Goal: Task Accomplishment & Management: Use online tool/utility

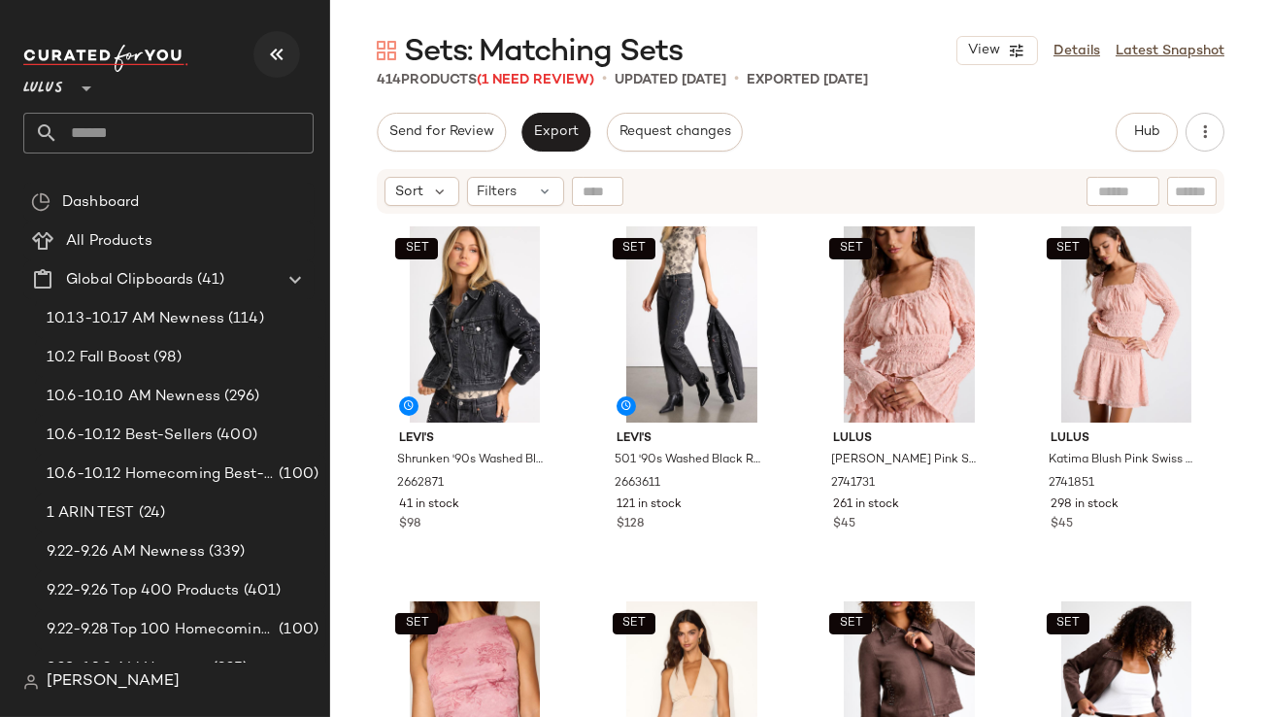
click at [278, 44] on icon "button" at bounding box center [276, 54] width 23 height 23
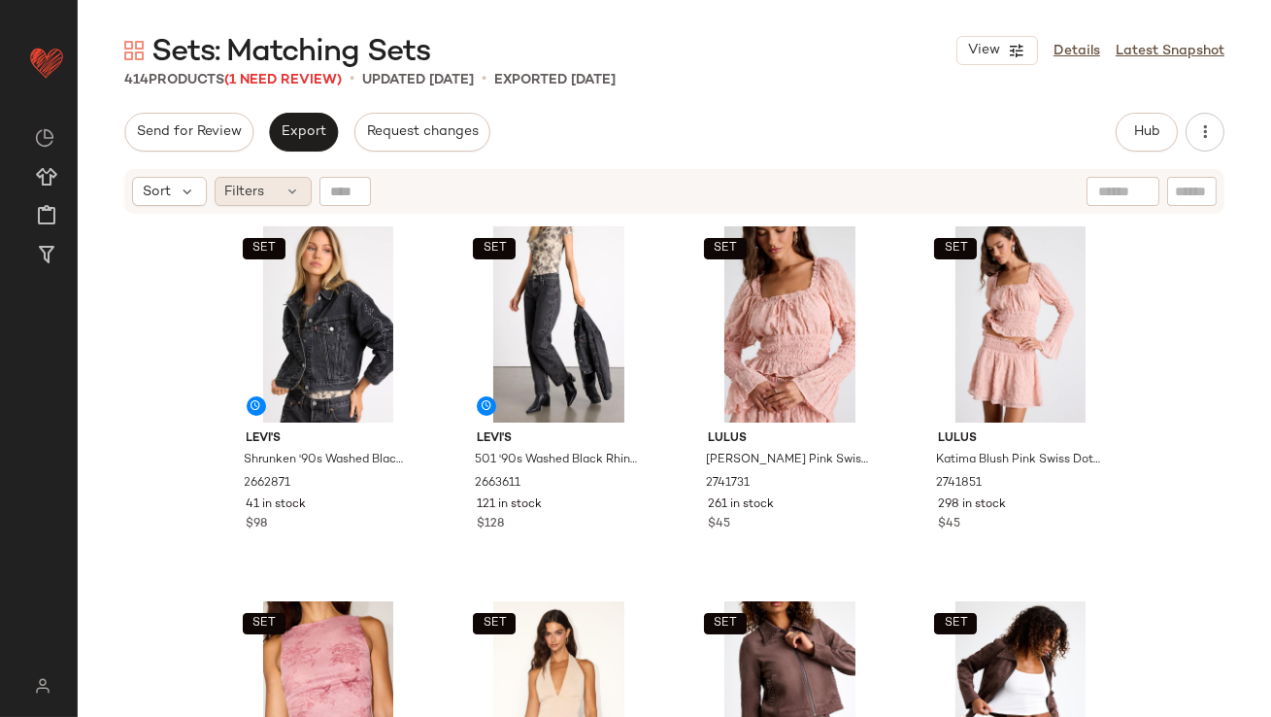
click at [272, 194] on div "Filters" at bounding box center [263, 191] width 97 height 29
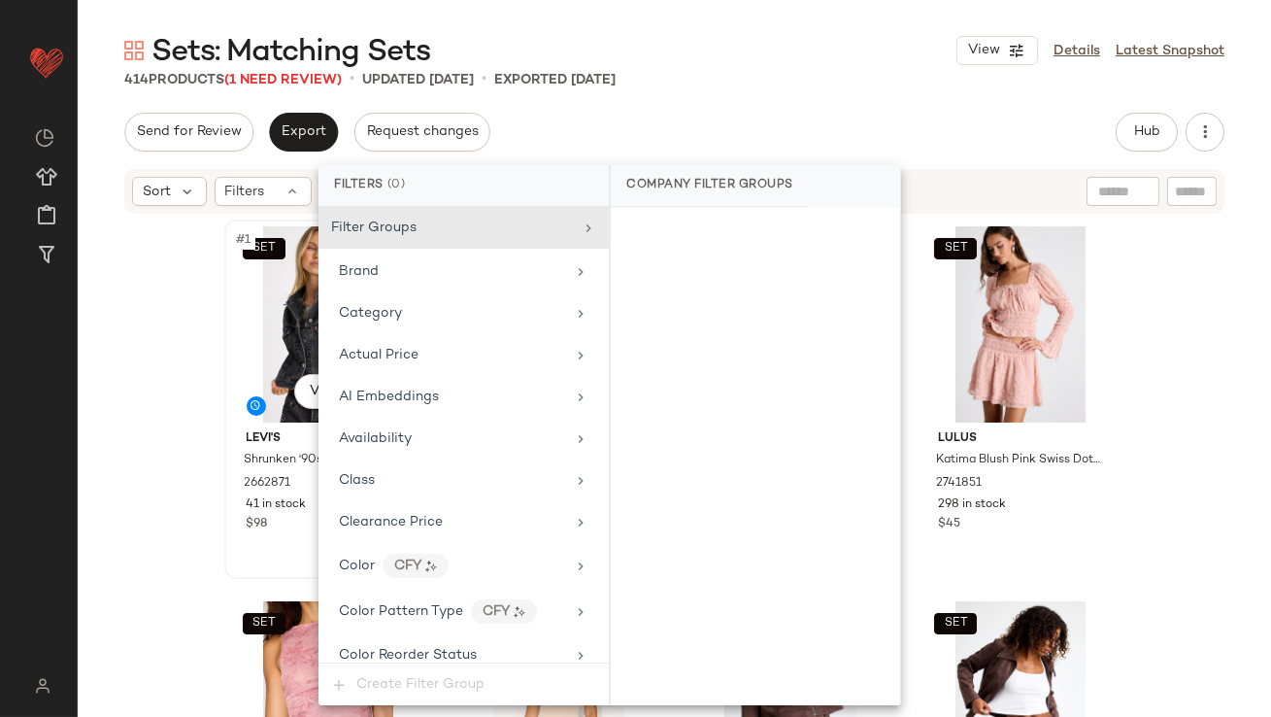
scroll to position [1488, 0]
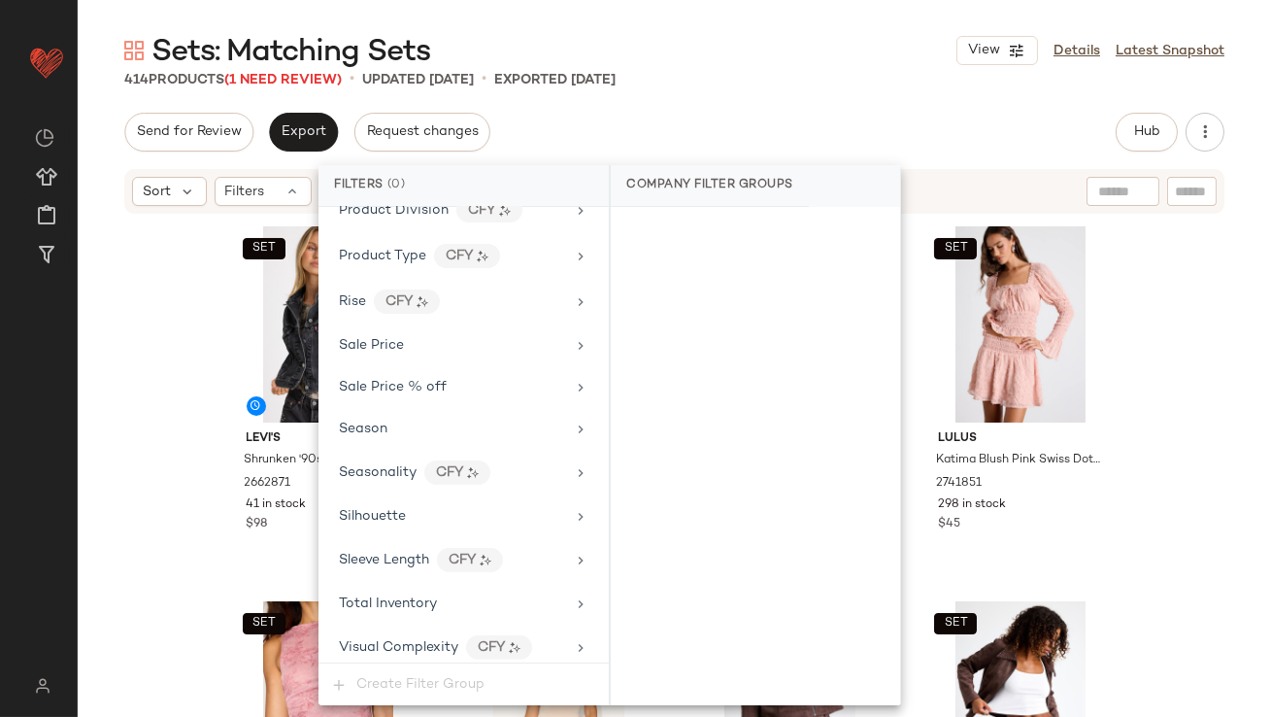
click at [411, 596] on span "Total Inventory" at bounding box center [388, 603] width 98 height 15
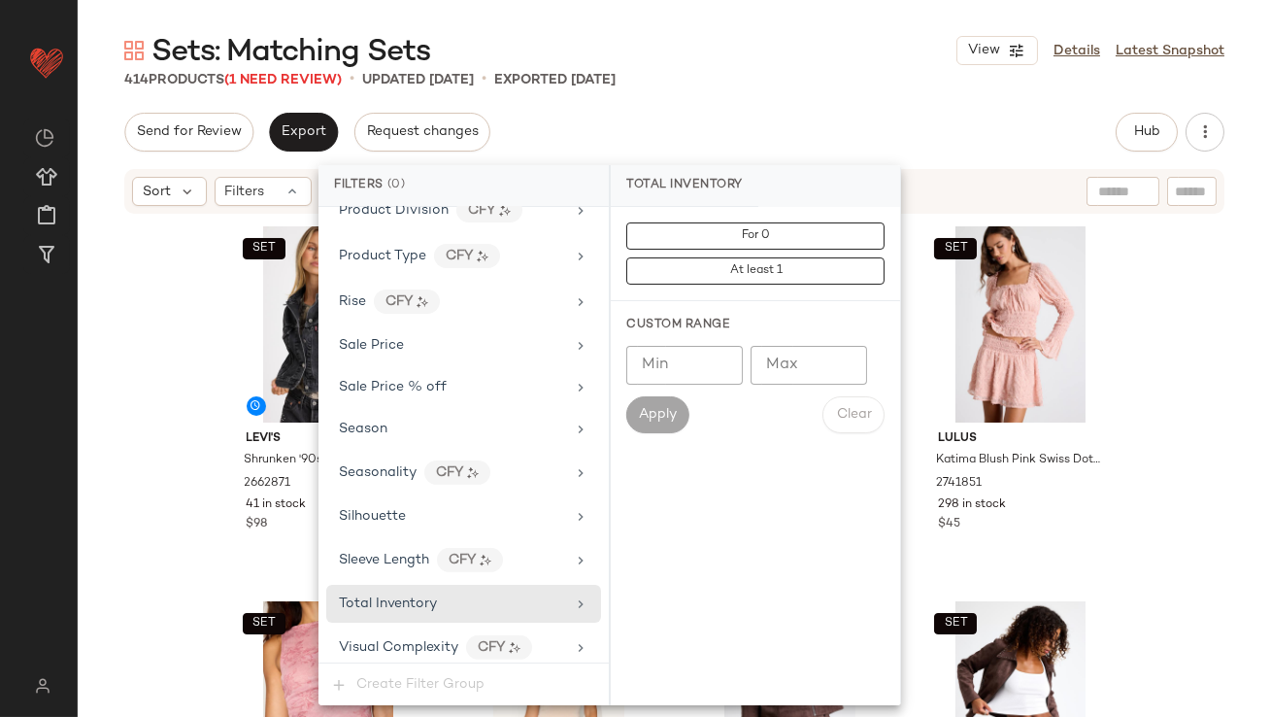
type input "*"
click at [837, 357] on input "*" at bounding box center [809, 365] width 117 height 39
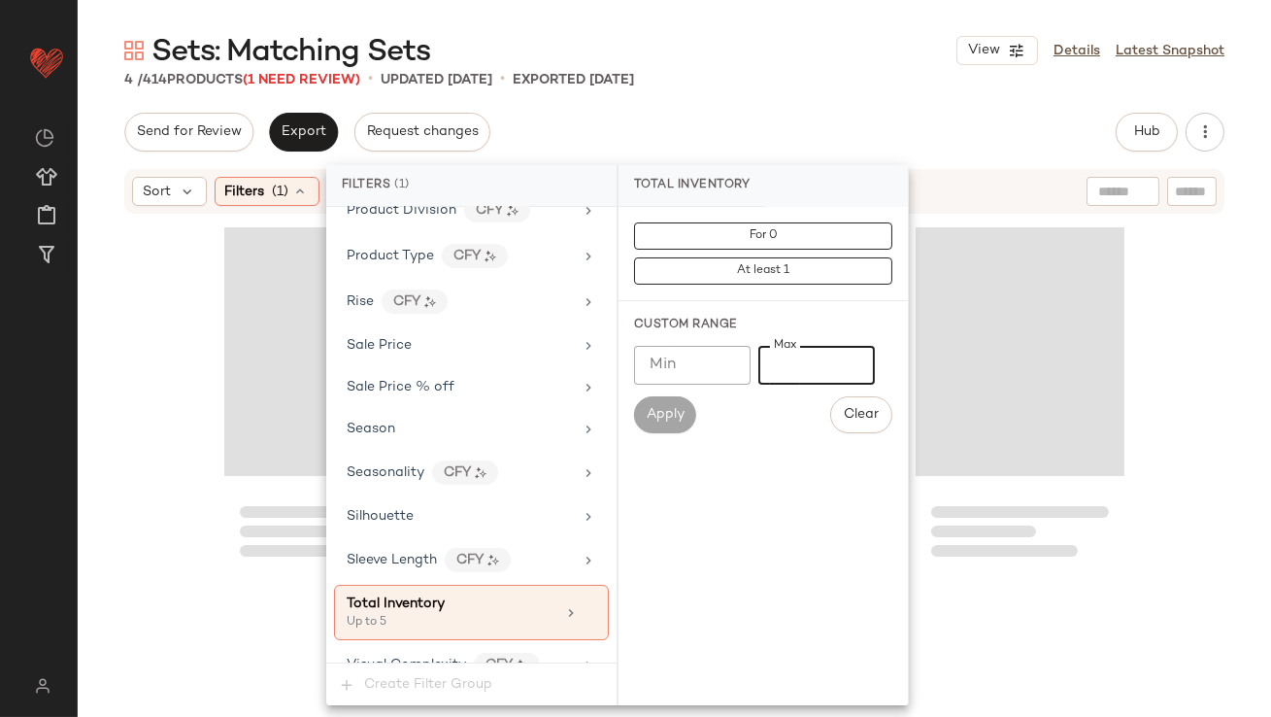
type input "*"
click at [964, 95] on div "Sets: Matching Sets View Details Latest Snapshot 4 / 414 Products (1 Need Revie…" at bounding box center [675, 374] width 1194 height 686
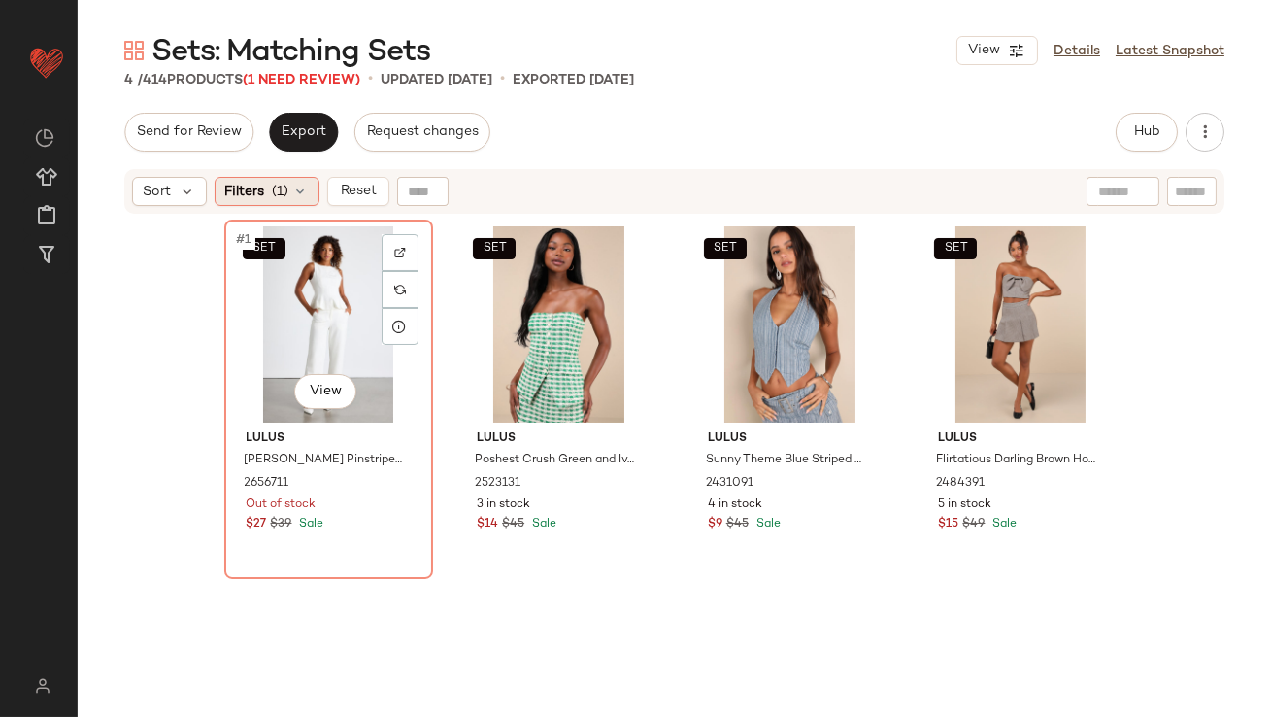
click at [283, 191] on span "(1)" at bounding box center [281, 192] width 17 height 20
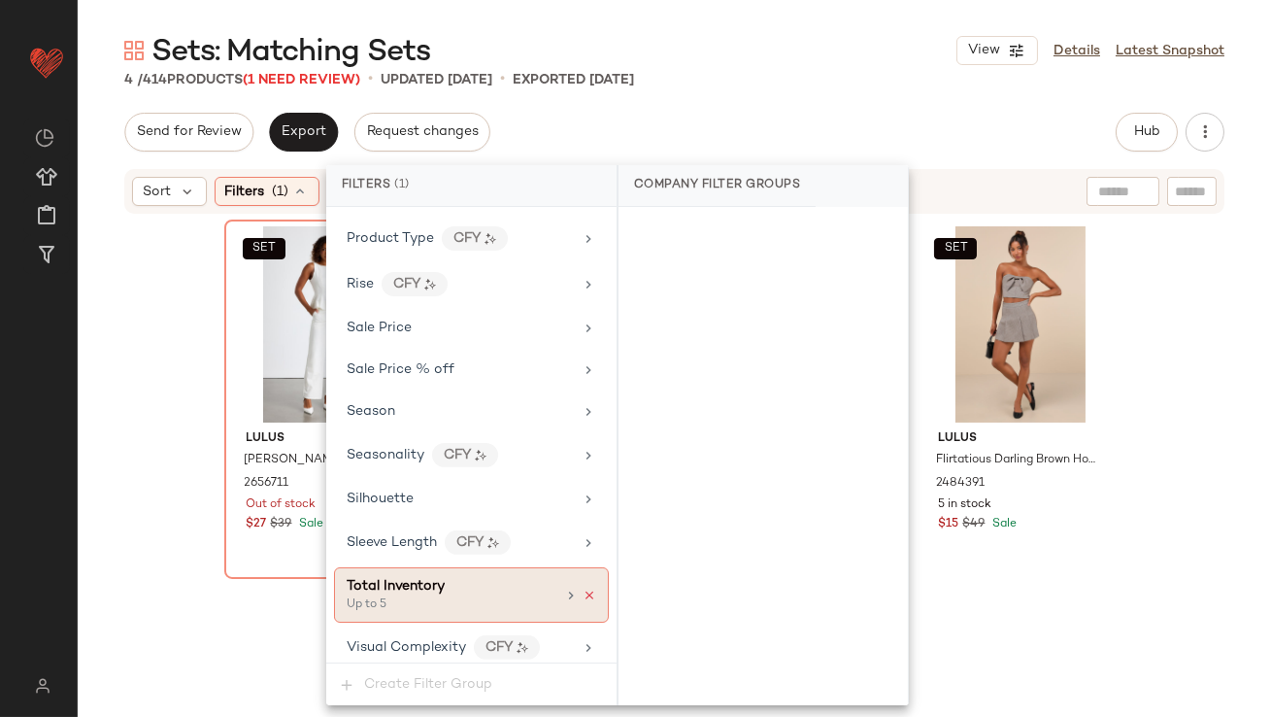
click at [587, 589] on icon at bounding box center [590, 596] width 14 height 14
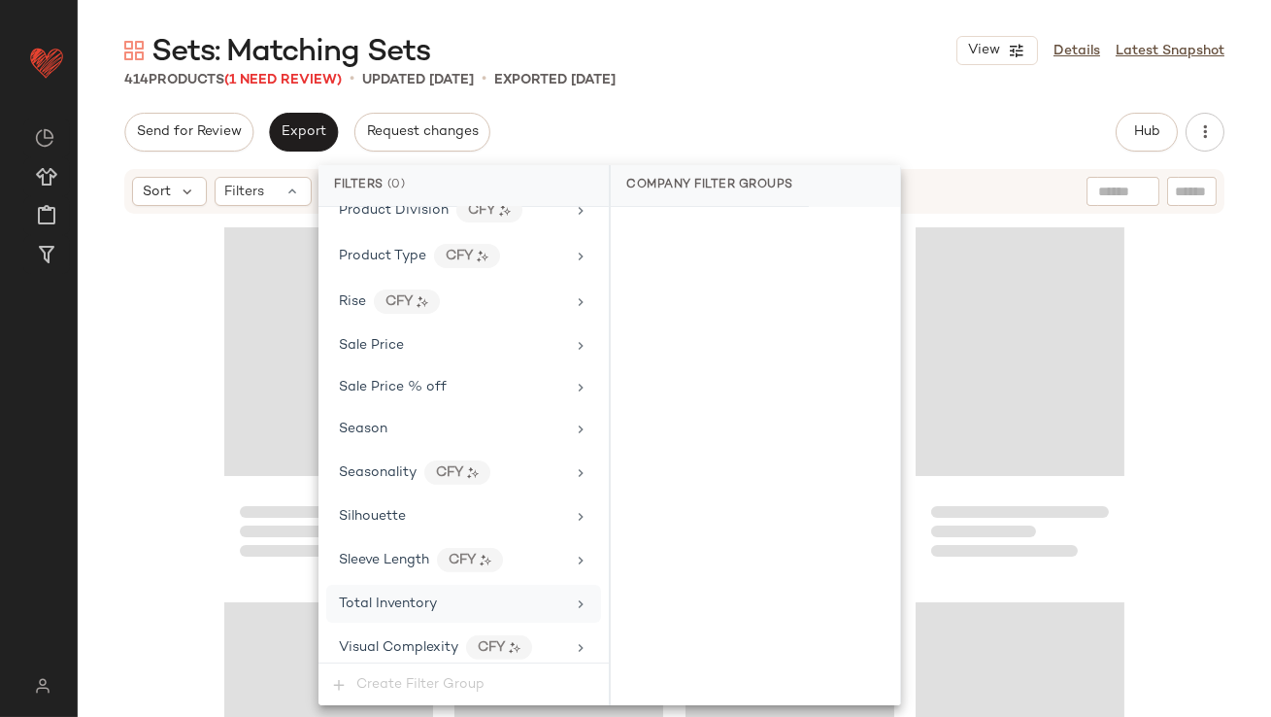
click at [676, 101] on div "Sets: Matching Sets View Details Latest Snapshot 414 Products (1 Need Review) •…" at bounding box center [675, 374] width 1194 height 686
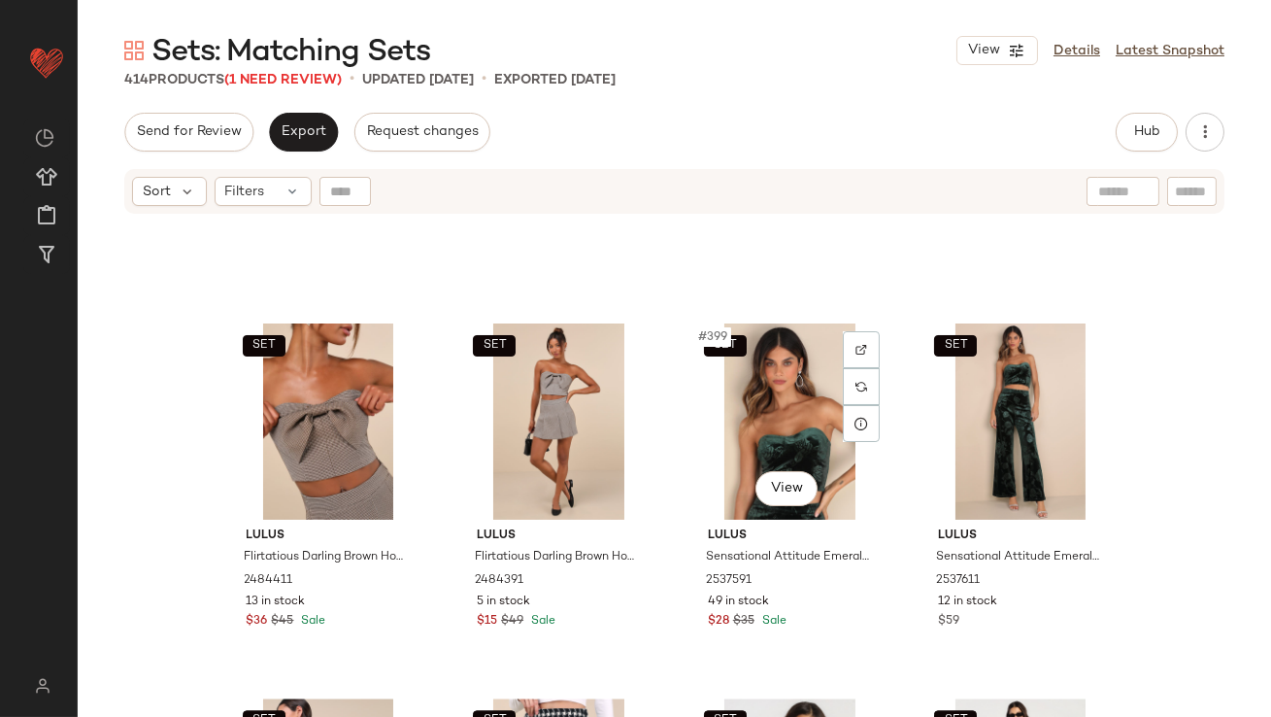
scroll to position [37019, 0]
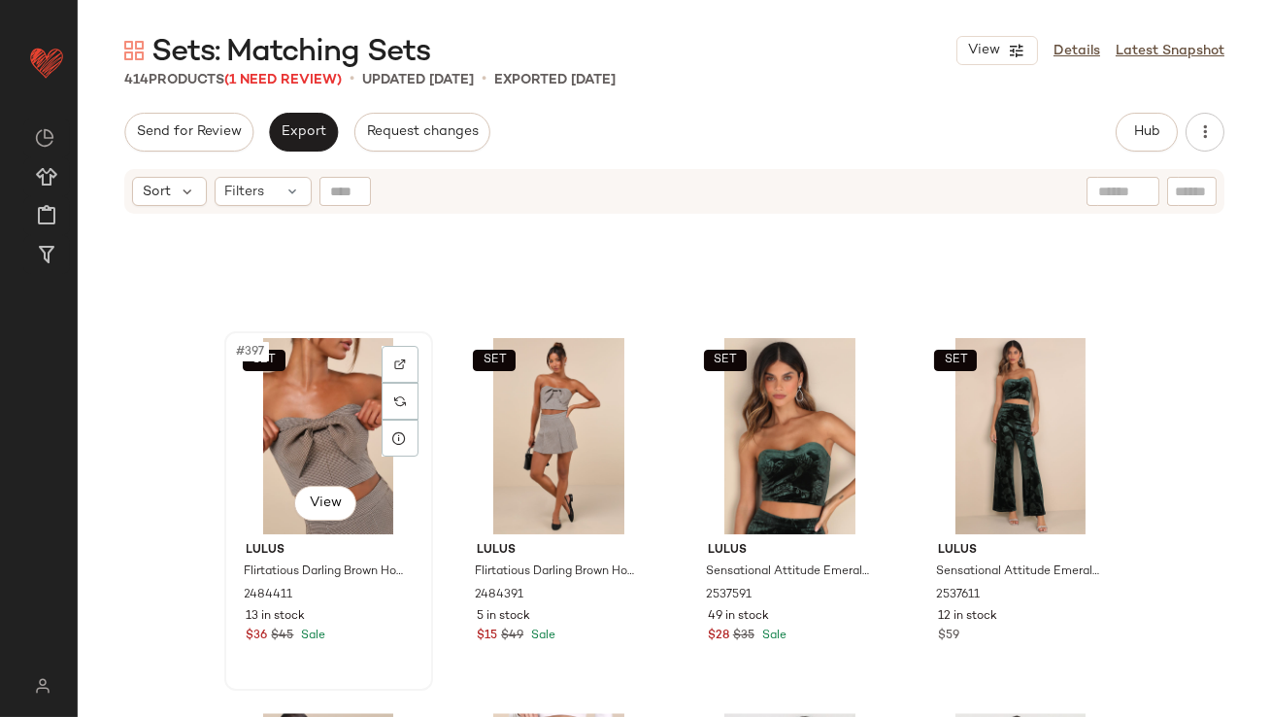
click at [336, 404] on div "SET #397 View" at bounding box center [328, 436] width 195 height 196
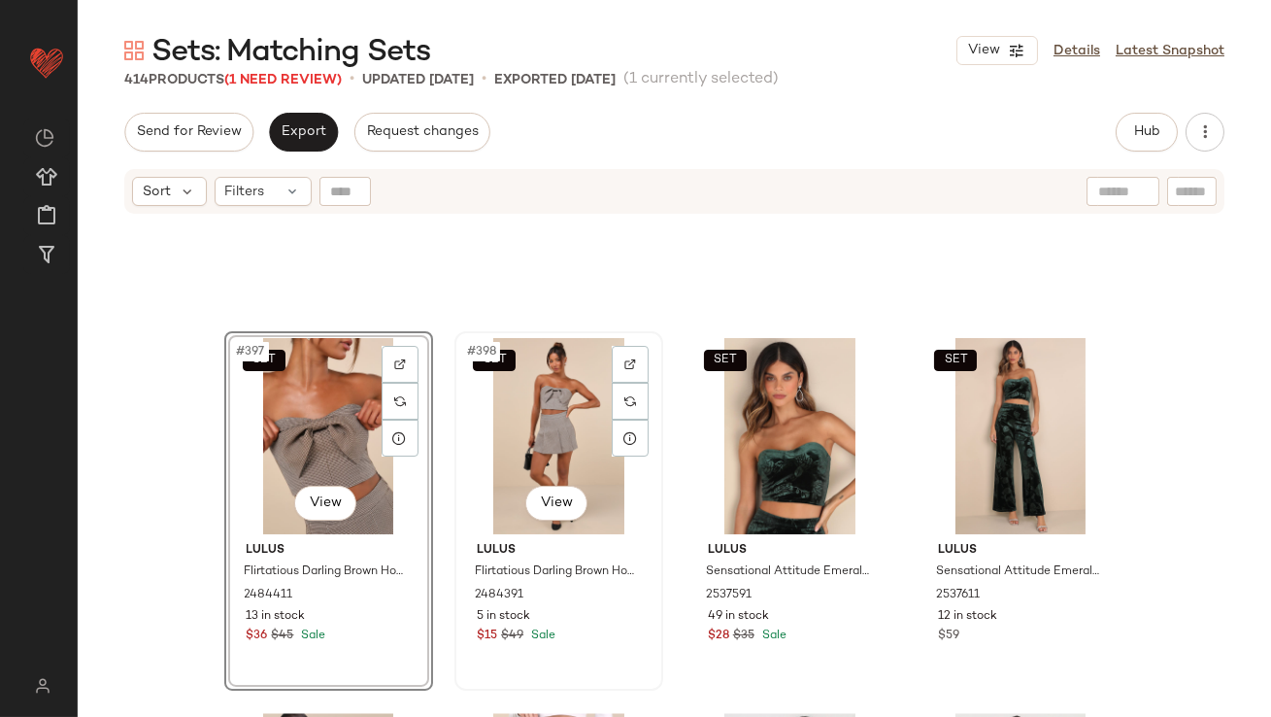
click at [565, 404] on div "SET #398 View" at bounding box center [558, 436] width 195 height 196
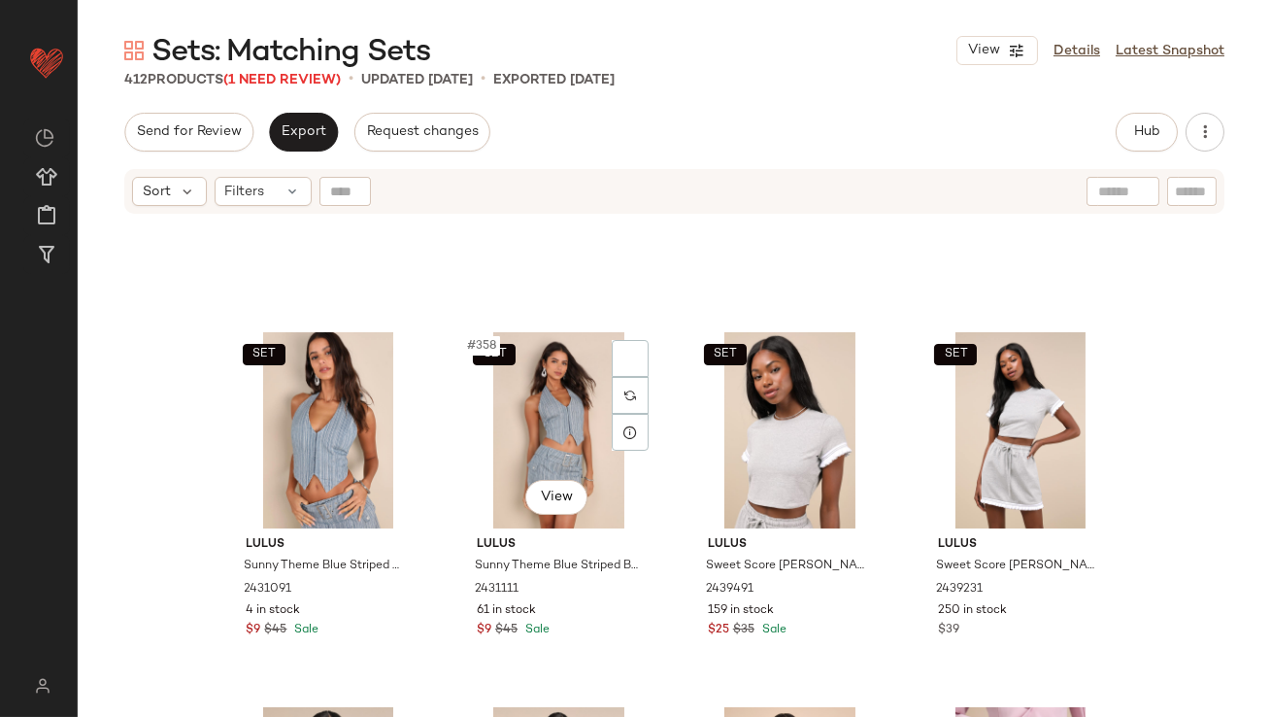
scroll to position [33274, 0]
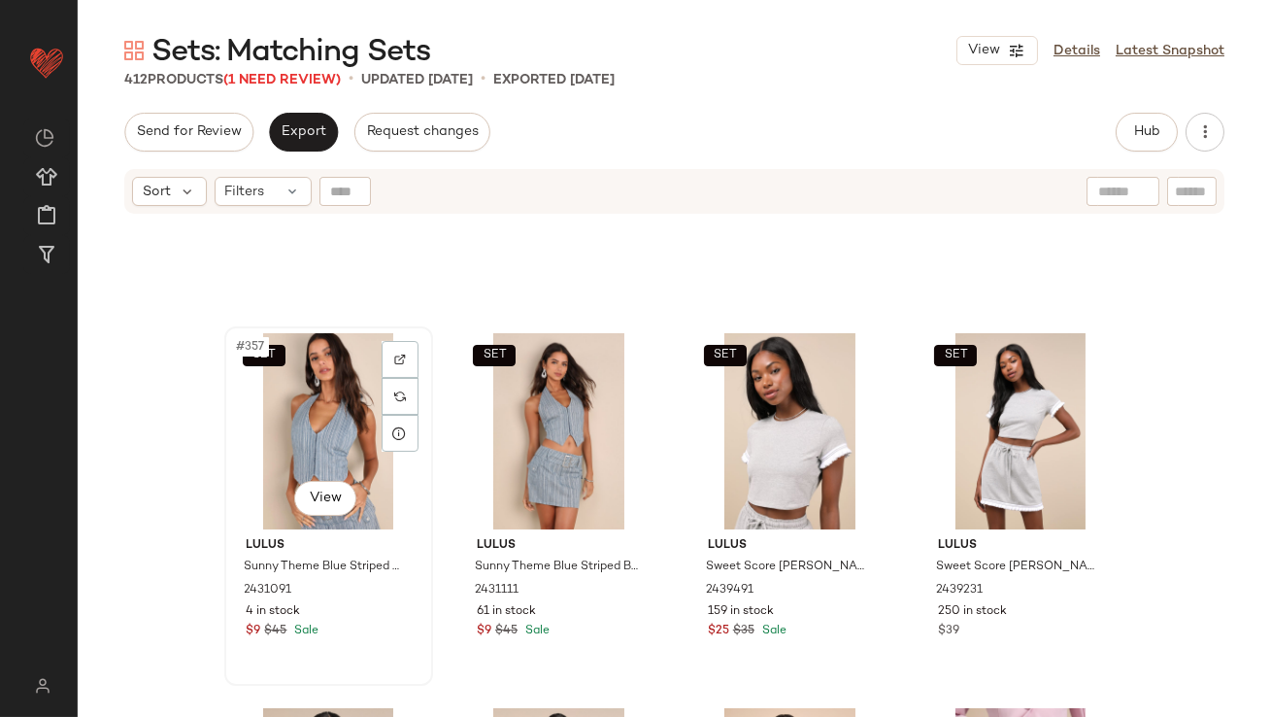
click at [342, 424] on div "SET #357 View" at bounding box center [328, 431] width 195 height 196
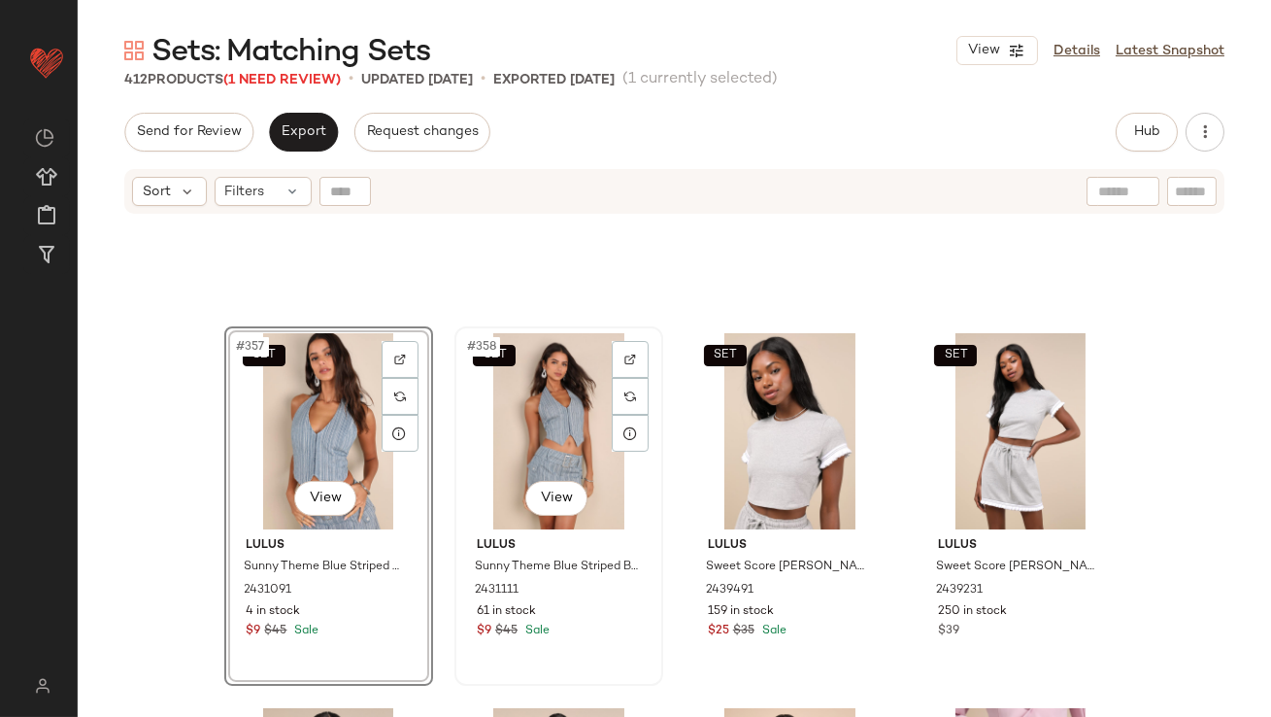
click at [480, 418] on div "SET #358 View" at bounding box center [558, 431] width 195 height 196
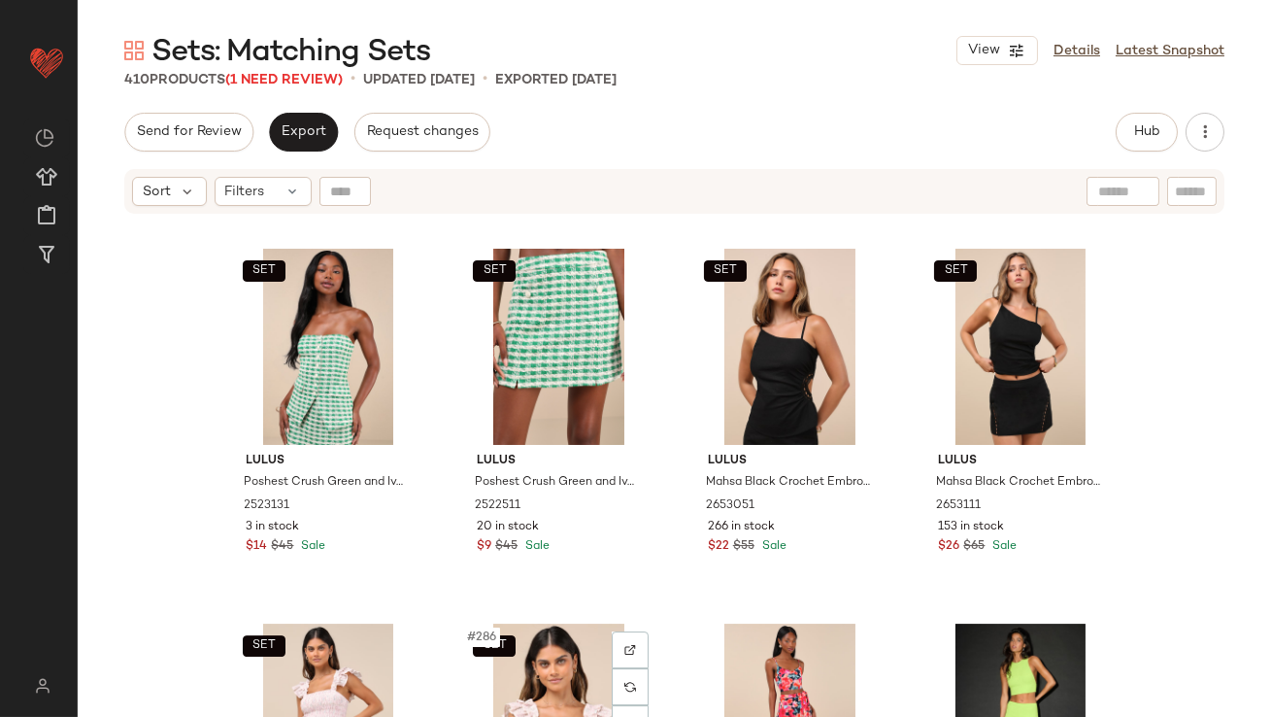
scroll to position [26099, 0]
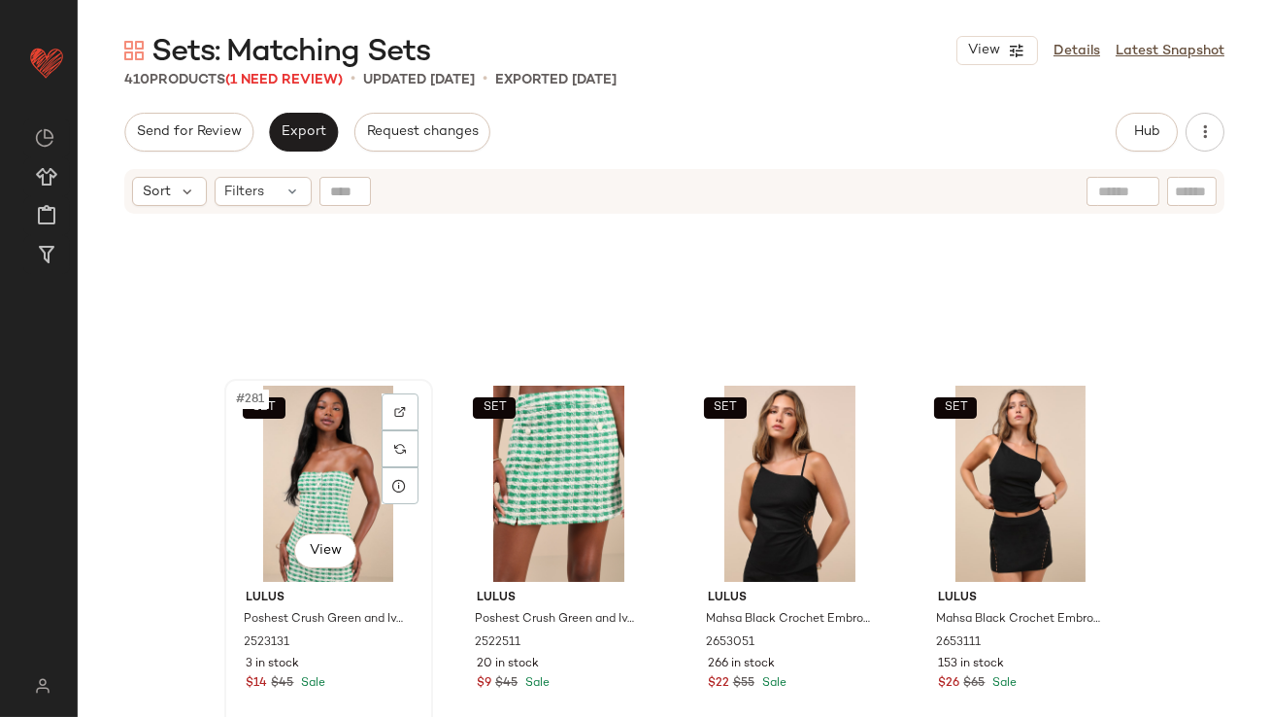
click at [322, 462] on div "SET #281 View" at bounding box center [328, 484] width 195 height 196
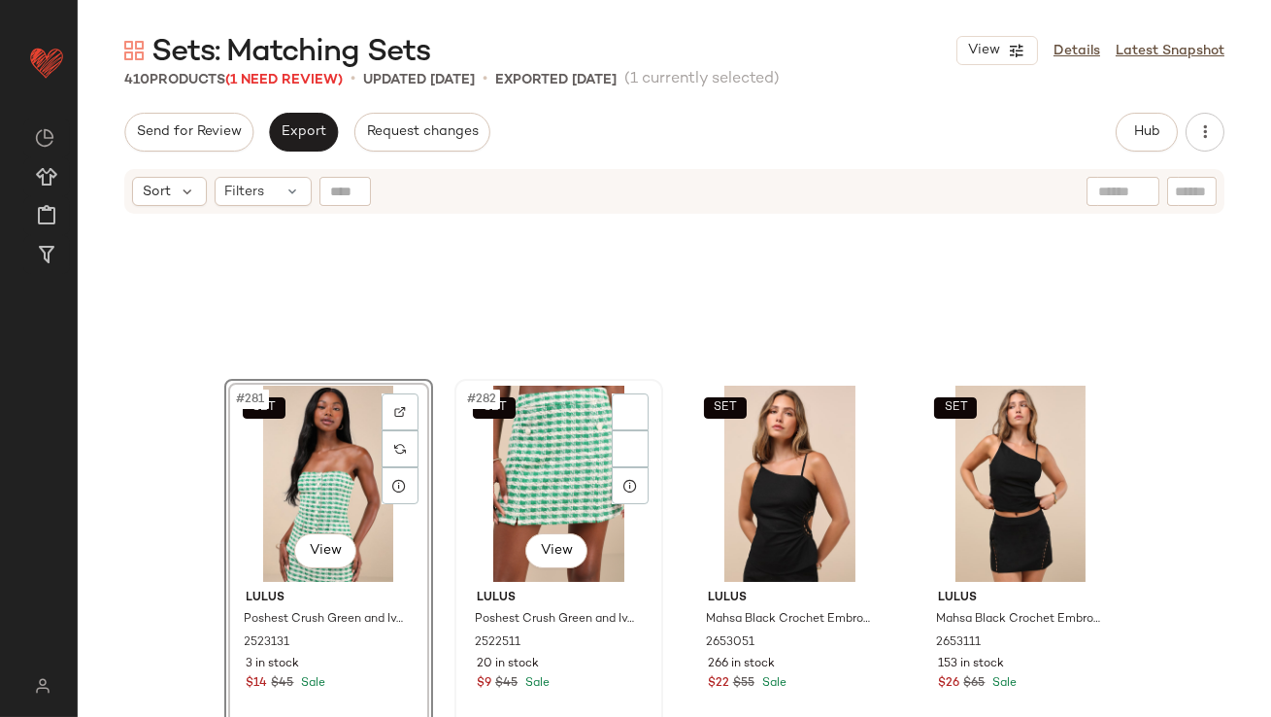
click at [500, 463] on div "SET #282 View" at bounding box center [558, 484] width 195 height 196
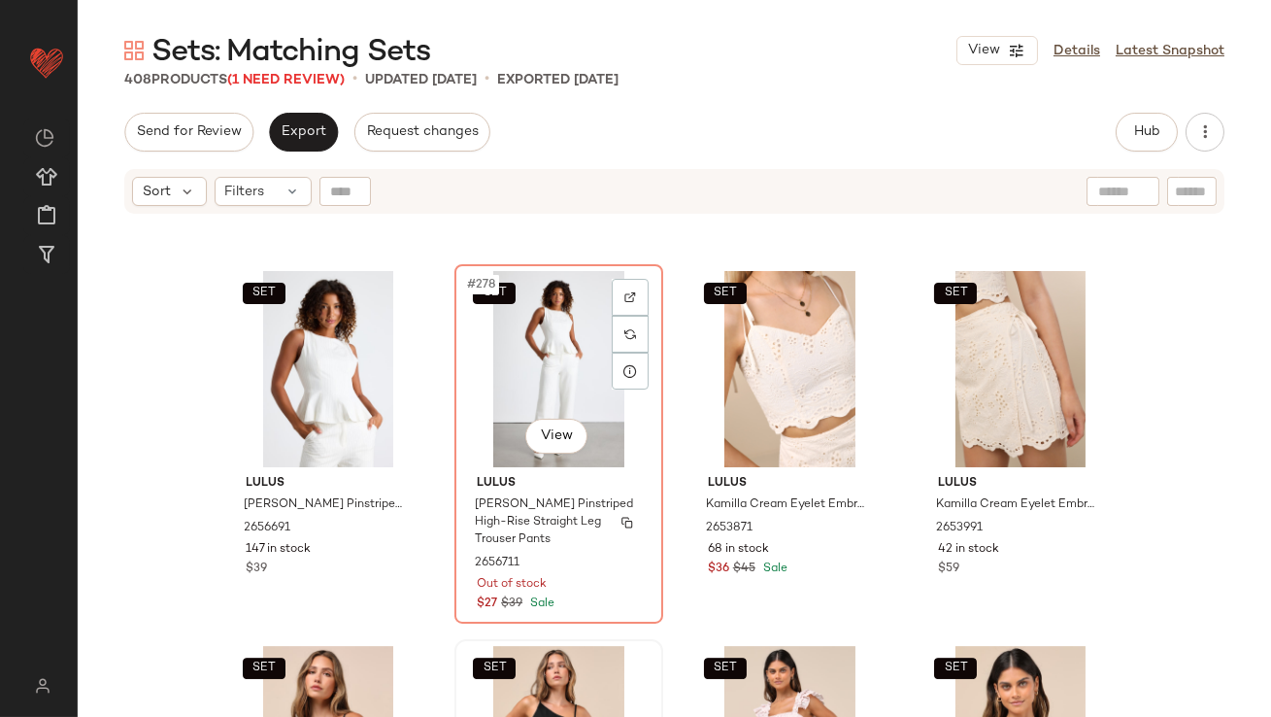
scroll to position [25716, 0]
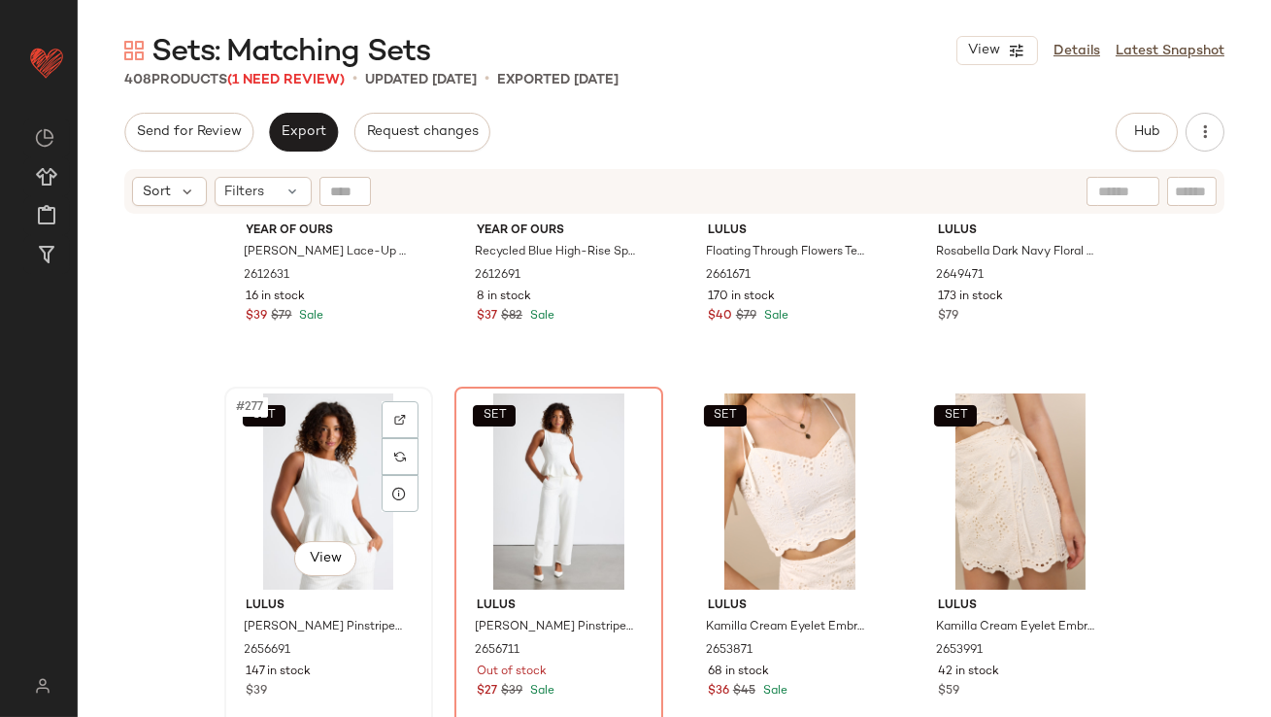
click at [296, 473] on div "SET #277 View" at bounding box center [328, 491] width 195 height 196
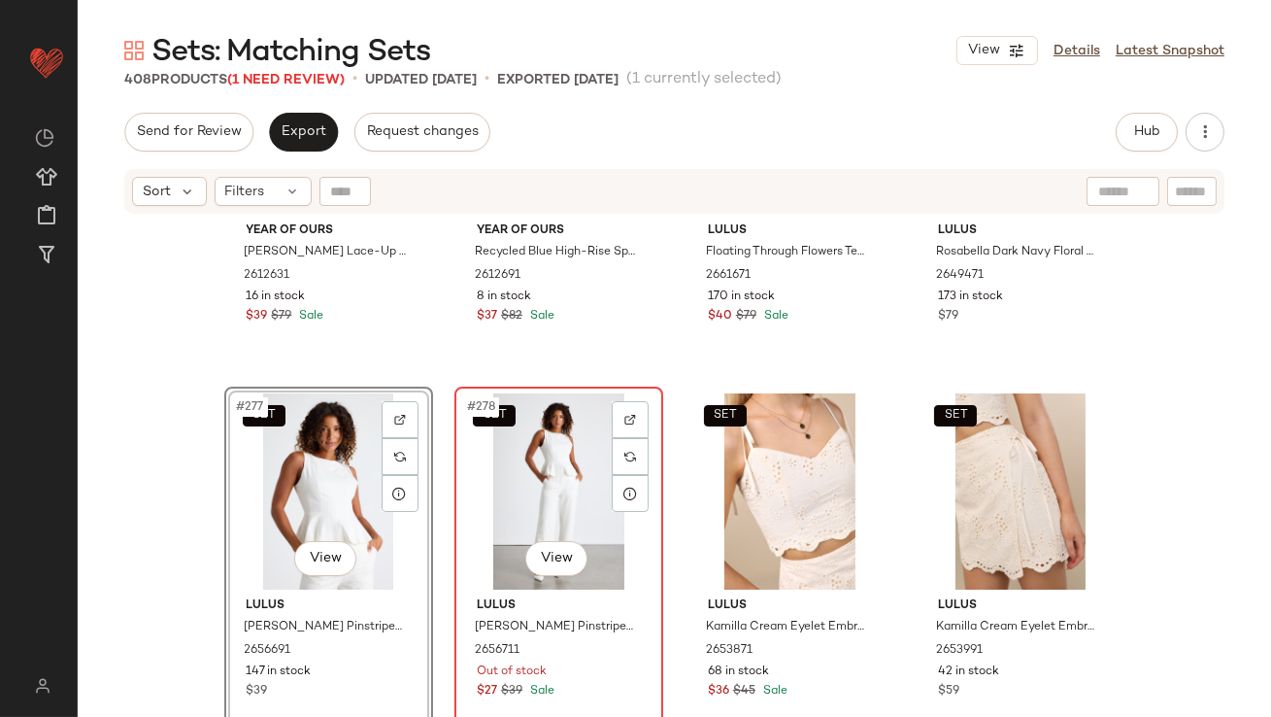
click at [495, 471] on div "SET #278 View" at bounding box center [558, 491] width 195 height 196
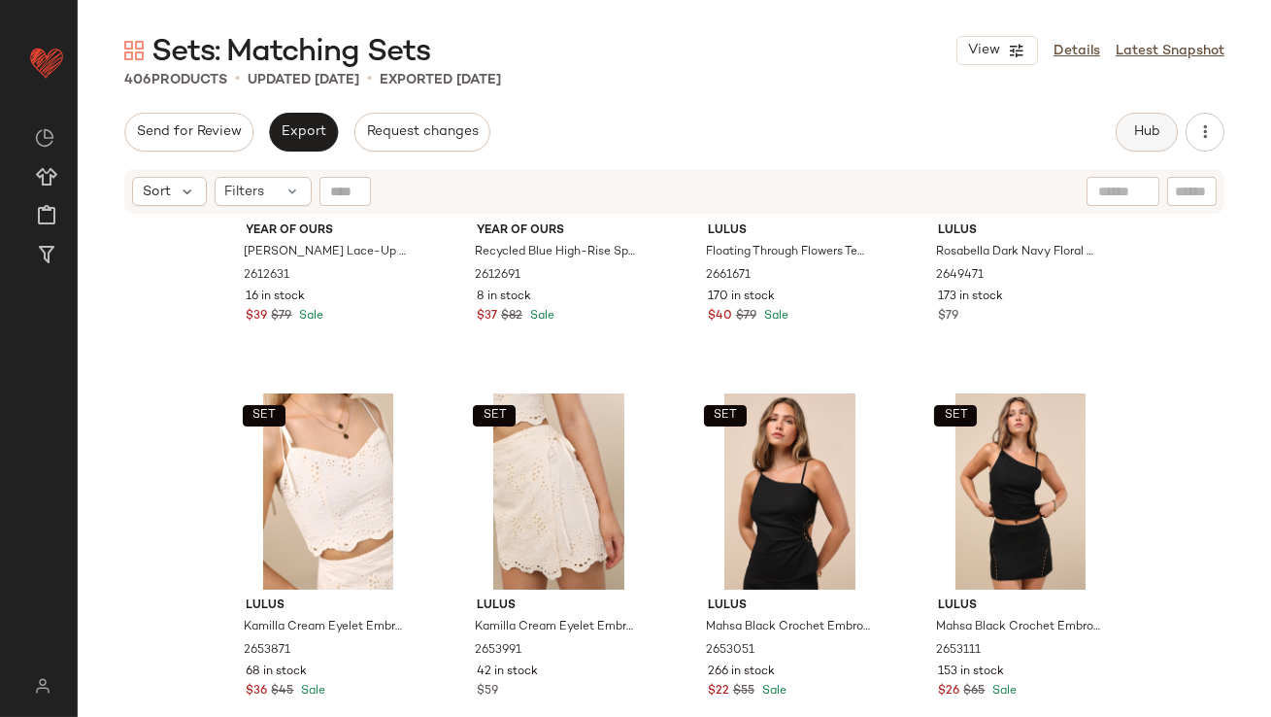
click at [1145, 121] on button "Hub" at bounding box center [1147, 132] width 62 height 39
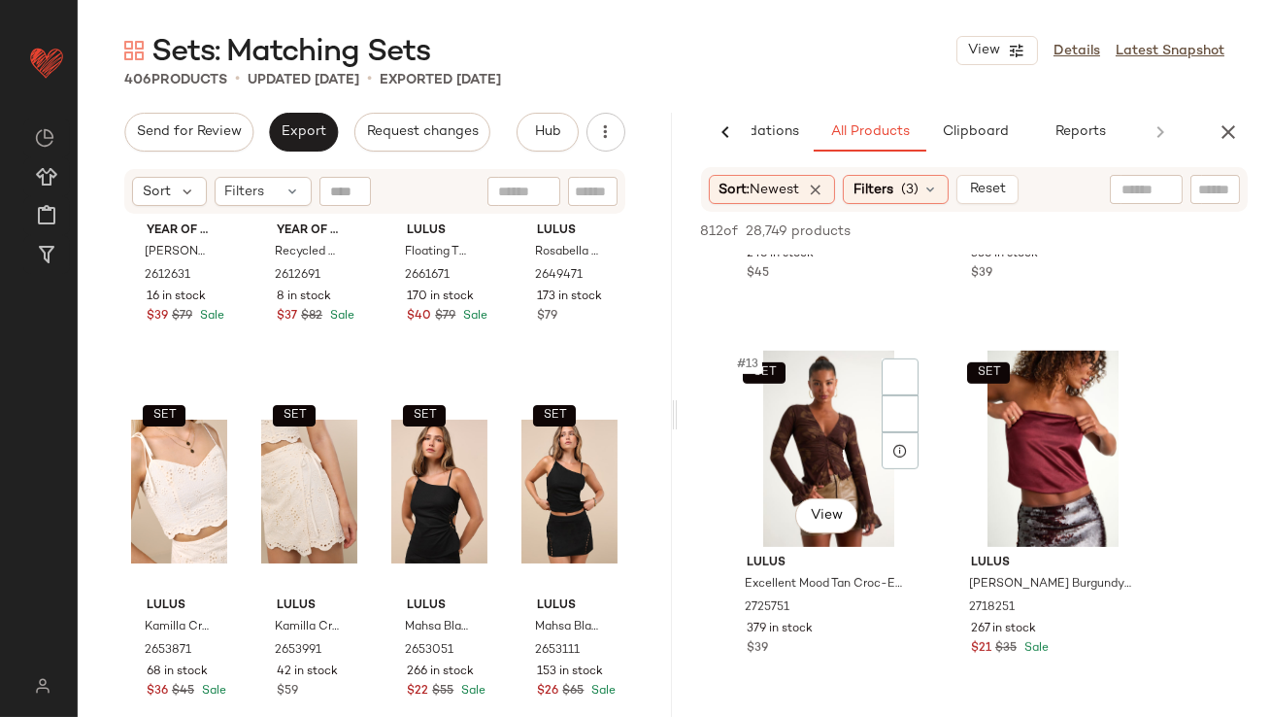
scroll to position [2261, 0]
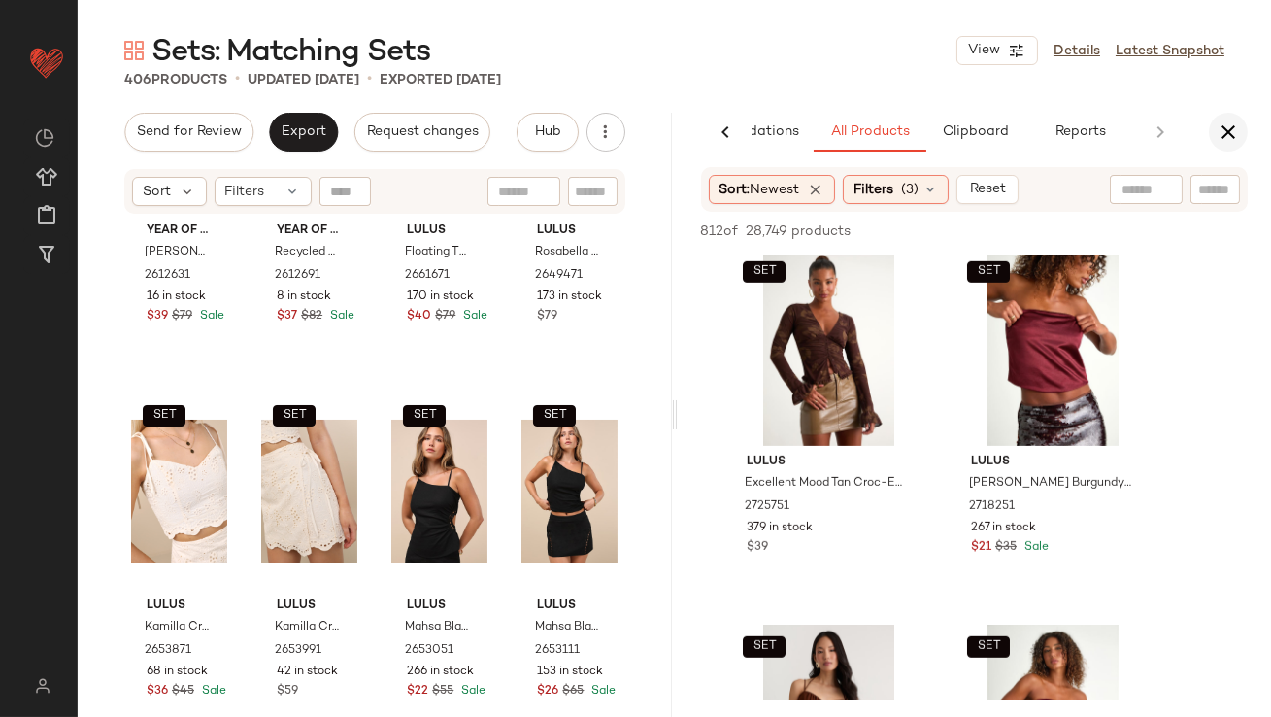
click at [1231, 131] on icon "button" at bounding box center [1228, 131] width 23 height 23
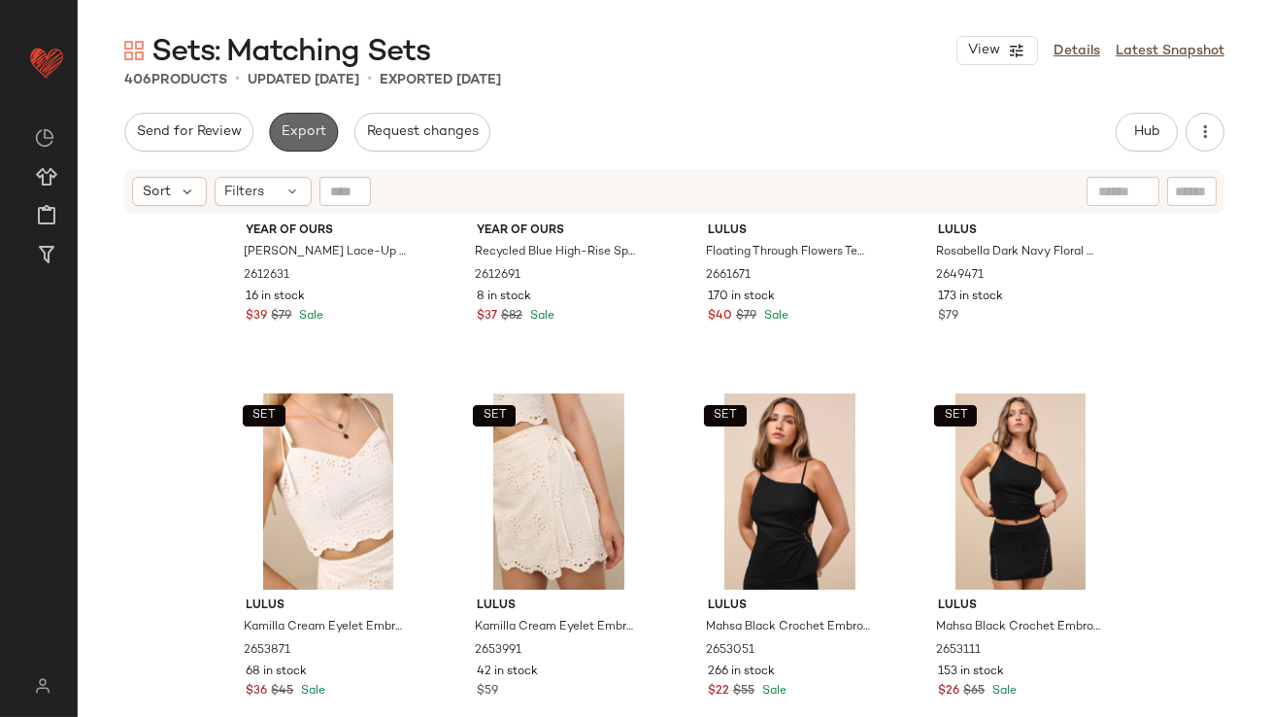
click at [278, 147] on button "Export" at bounding box center [303, 132] width 69 height 39
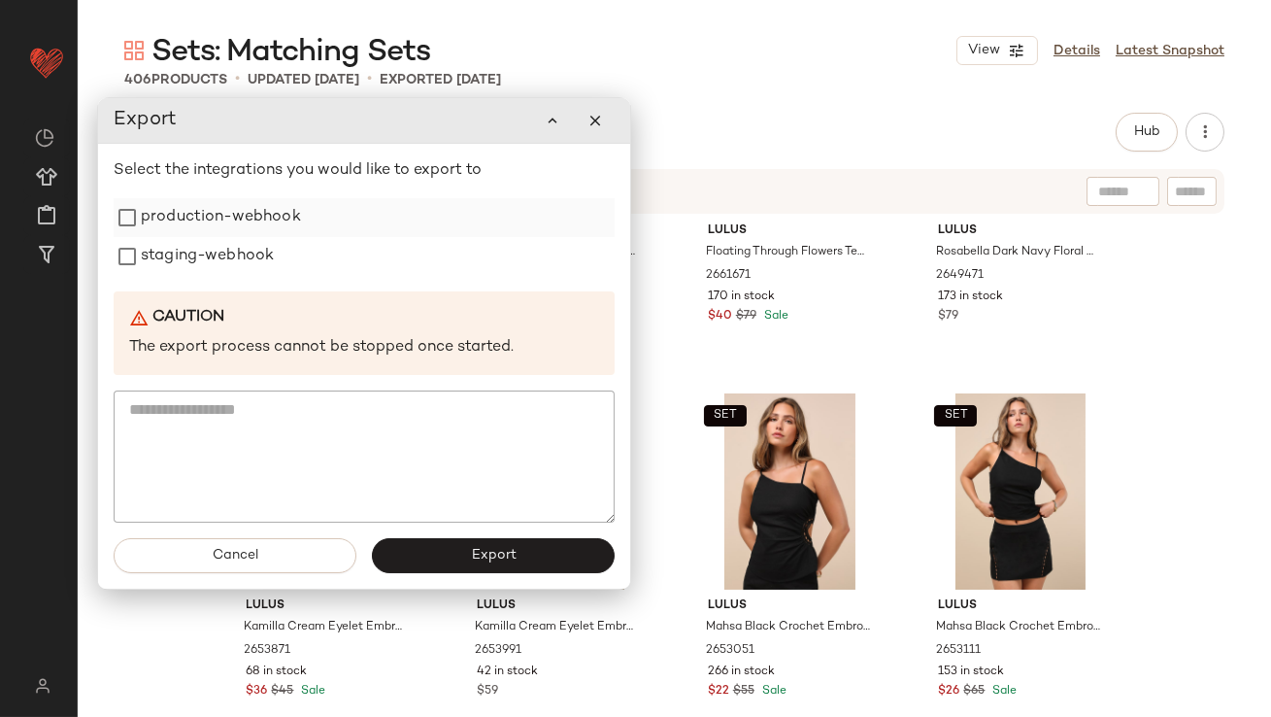
drag, startPoint x: 248, startPoint y: 213, endPoint x: 248, endPoint y: 224, distance: 11.7
click at [248, 213] on label "production-webhook" at bounding box center [221, 217] width 160 height 39
click at [248, 259] on label "staging-webhook" at bounding box center [207, 256] width 133 height 39
click at [431, 561] on button "Export" at bounding box center [493, 555] width 243 height 35
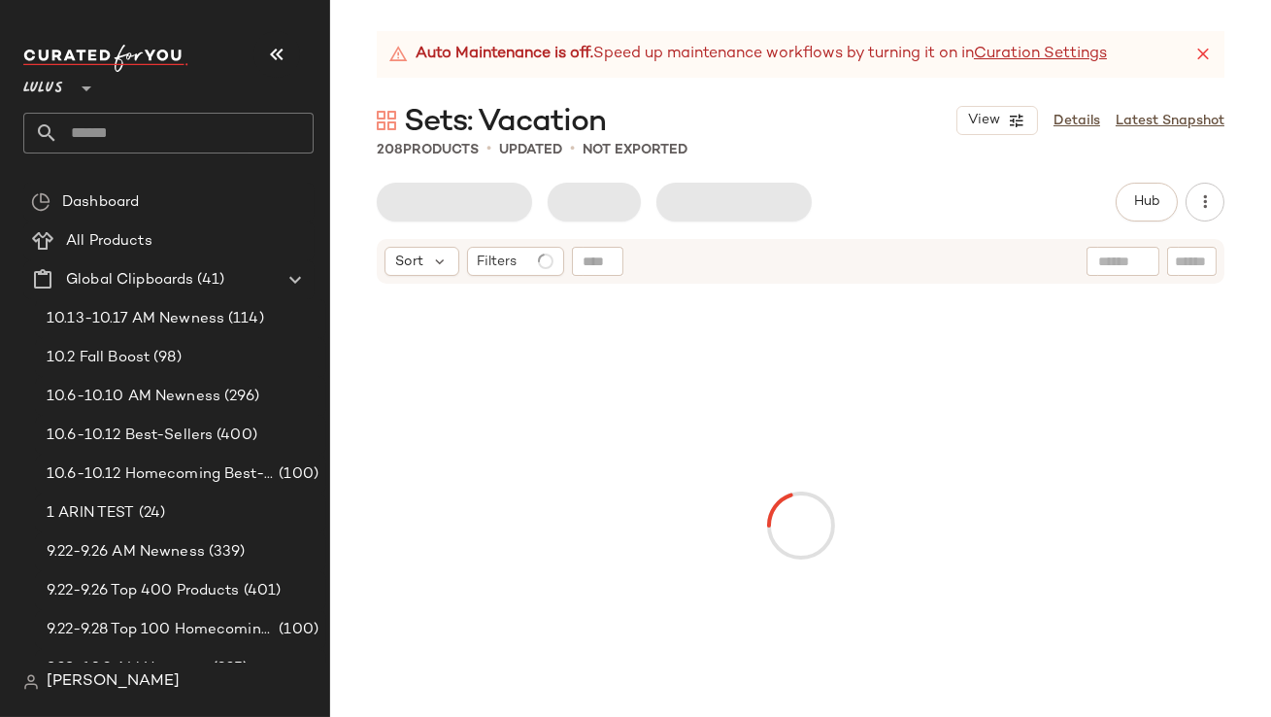
click at [277, 64] on icon "button" at bounding box center [276, 54] width 23 height 23
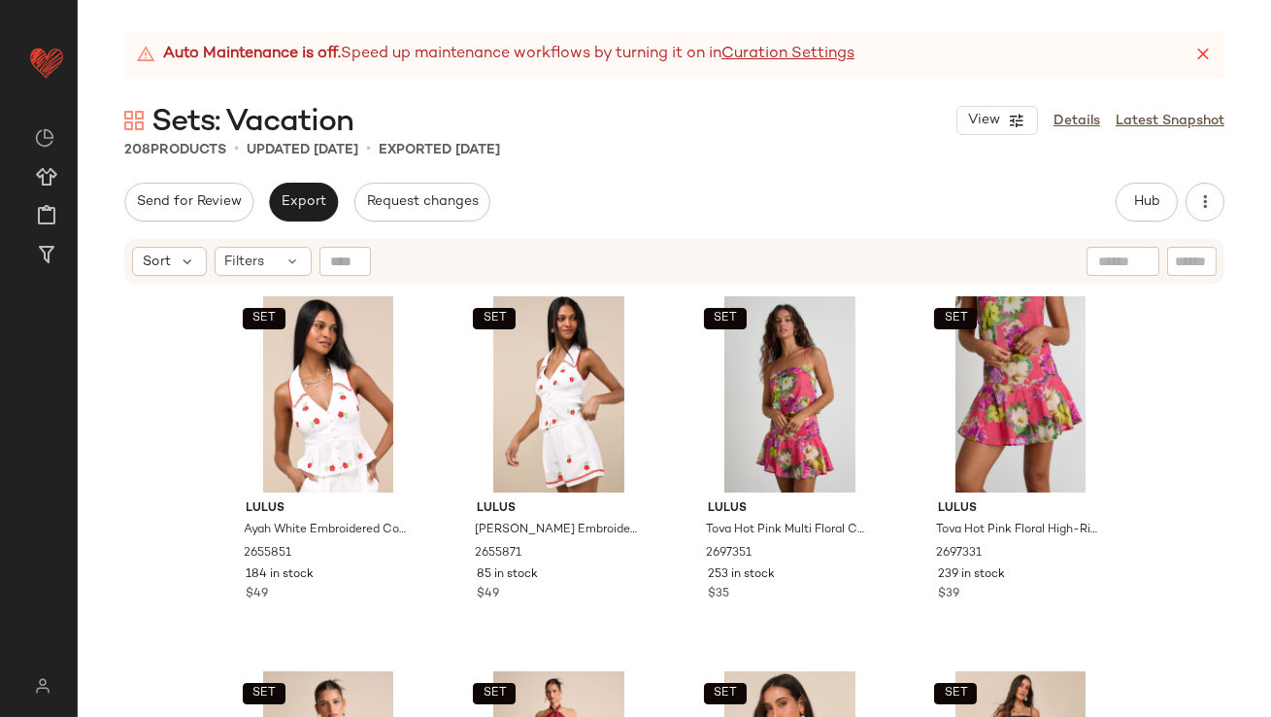
click at [1214, 57] on div "Auto Maintenance is off. Speed up maintenance workflows by turning it on in Cur…" at bounding box center [674, 54] width 1100 height 47
click at [1195, 56] on icon at bounding box center [1203, 54] width 19 height 19
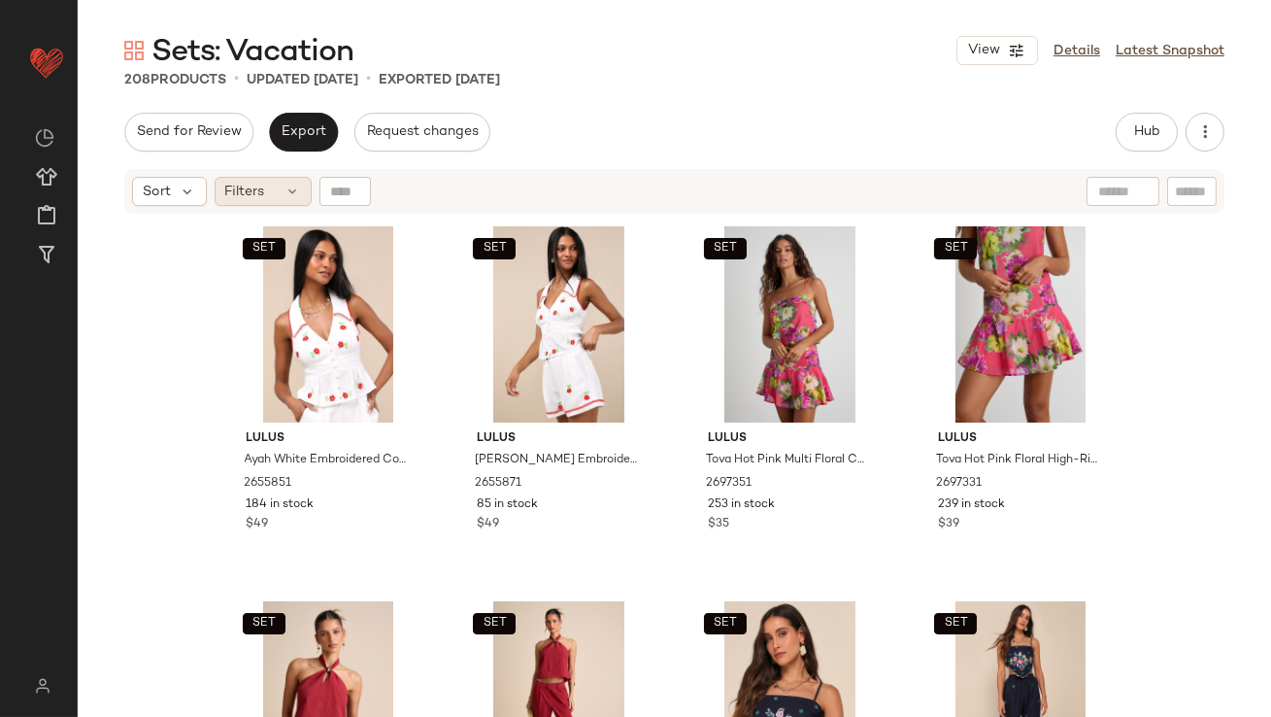
click at [232, 185] on span "Filters" at bounding box center [245, 192] width 40 height 20
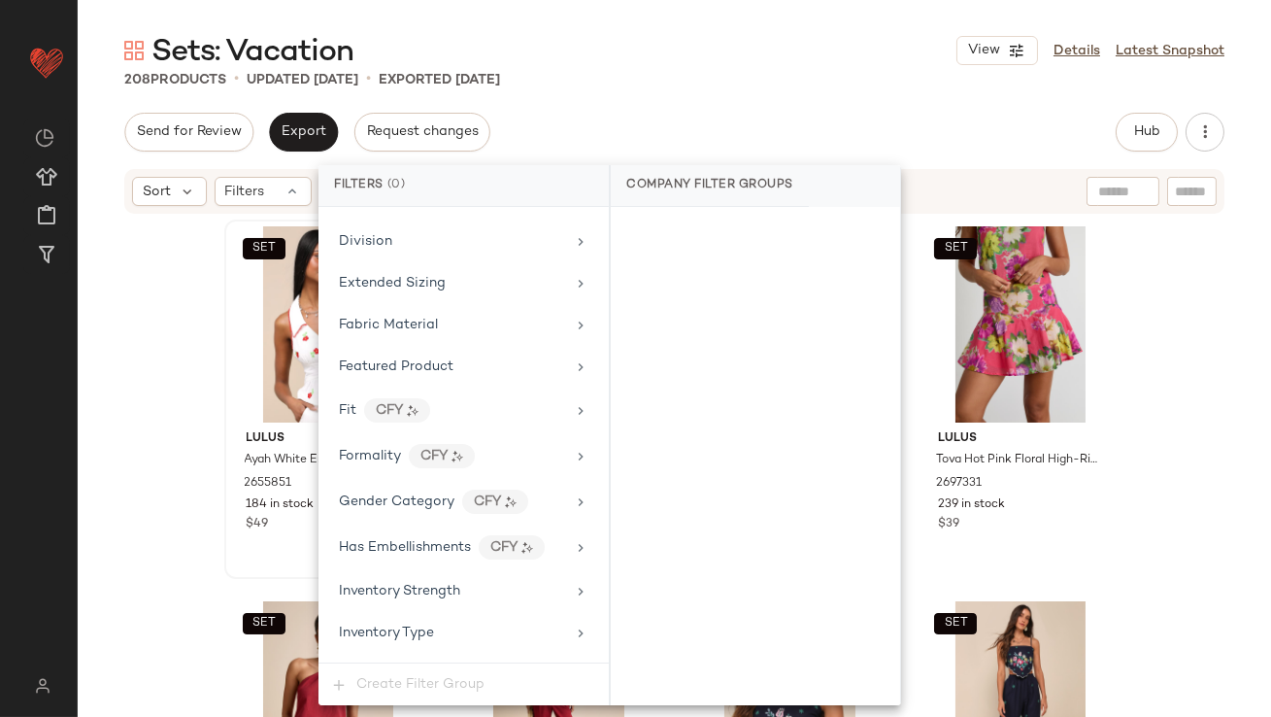
scroll to position [1488, 0]
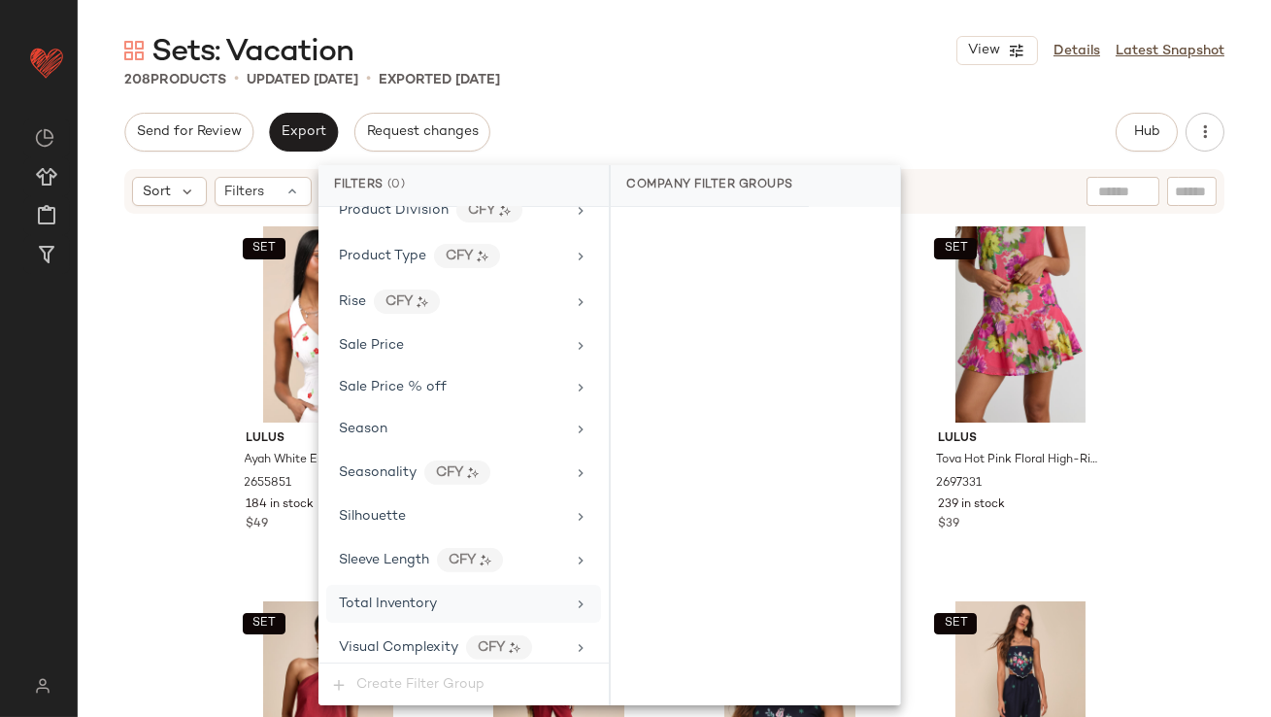
click at [391, 596] on span "Total Inventory" at bounding box center [388, 603] width 98 height 15
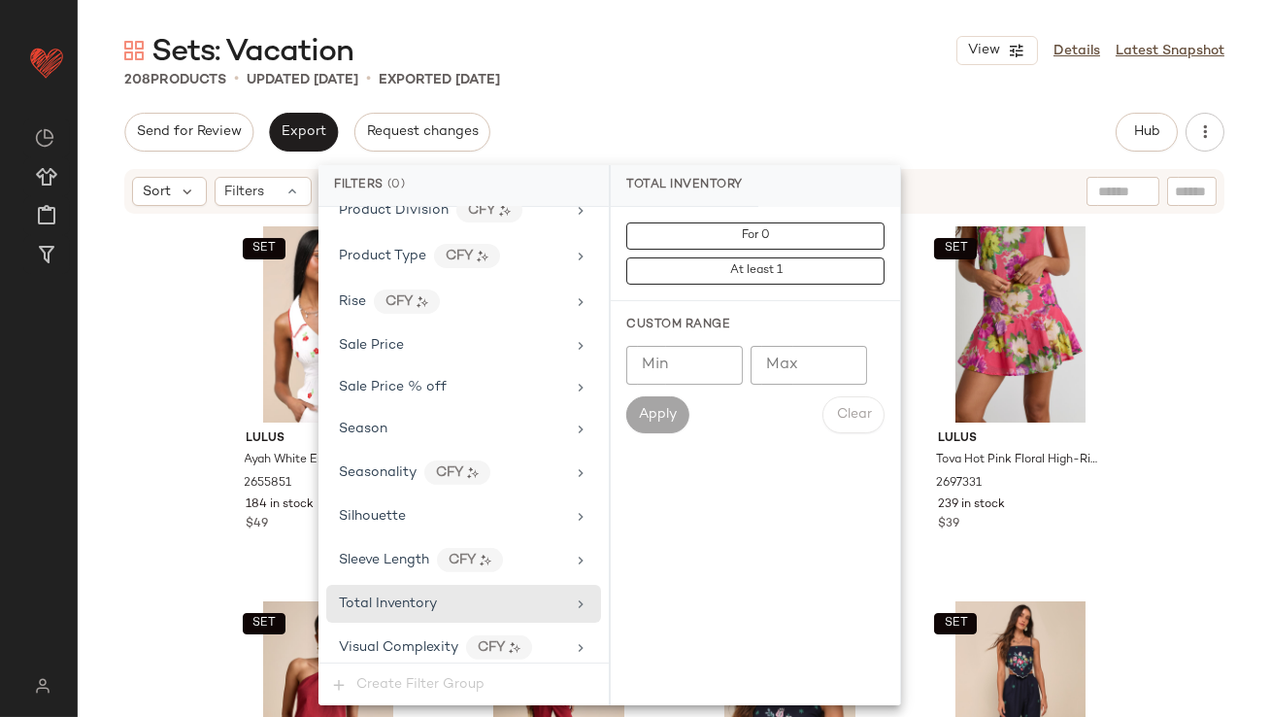
click at [758, 359] on input "Max" at bounding box center [809, 365] width 117 height 39
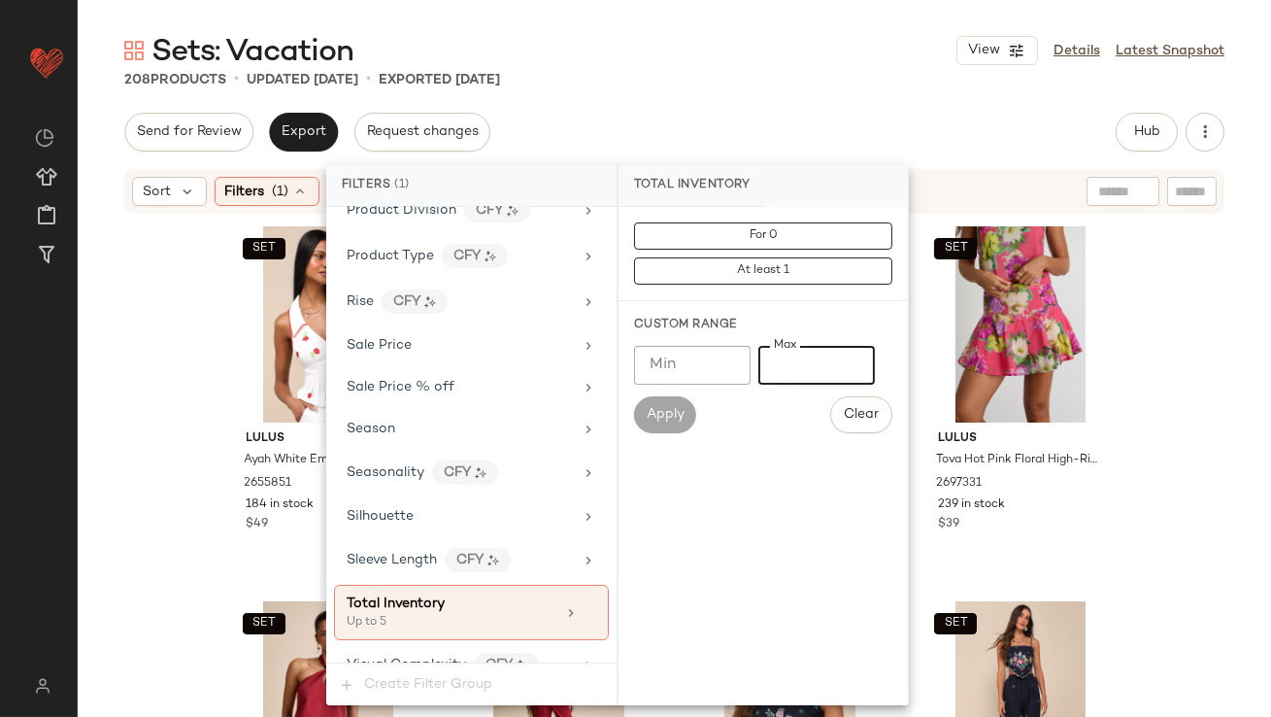
type input "*"
click at [746, 132] on div "Send for Review Export Request changes Hub Send for Review External Review Inte…" at bounding box center [674, 132] width 1100 height 39
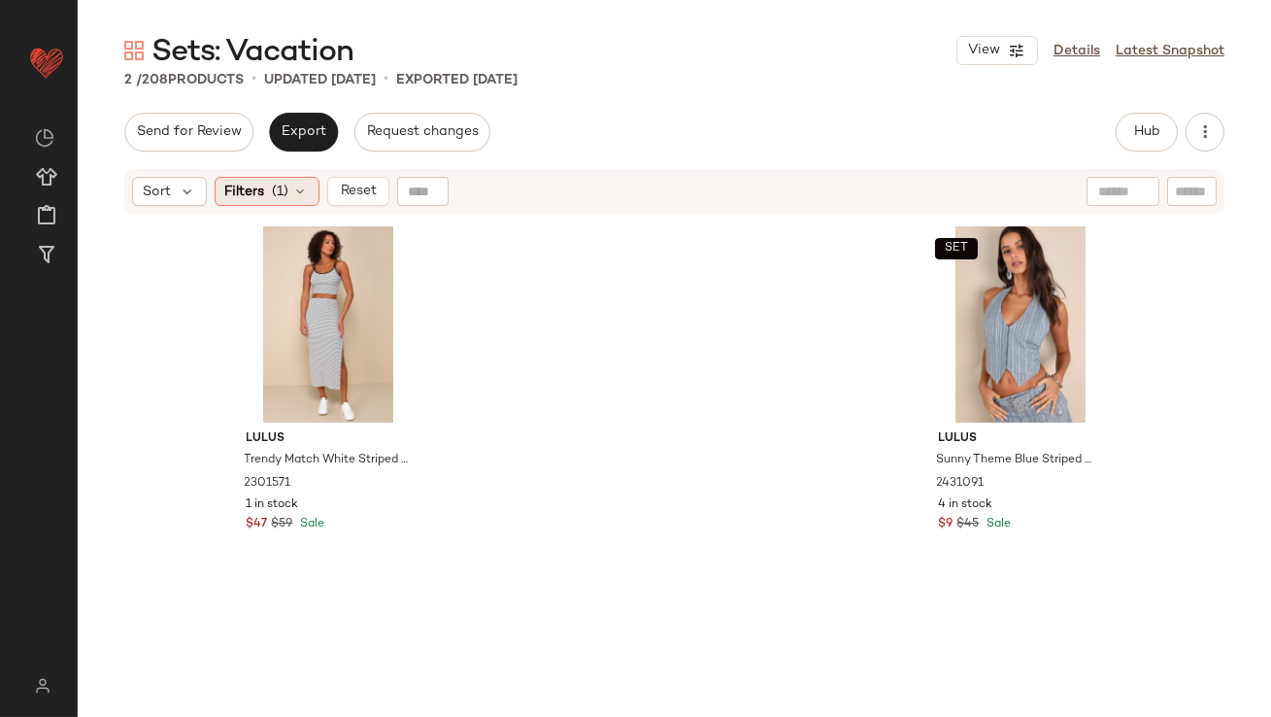
click at [255, 205] on div "Filters (1)" at bounding box center [267, 191] width 105 height 29
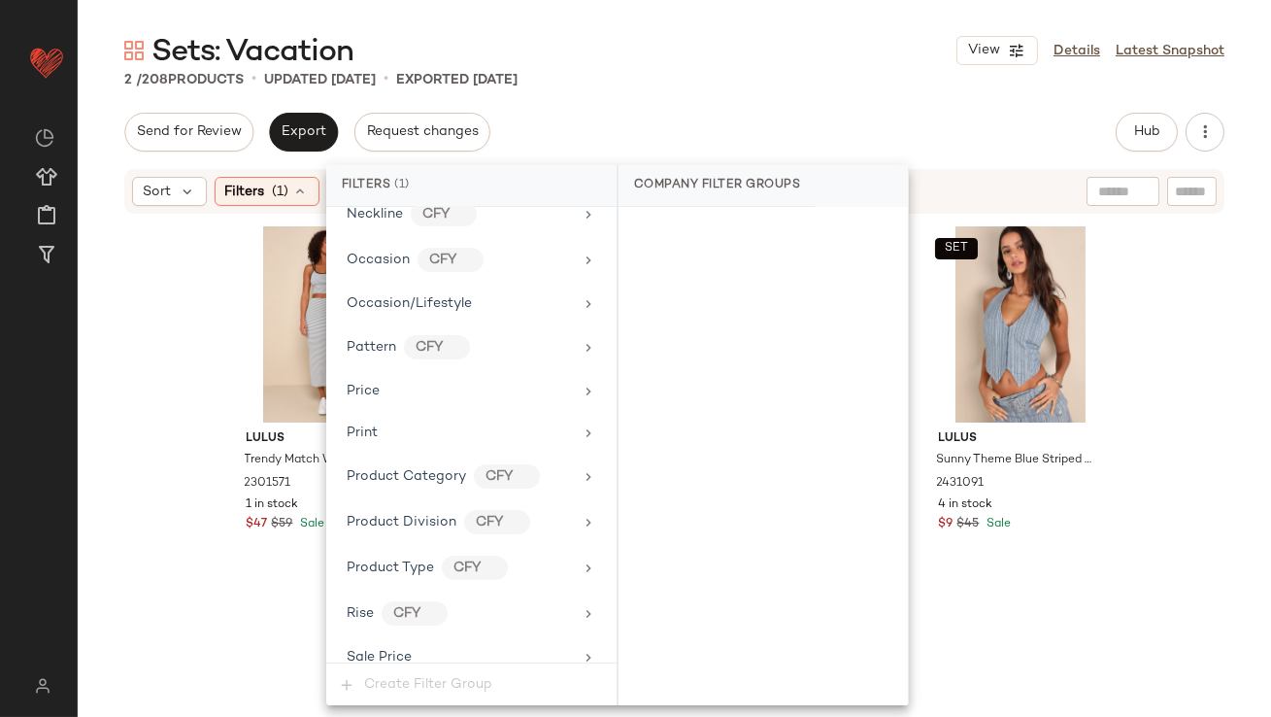
scroll to position [1505, 0]
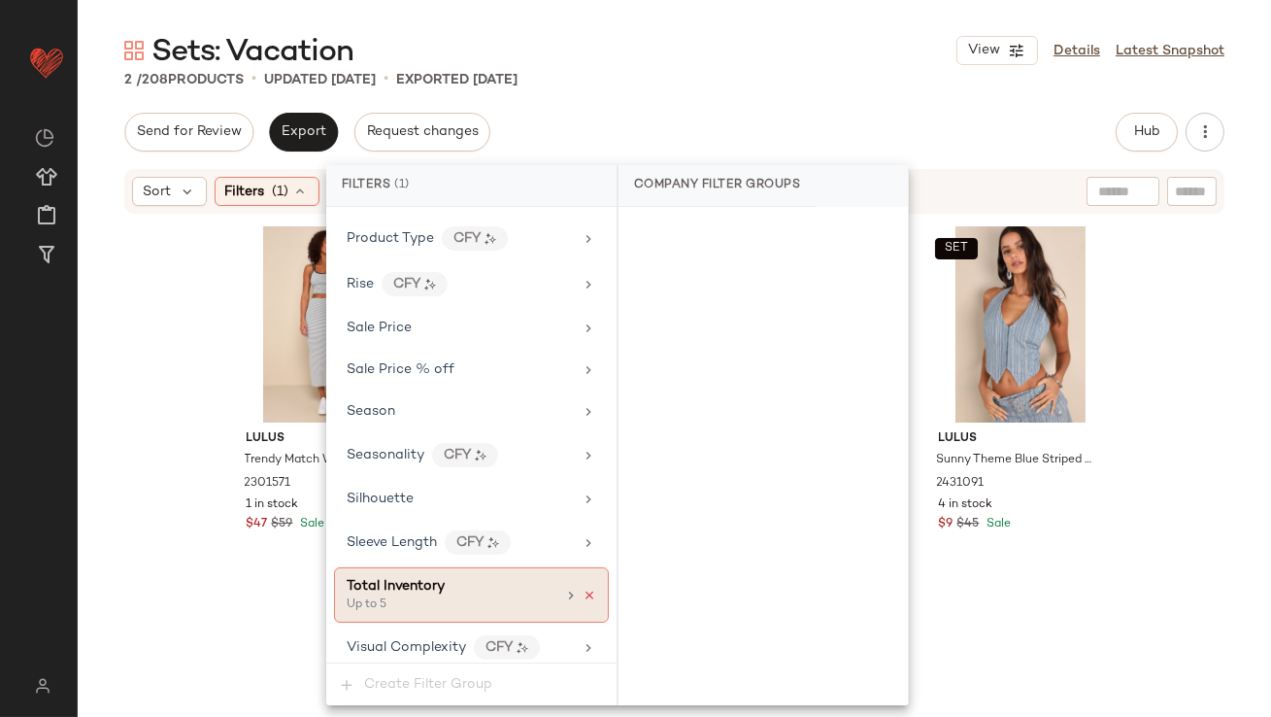
click at [583, 589] on icon at bounding box center [590, 596] width 14 height 14
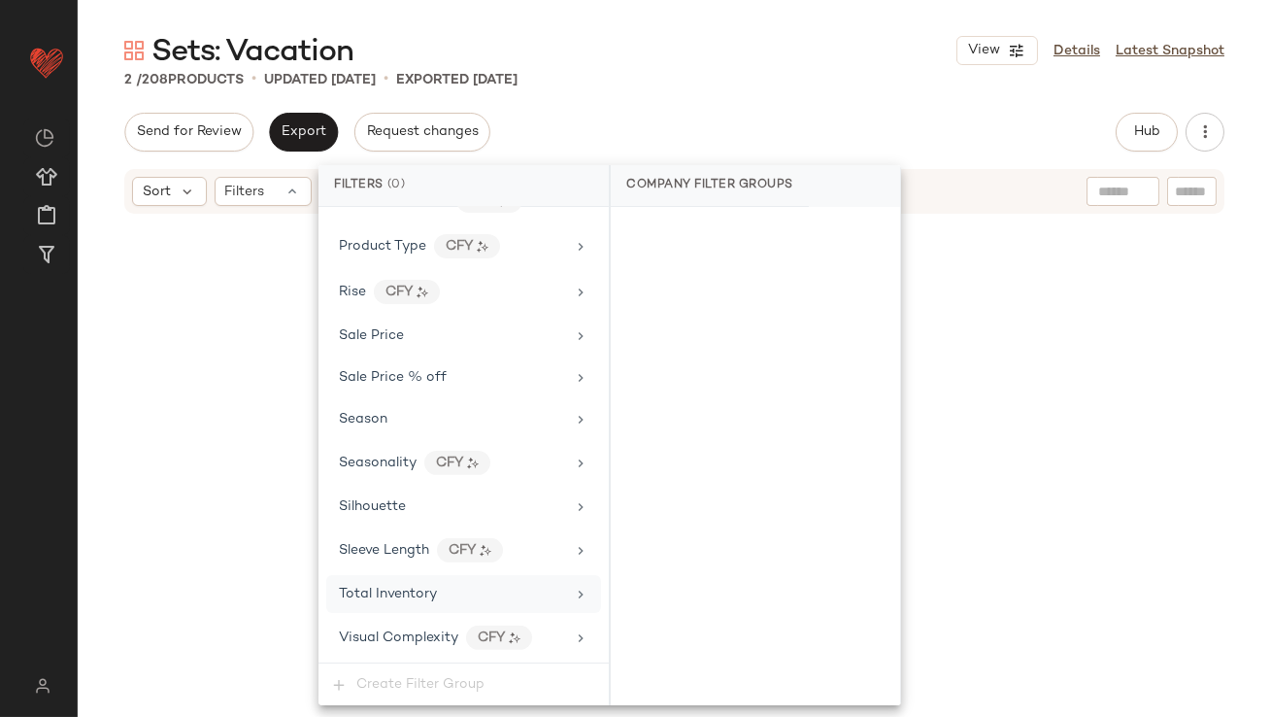
scroll to position [1488, 0]
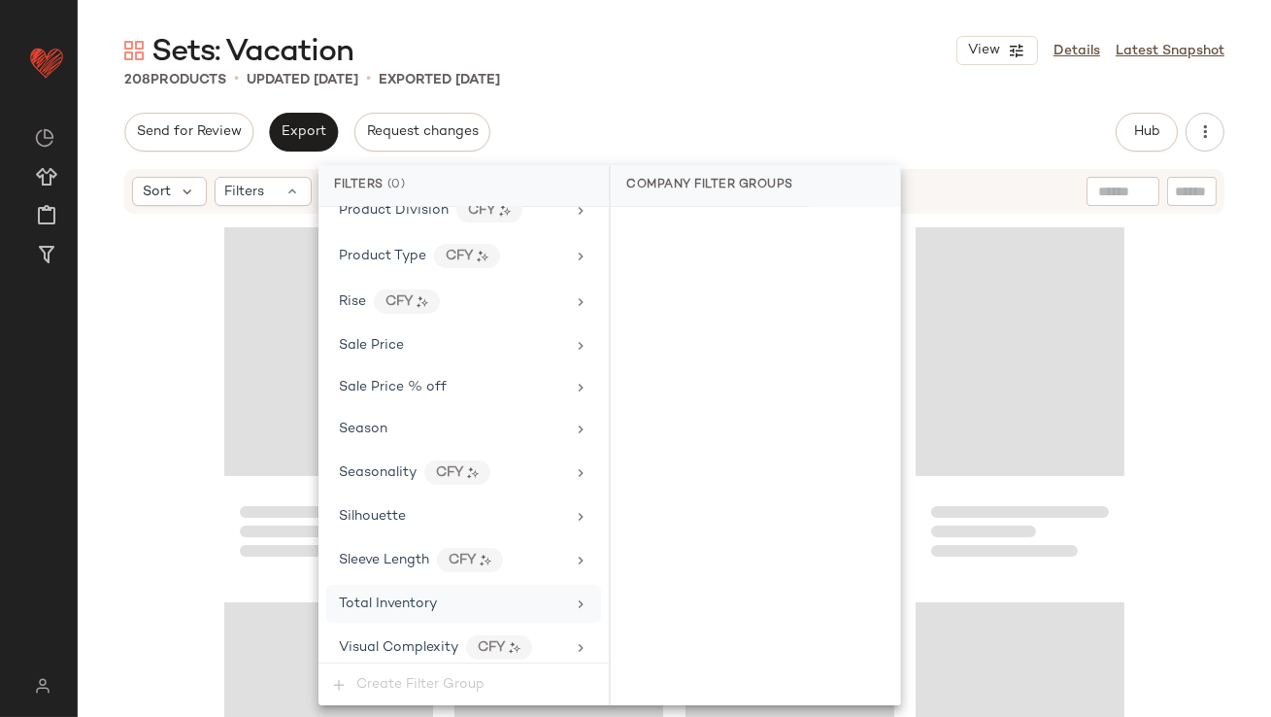
click at [737, 108] on div "Sets: Vacation View Details Latest Snapshot 208 Products • updated [DATE] • Exp…" at bounding box center [675, 374] width 1194 height 686
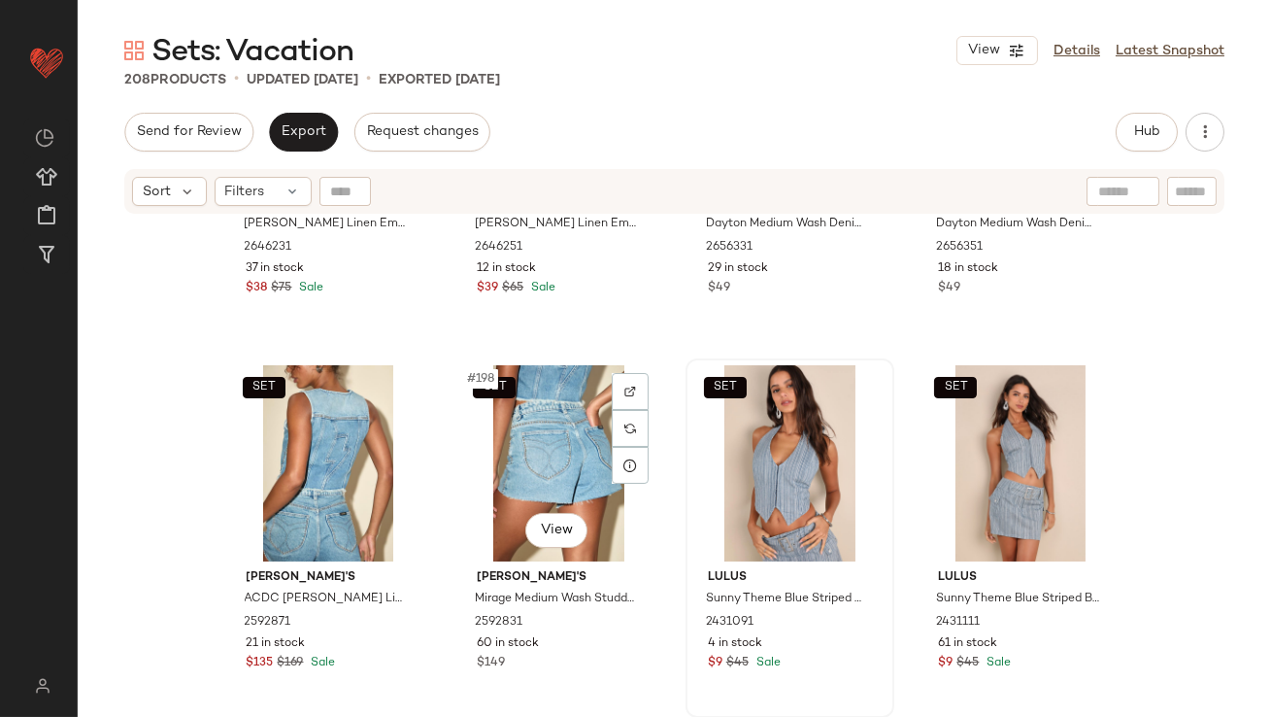
scroll to position [18263, 0]
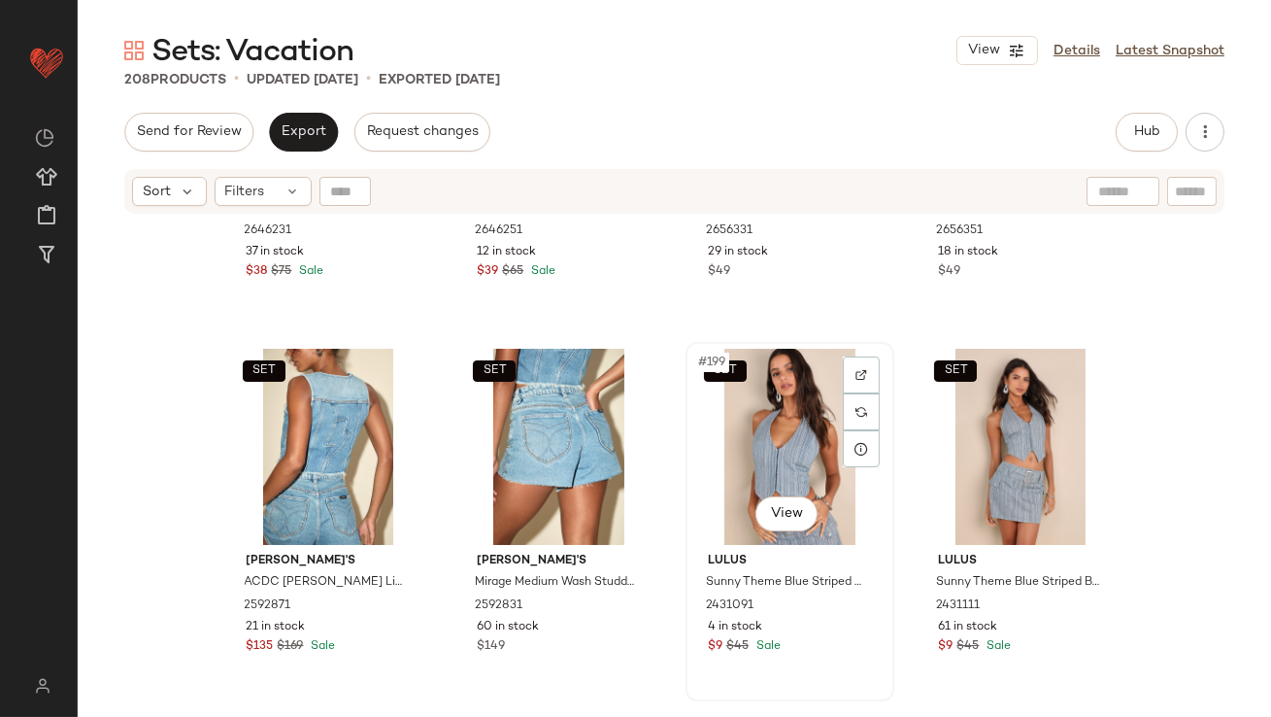
click at [783, 438] on div "SET #199 View" at bounding box center [789, 447] width 195 height 196
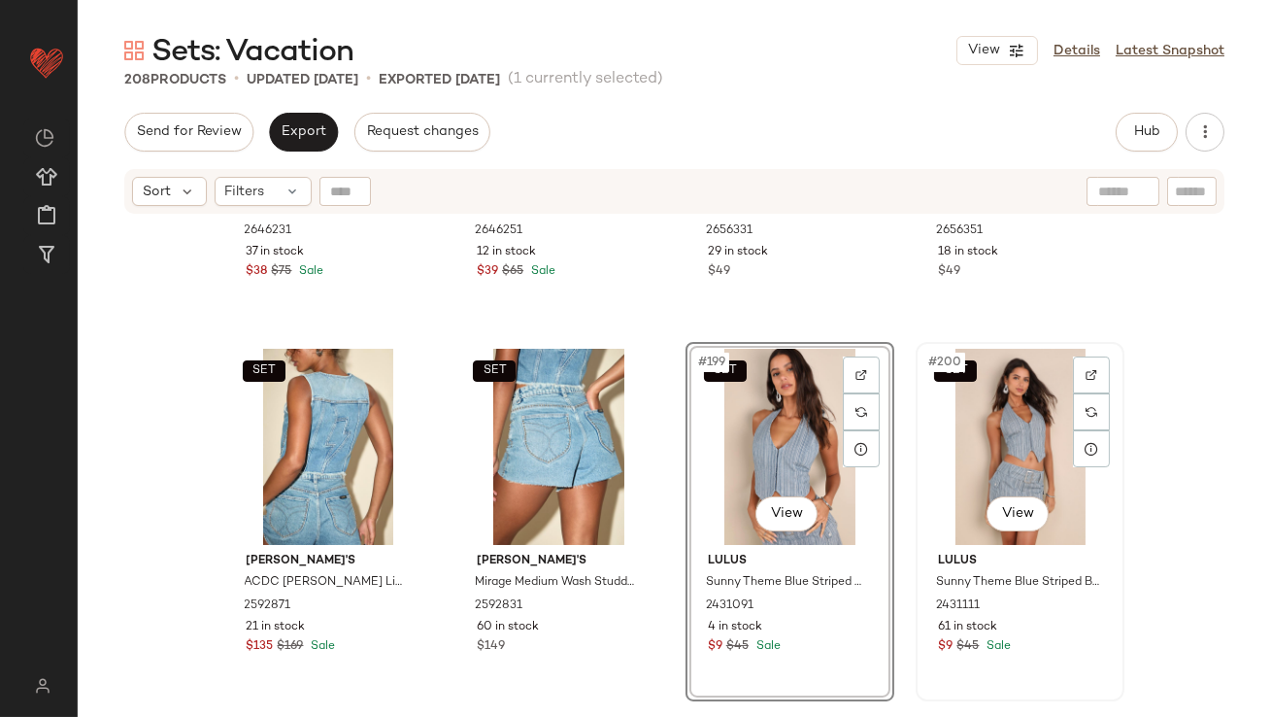
click at [974, 404] on div "SET #200 View" at bounding box center [1020, 447] width 195 height 196
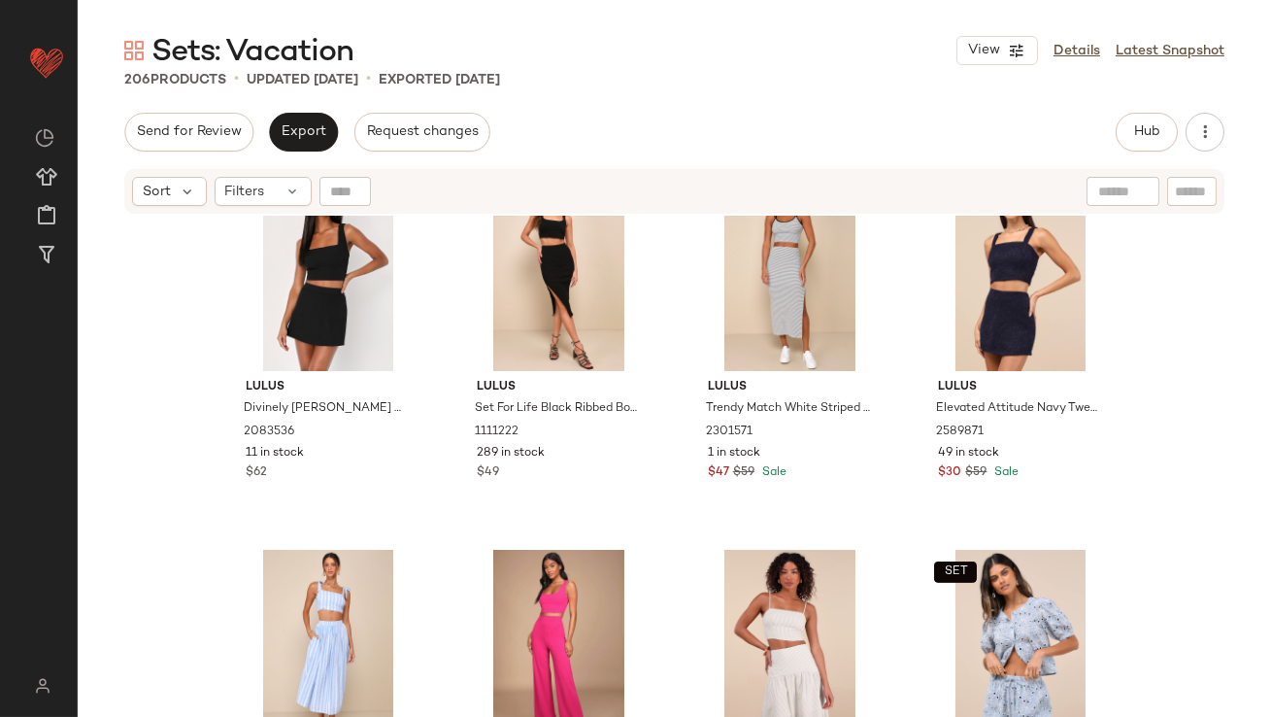
scroll to position [14955, 0]
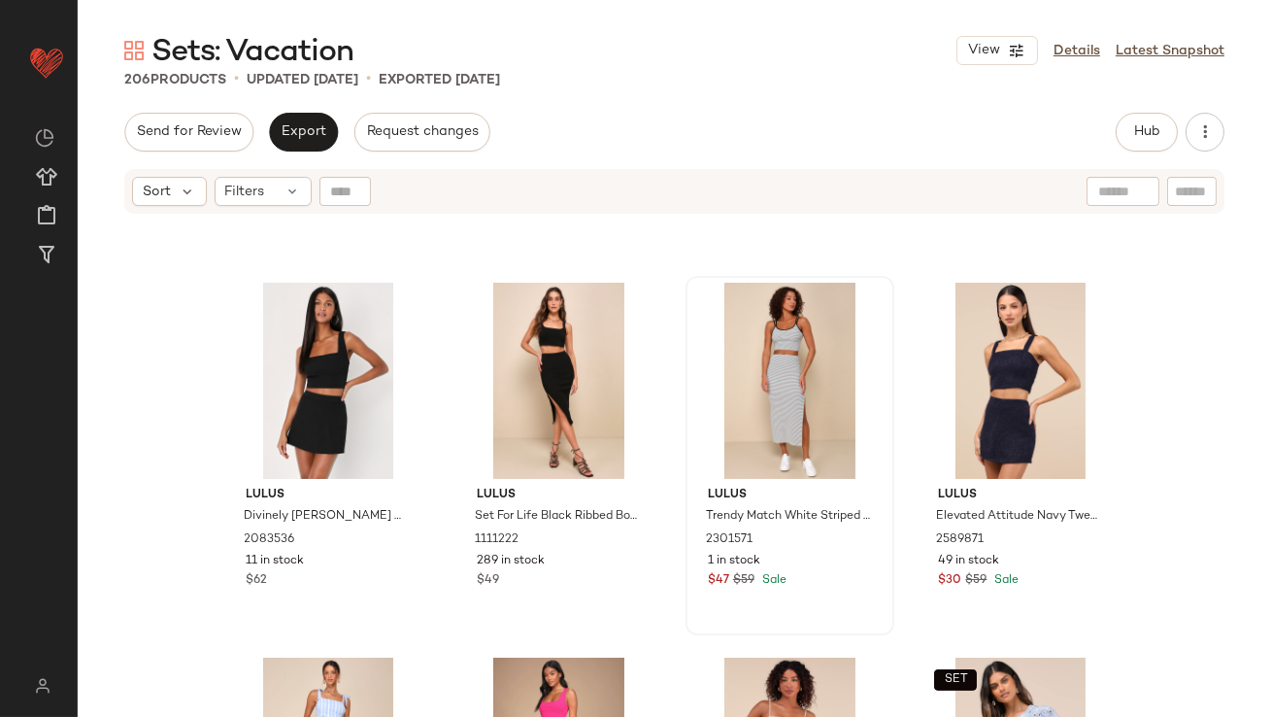
click at [731, 399] on div at bounding box center [789, 381] width 195 height 196
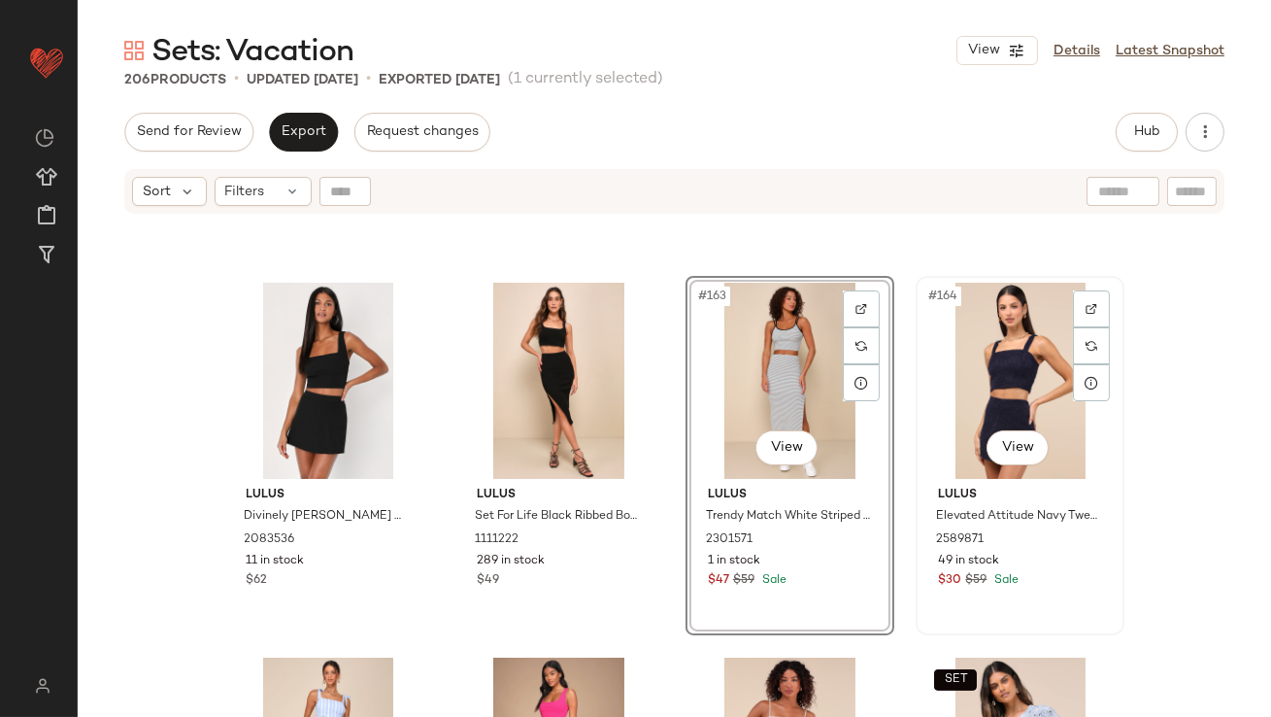
click at [986, 377] on div "#164 View" at bounding box center [1020, 381] width 195 height 196
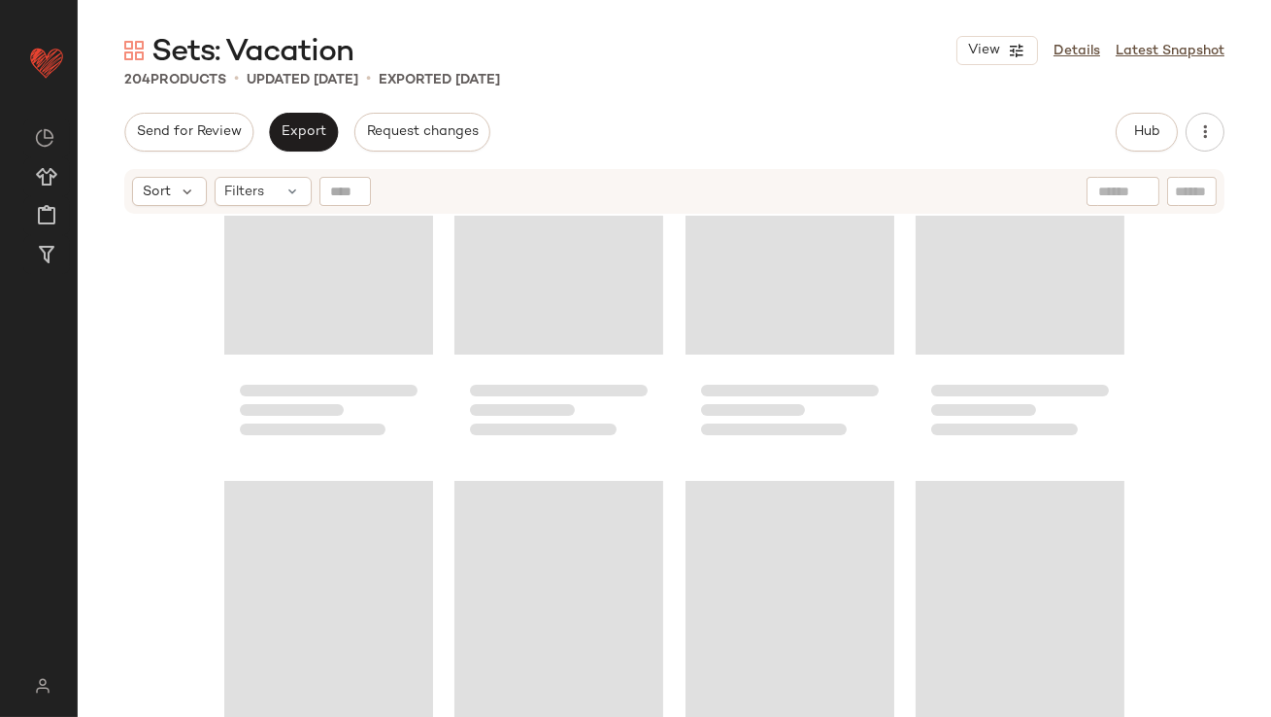
scroll to position [8753, 0]
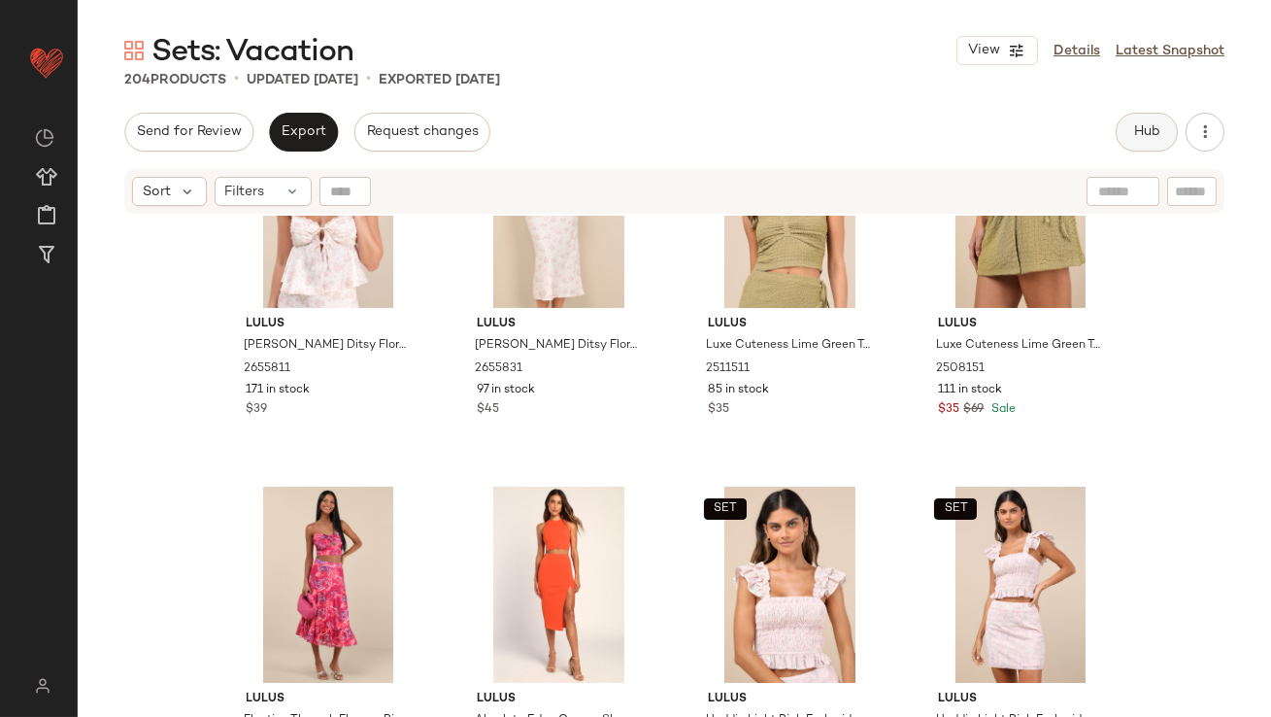
click at [1158, 137] on span "Hub" at bounding box center [1146, 132] width 27 height 16
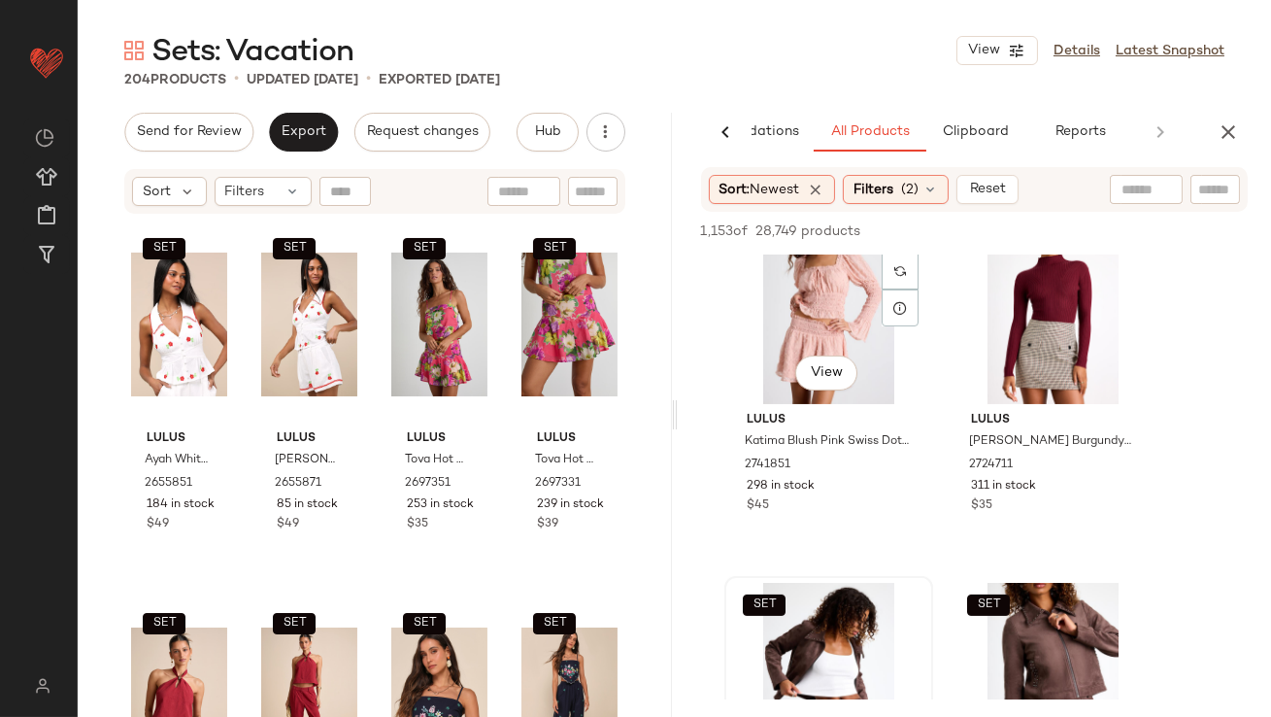
scroll to position [1185, 0]
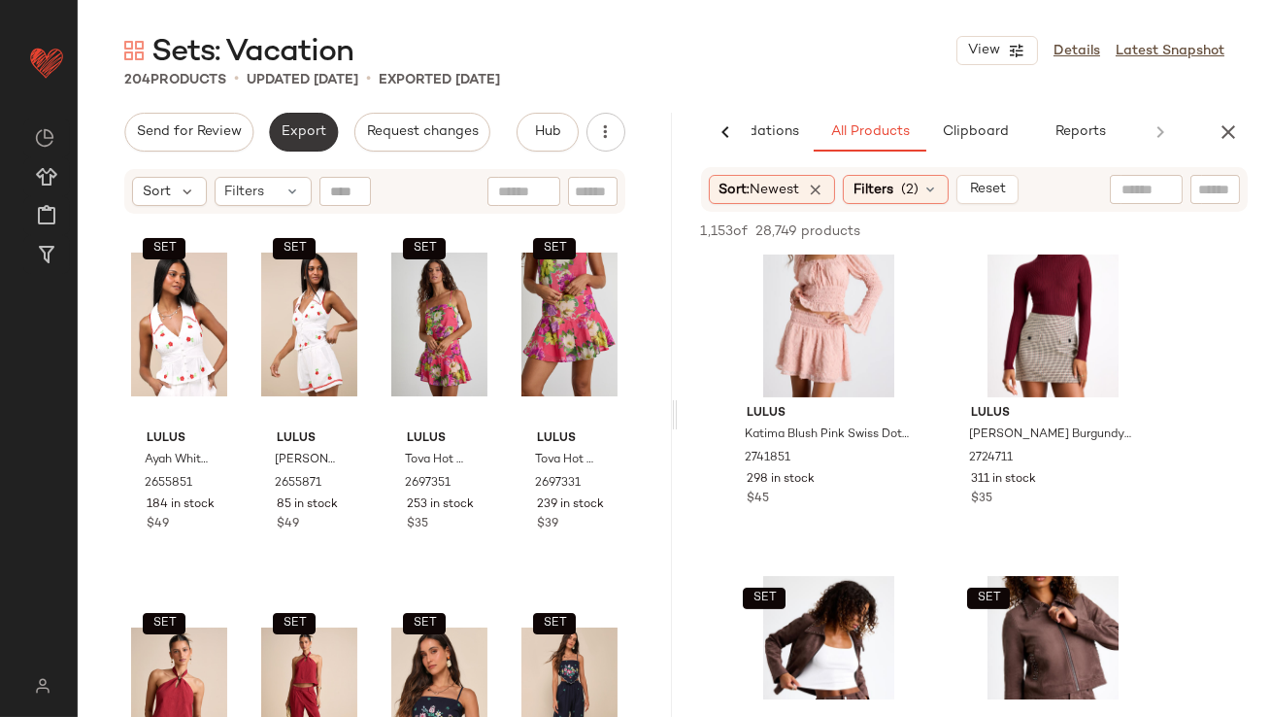
click at [285, 140] on button "Export" at bounding box center [303, 132] width 69 height 39
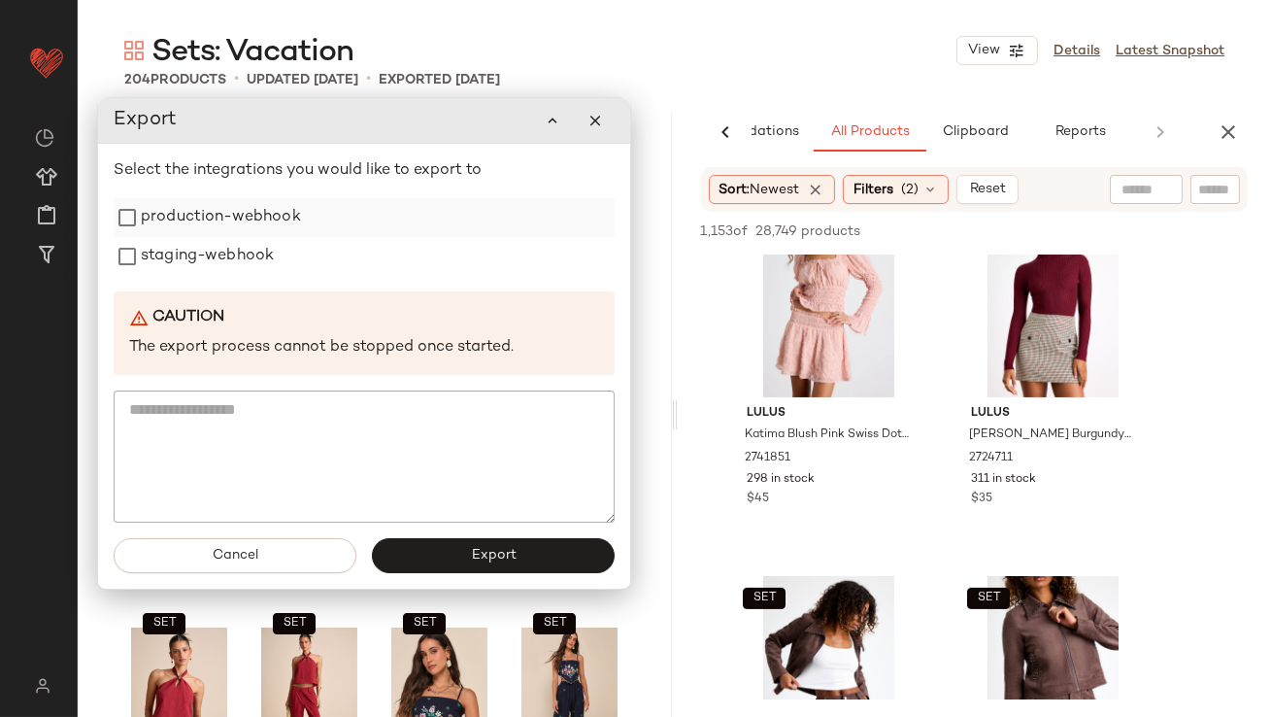
click at [278, 227] on label "production-webhook" at bounding box center [221, 217] width 160 height 39
click at [274, 252] on div "staging-webhook" at bounding box center [364, 256] width 501 height 39
click at [261, 252] on label "staging-webhook" at bounding box center [207, 256] width 133 height 39
click at [491, 544] on button "Export" at bounding box center [493, 555] width 243 height 35
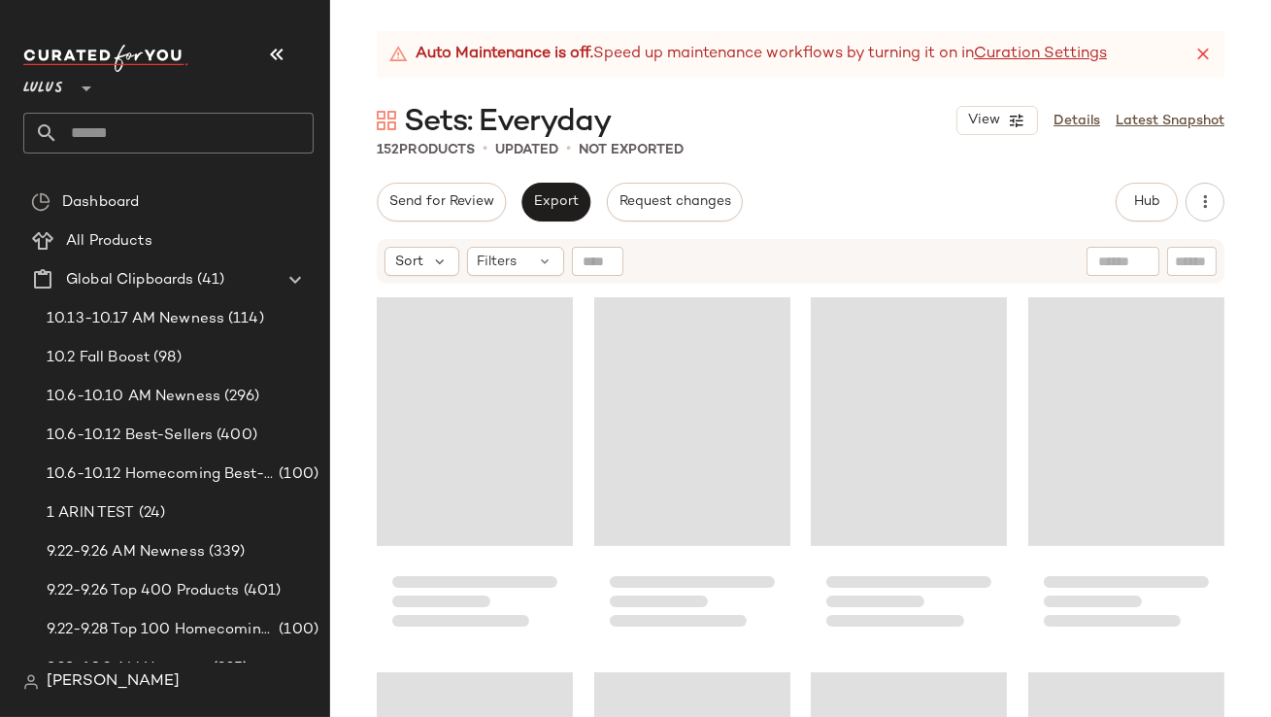
click at [277, 41] on button "button" at bounding box center [276, 54] width 47 height 47
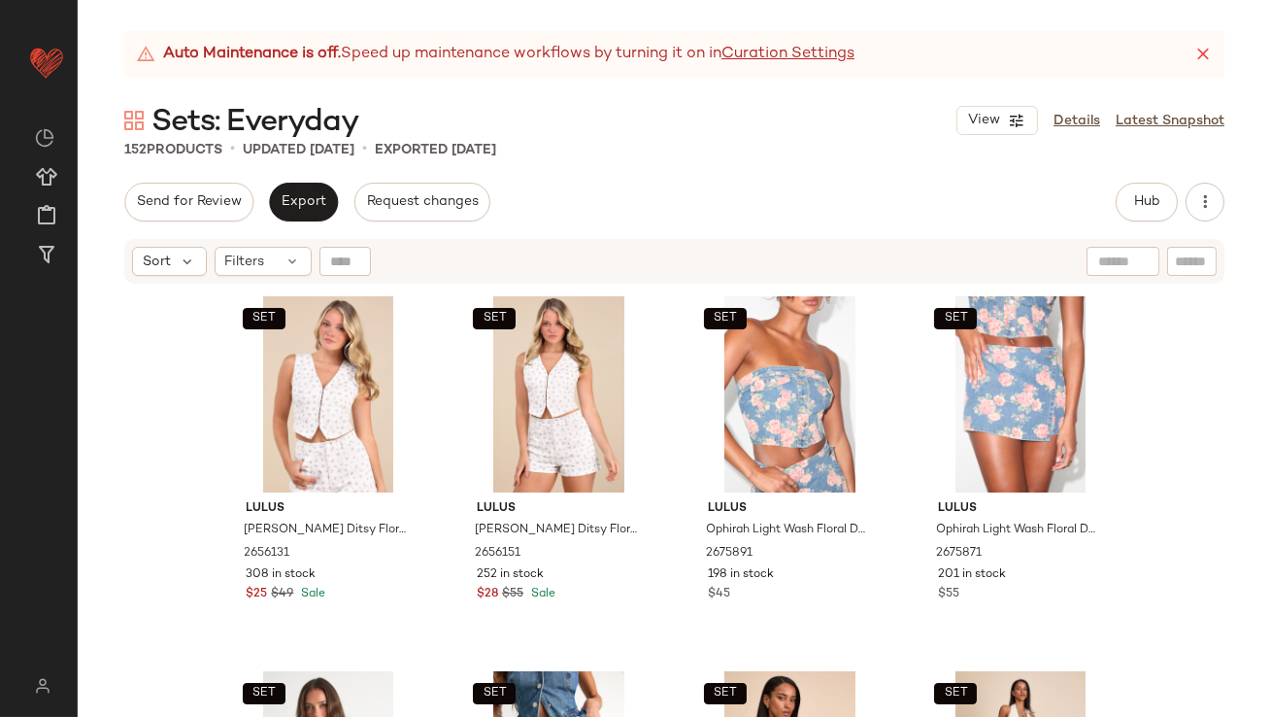
click at [1201, 50] on icon at bounding box center [1203, 54] width 19 height 19
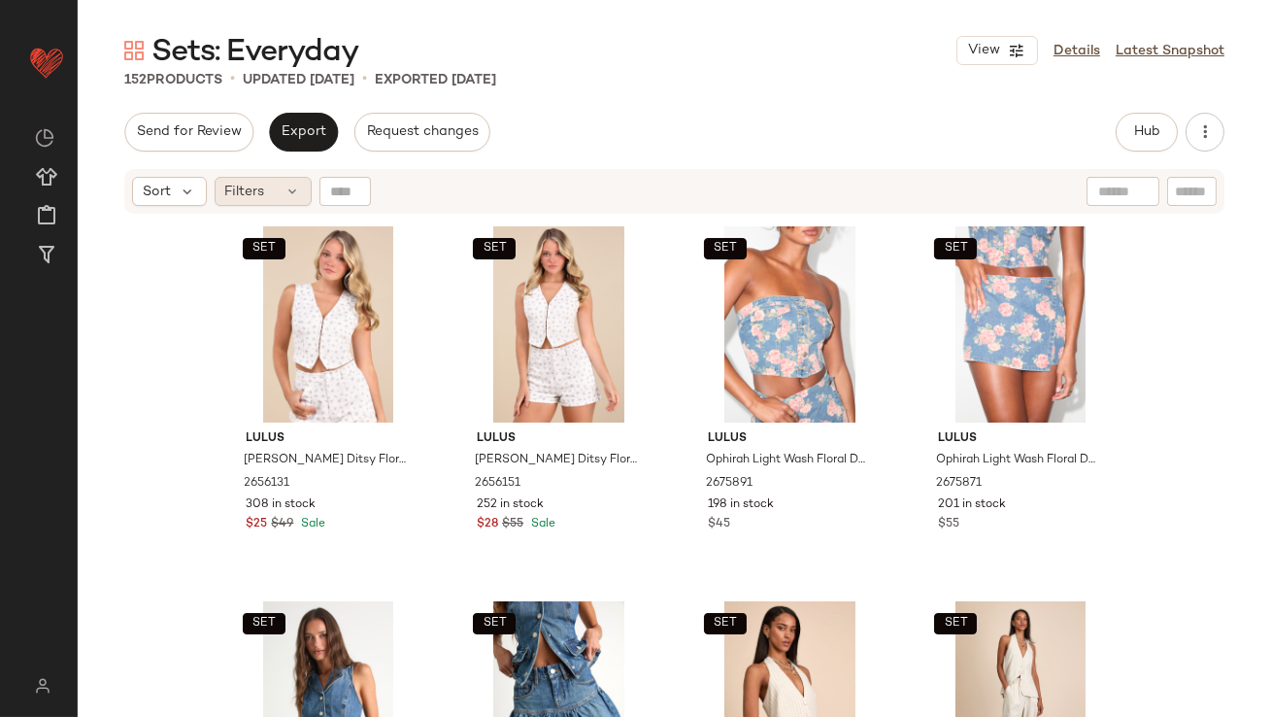
click at [222, 193] on div "Filters" at bounding box center [263, 191] width 97 height 29
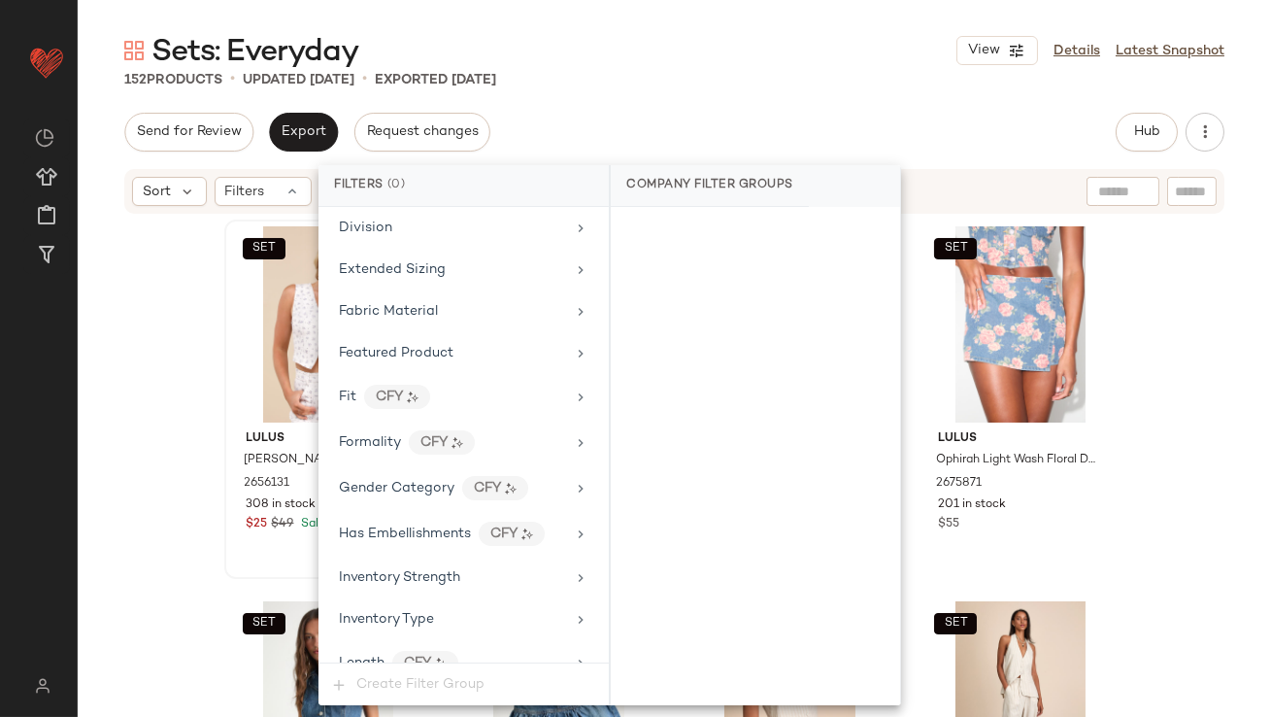
scroll to position [1447, 0]
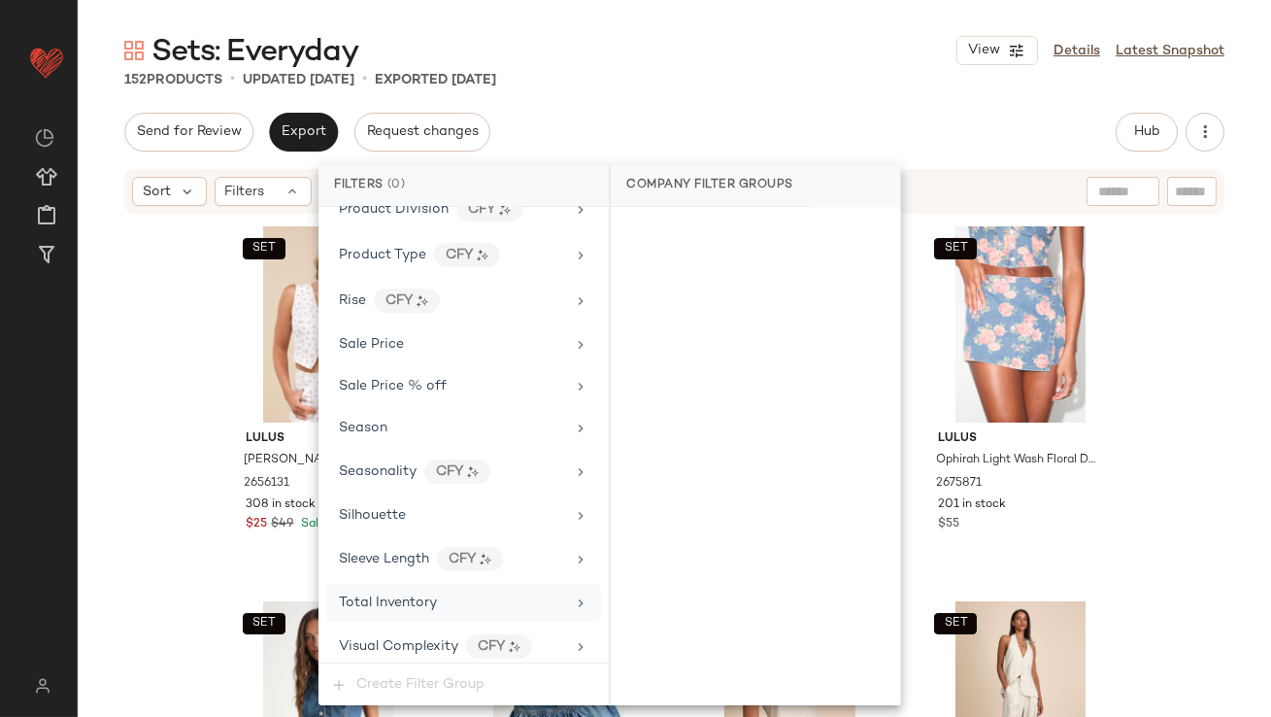
click at [382, 596] on span "Total Inventory" at bounding box center [388, 602] width 98 height 15
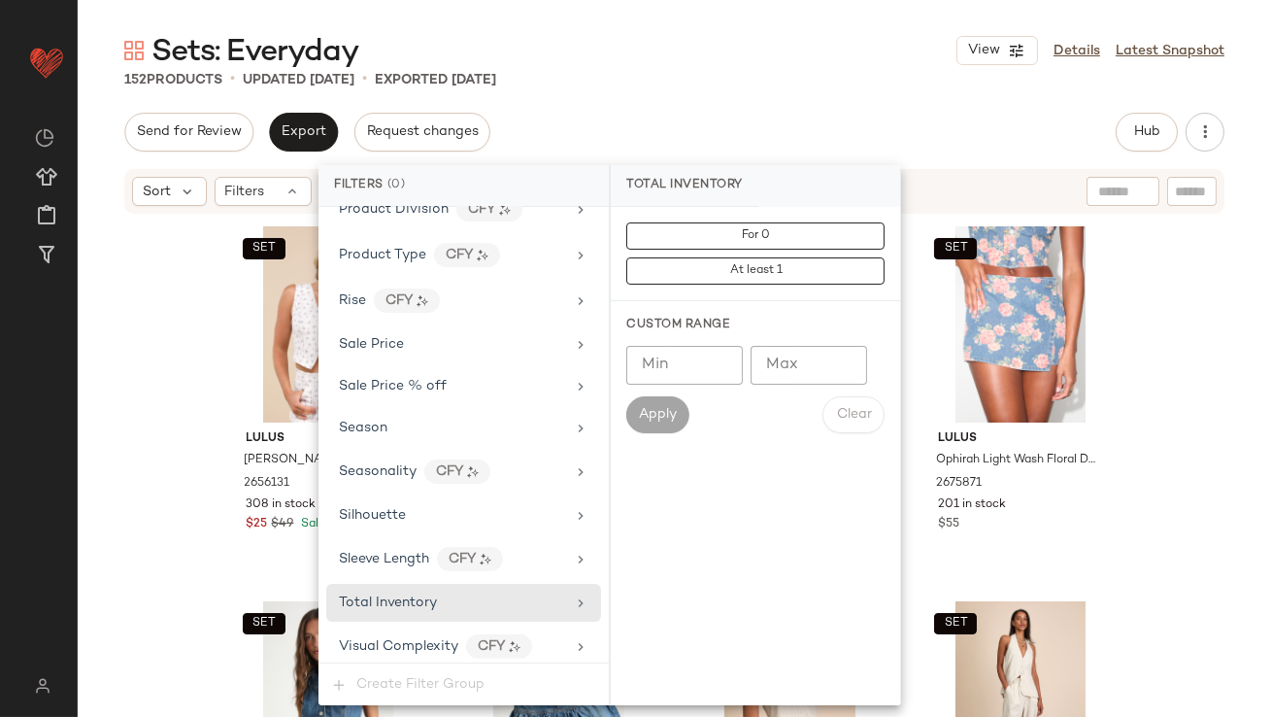
click at [796, 360] on input "Max" at bounding box center [809, 365] width 117 height 39
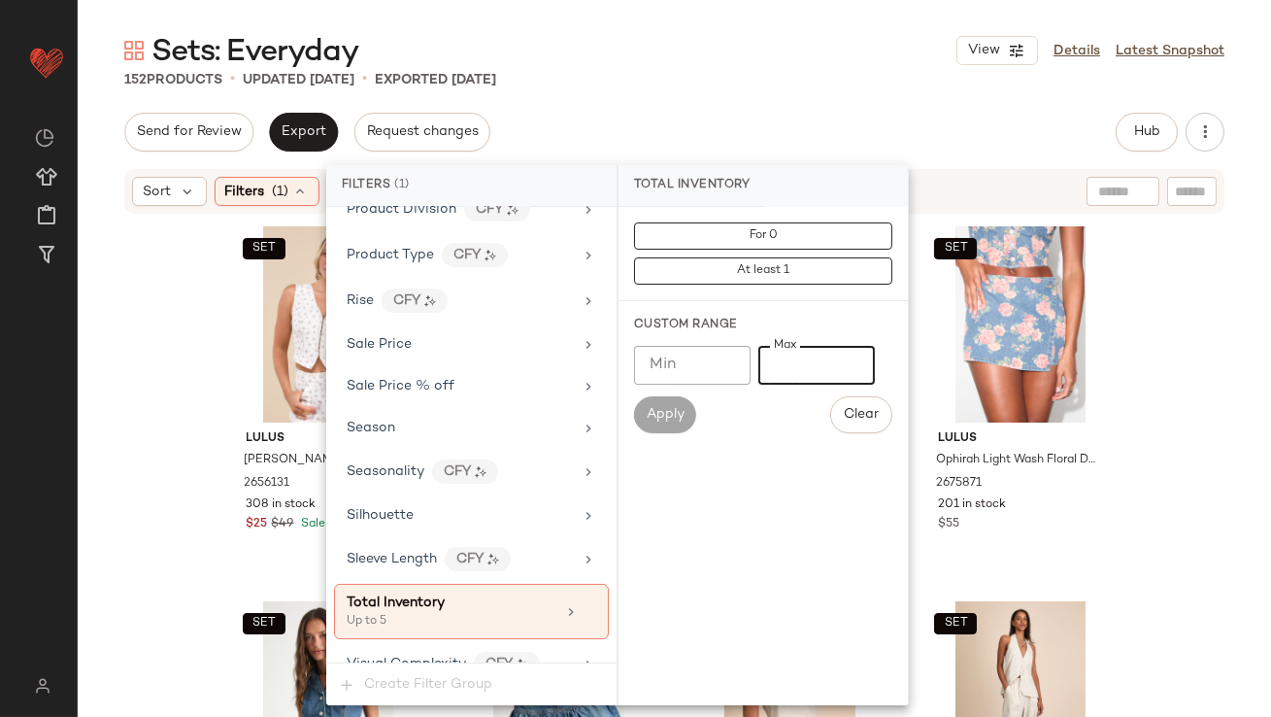
type input "*"
click at [750, 143] on div "Send for Review Export Request changes Hub Send for Review External Review Inte…" at bounding box center [674, 132] width 1100 height 39
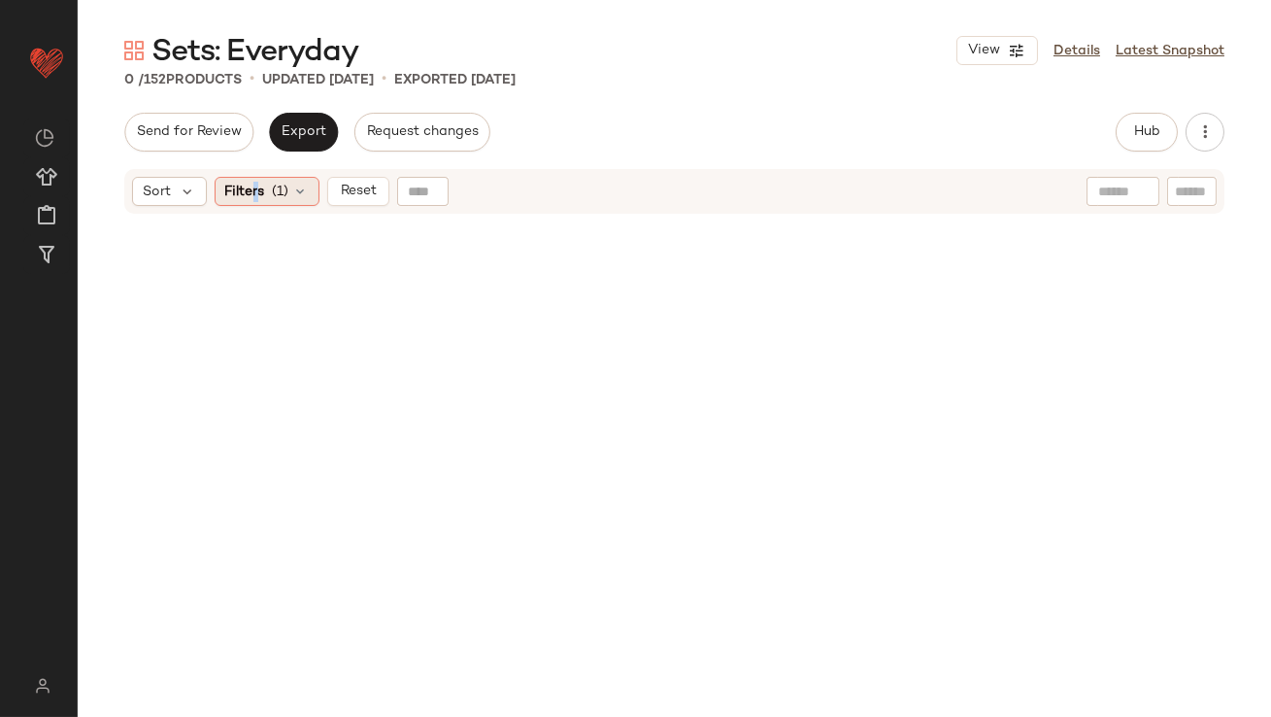
click at [254, 190] on span "Filters" at bounding box center [245, 192] width 40 height 20
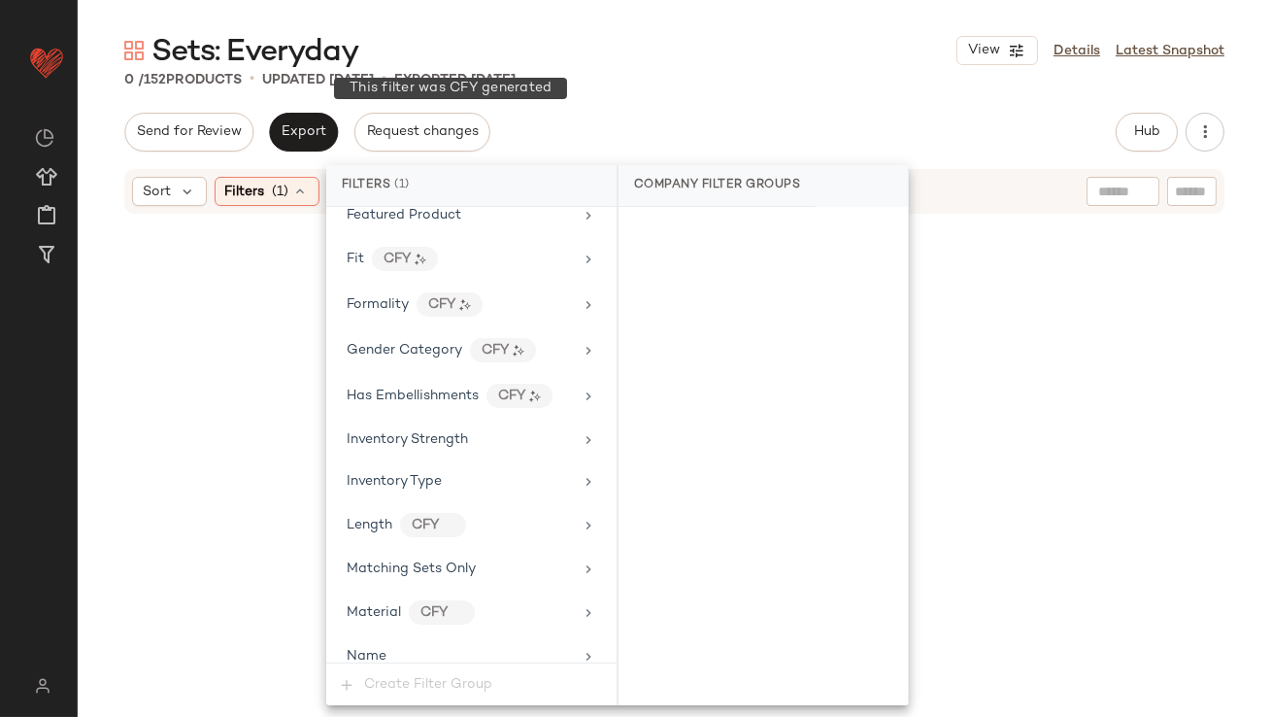
scroll to position [1464, 0]
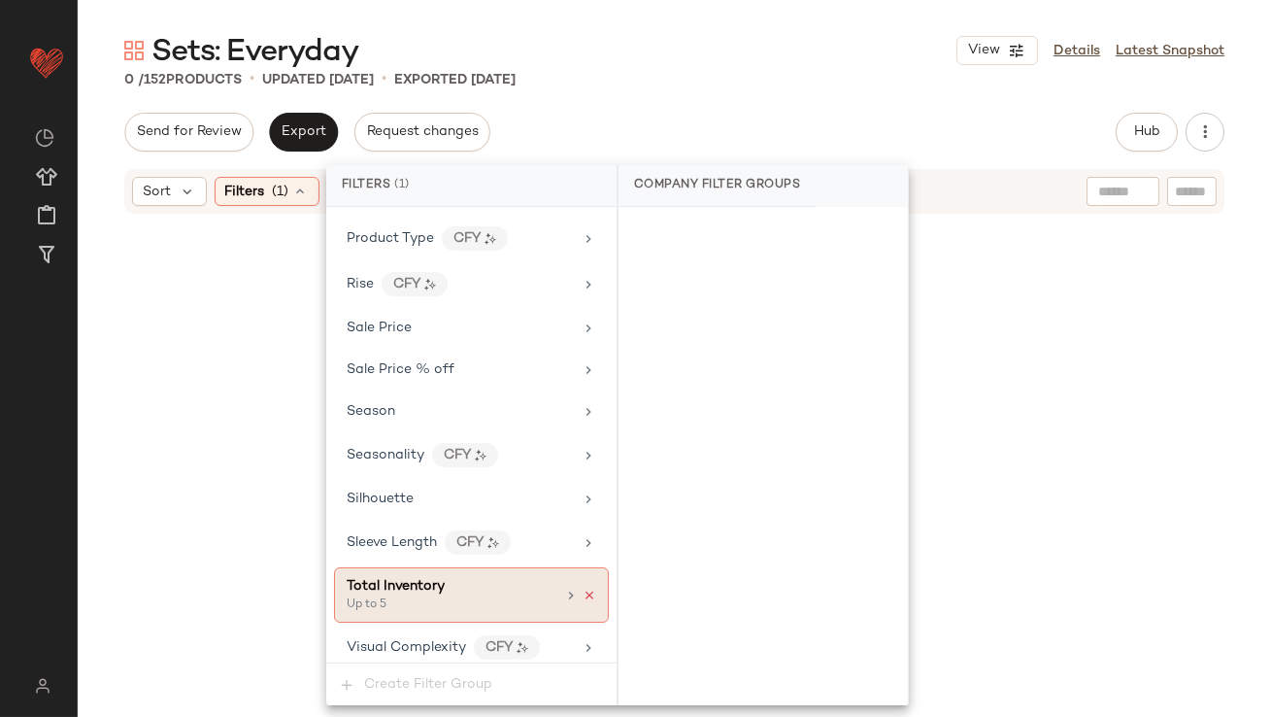
click at [584, 589] on icon at bounding box center [590, 596] width 14 height 14
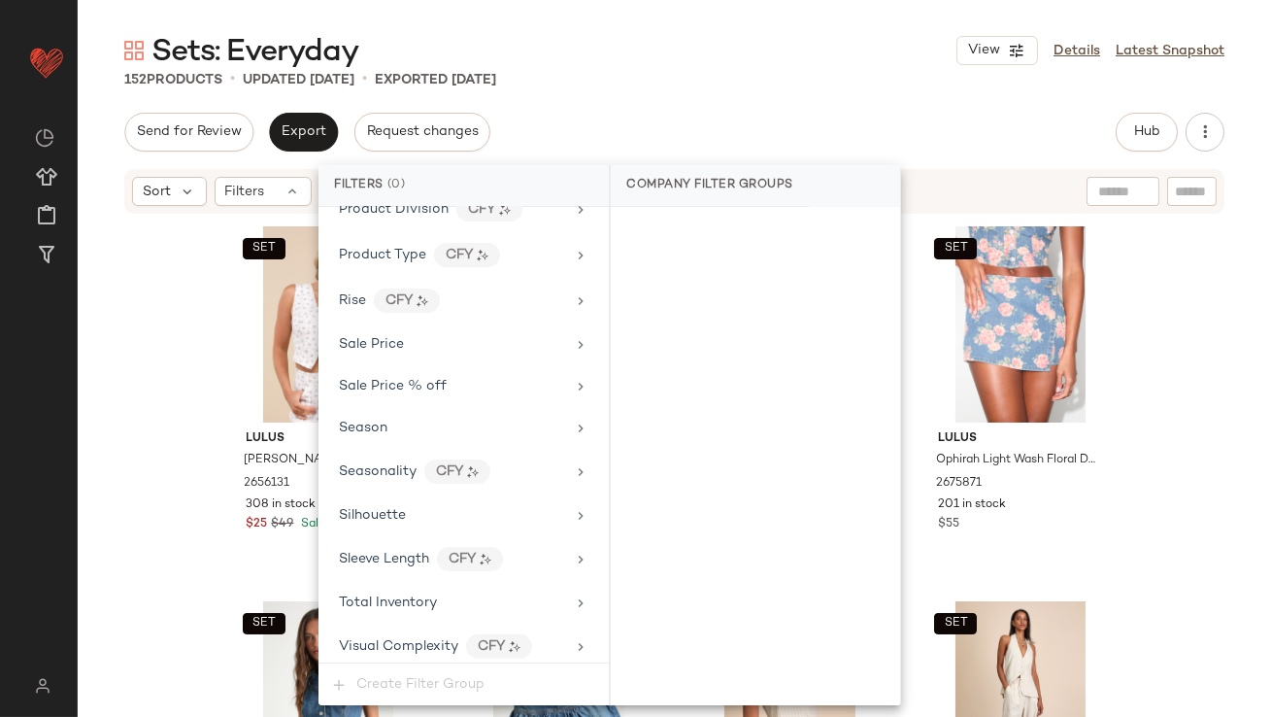
click at [925, 70] on div "152 Products • updated Oct 8th • Exported Oct 8th" at bounding box center [675, 79] width 1194 height 19
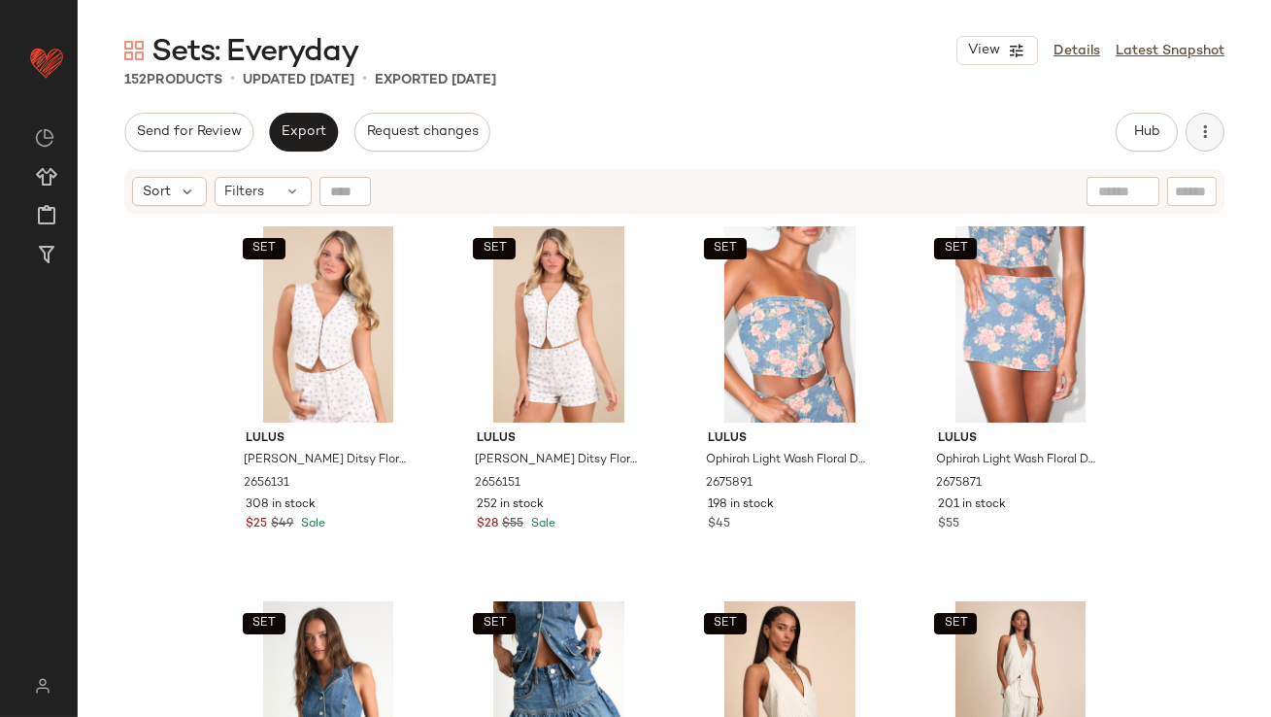
click at [1196, 142] on button "button" at bounding box center [1205, 132] width 39 height 39
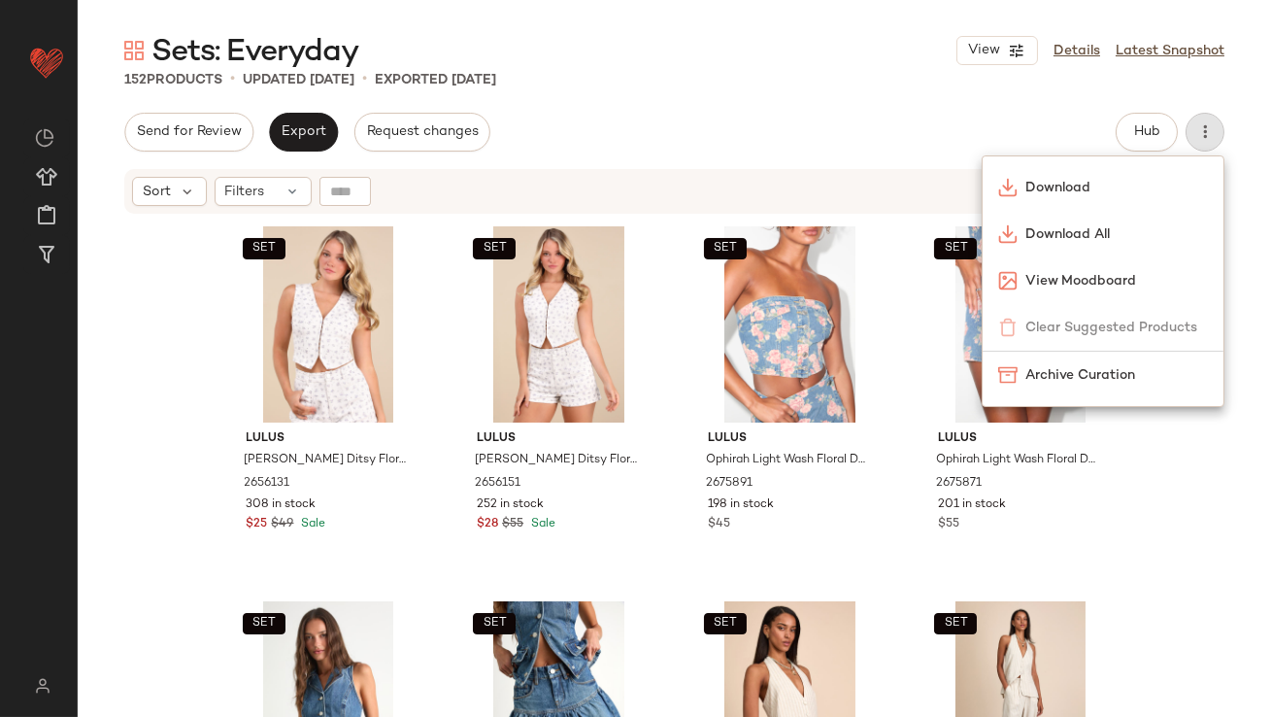
click at [1046, 100] on div "Sets: Everyday View Details Latest Snapshot 152 Products • updated Oct 8th • Ex…" at bounding box center [675, 374] width 1194 height 686
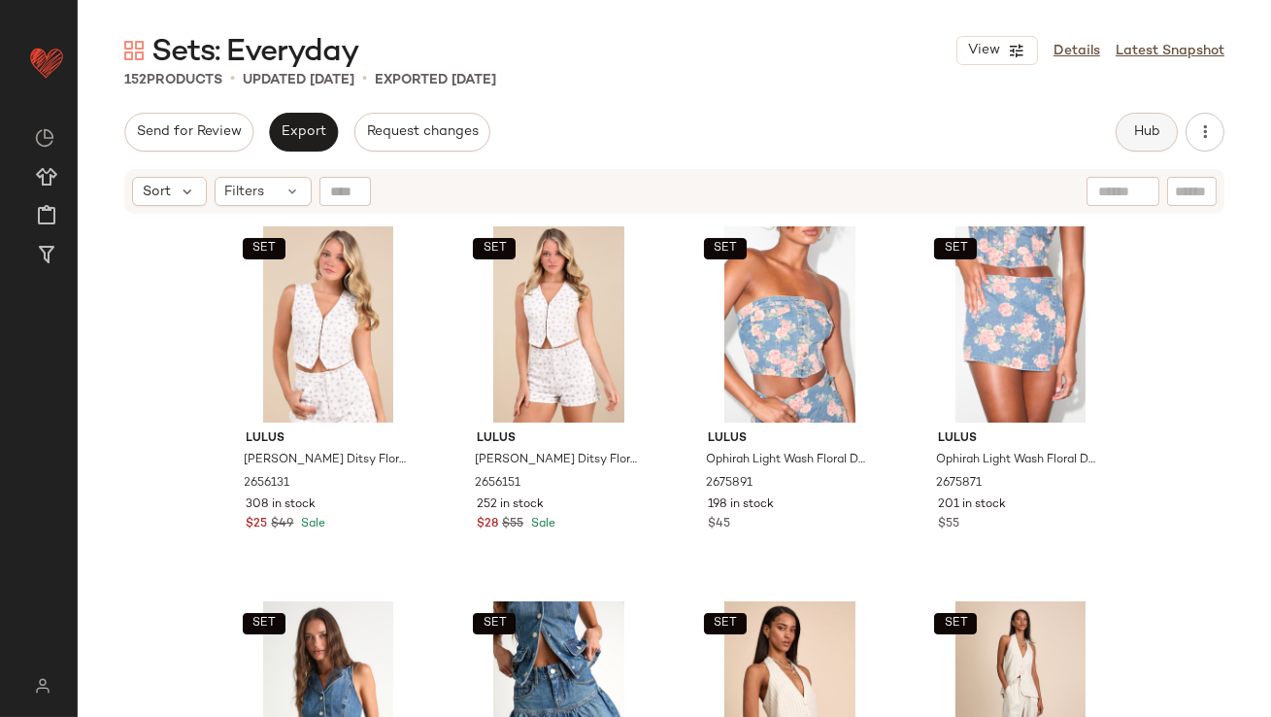
click at [1146, 128] on span "Hub" at bounding box center [1146, 132] width 27 height 16
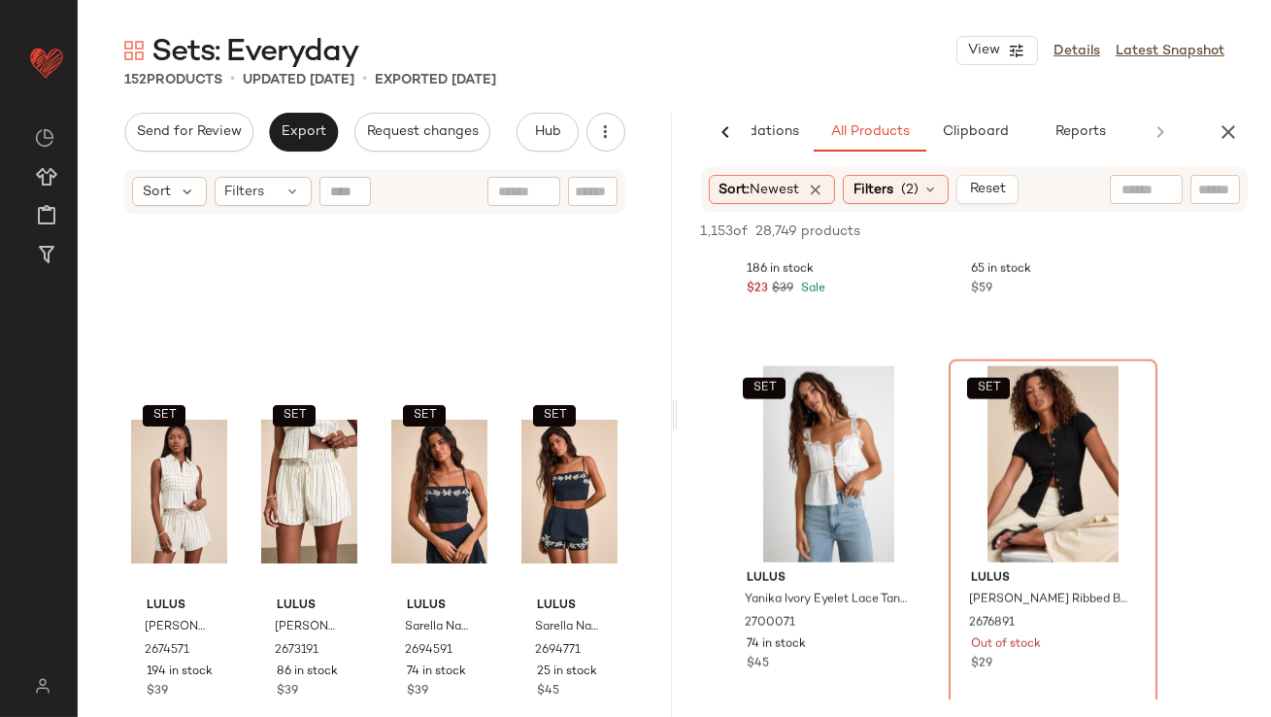
scroll to position [825, 0]
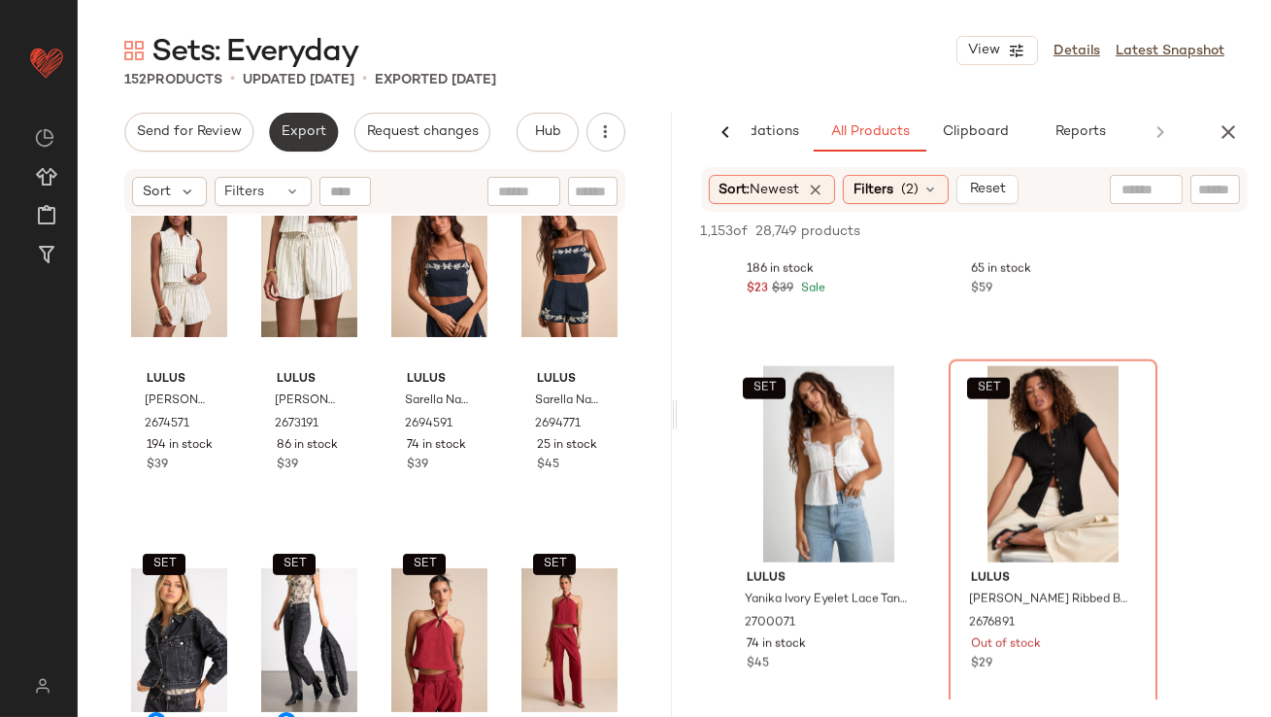
click at [323, 129] on button "Export" at bounding box center [303, 132] width 69 height 39
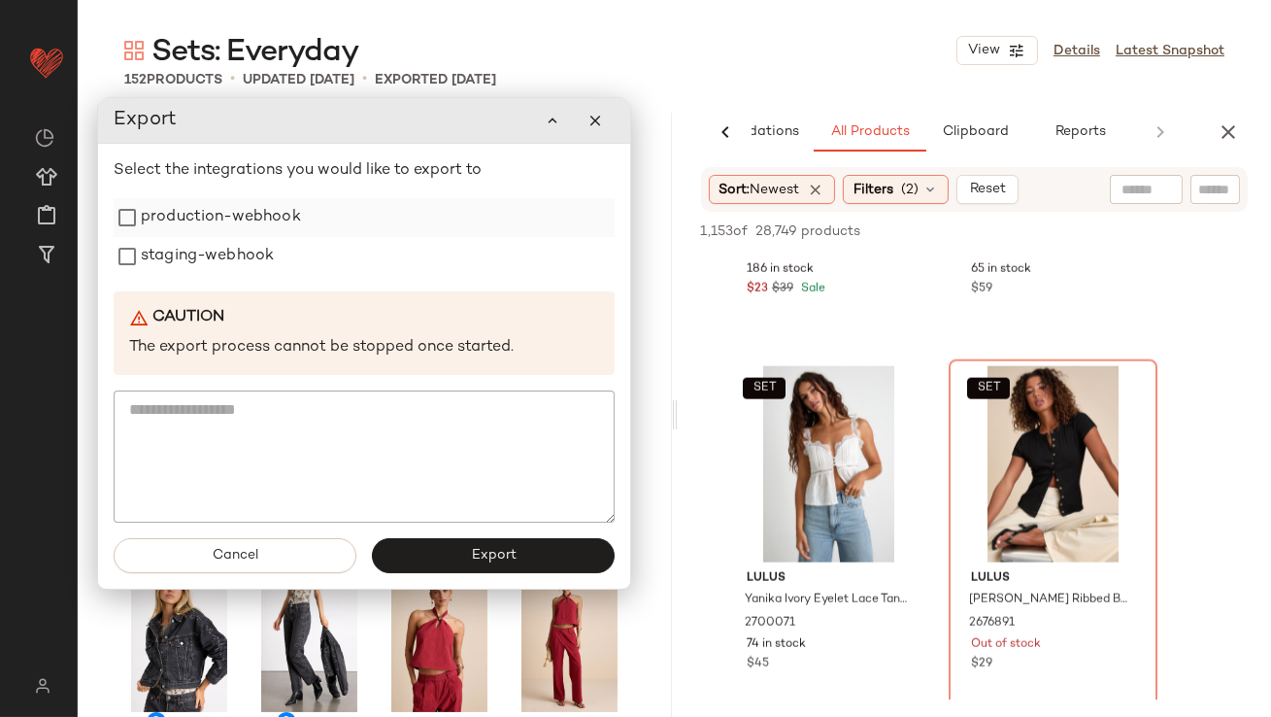
click at [284, 219] on label "production-webhook" at bounding box center [221, 217] width 160 height 39
click at [280, 254] on div "staging-webhook" at bounding box center [364, 257] width 501 height 39
click at [260, 280] on div "Select the integrations you would like to export to production-webhook staging-…" at bounding box center [364, 341] width 501 height 363
click at [231, 248] on label "staging-webhook" at bounding box center [207, 257] width 133 height 39
click at [427, 548] on button "Export" at bounding box center [493, 556] width 243 height 35
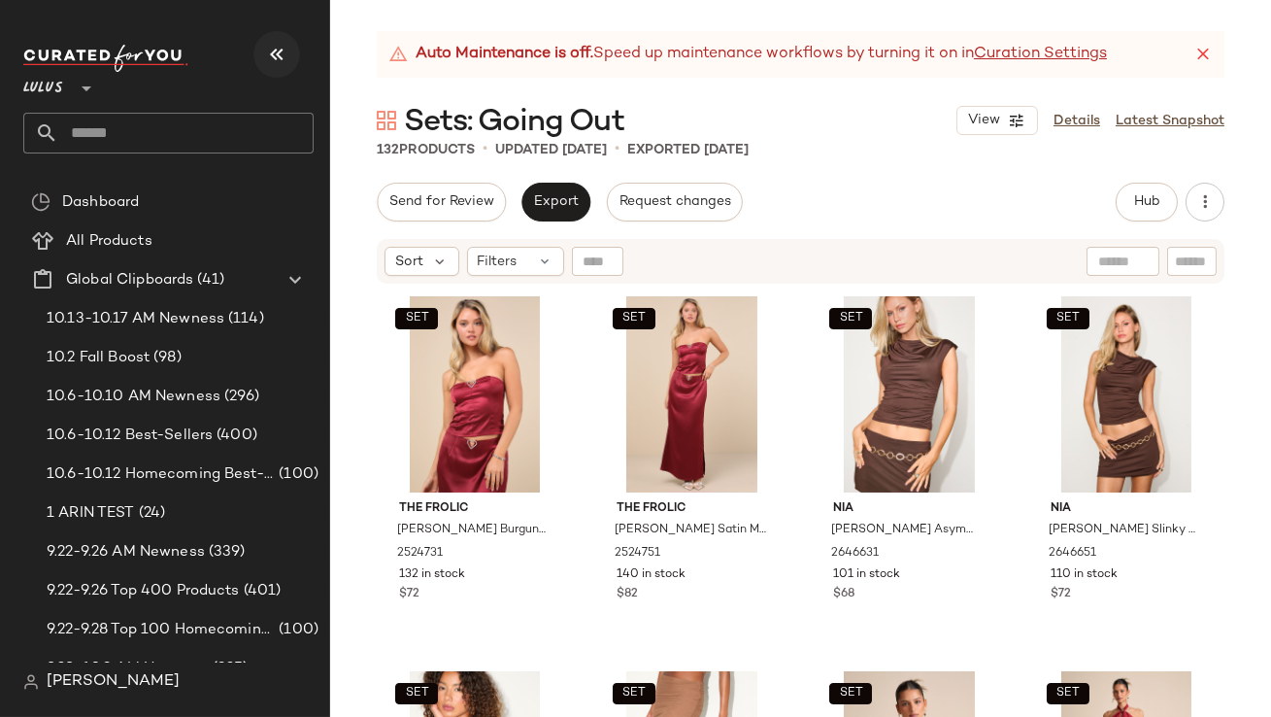
click at [284, 62] on icon "button" at bounding box center [276, 54] width 23 height 23
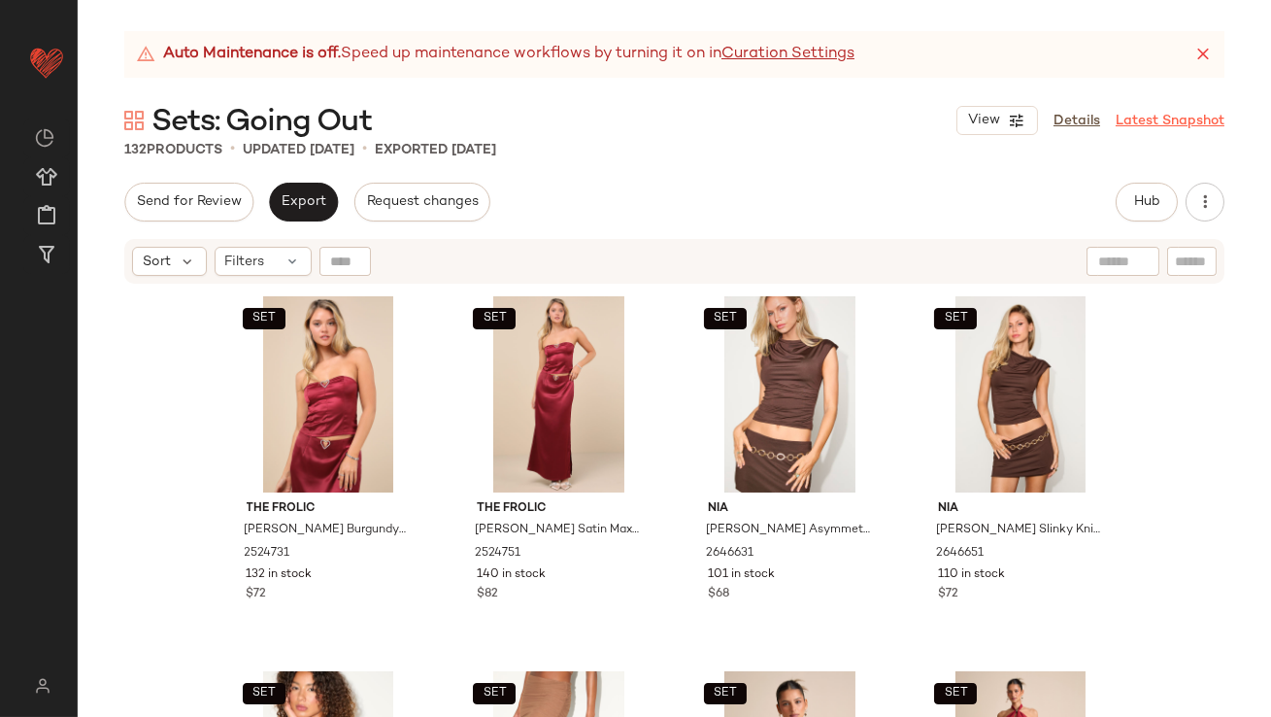
click at [1211, 53] on icon at bounding box center [1203, 54] width 19 height 19
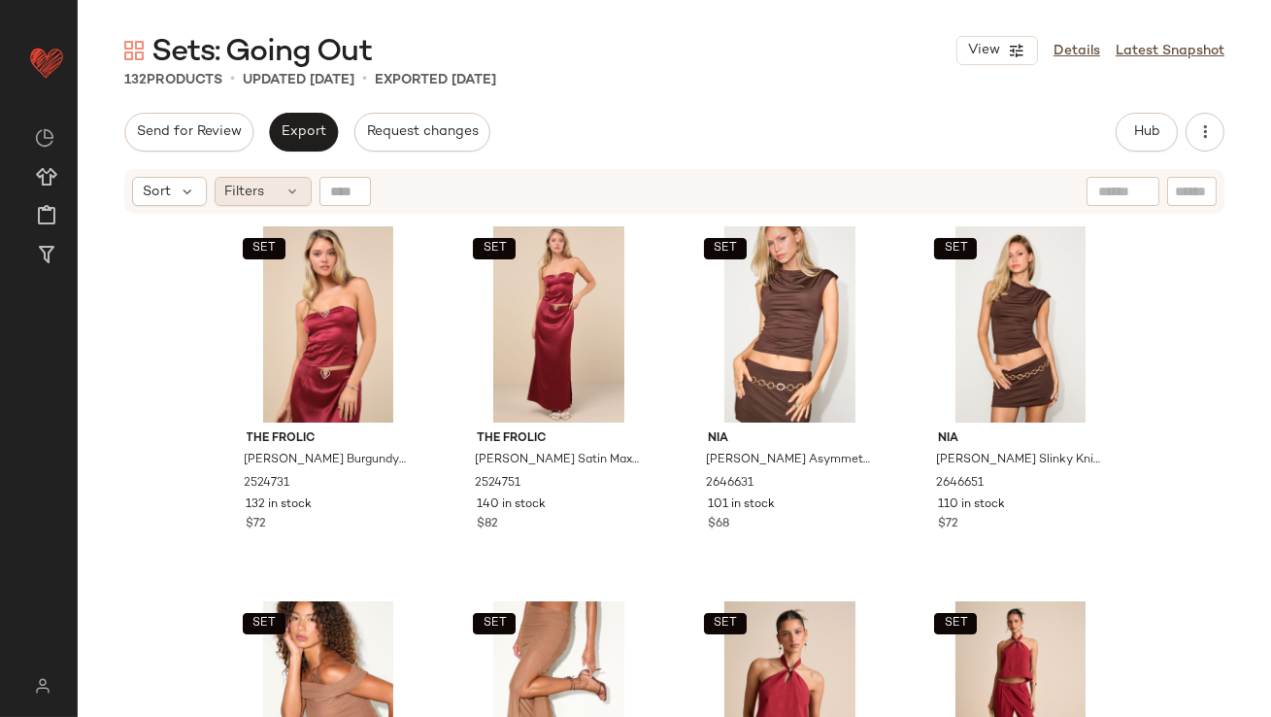
click at [310, 202] on div "Filters" at bounding box center [263, 191] width 97 height 29
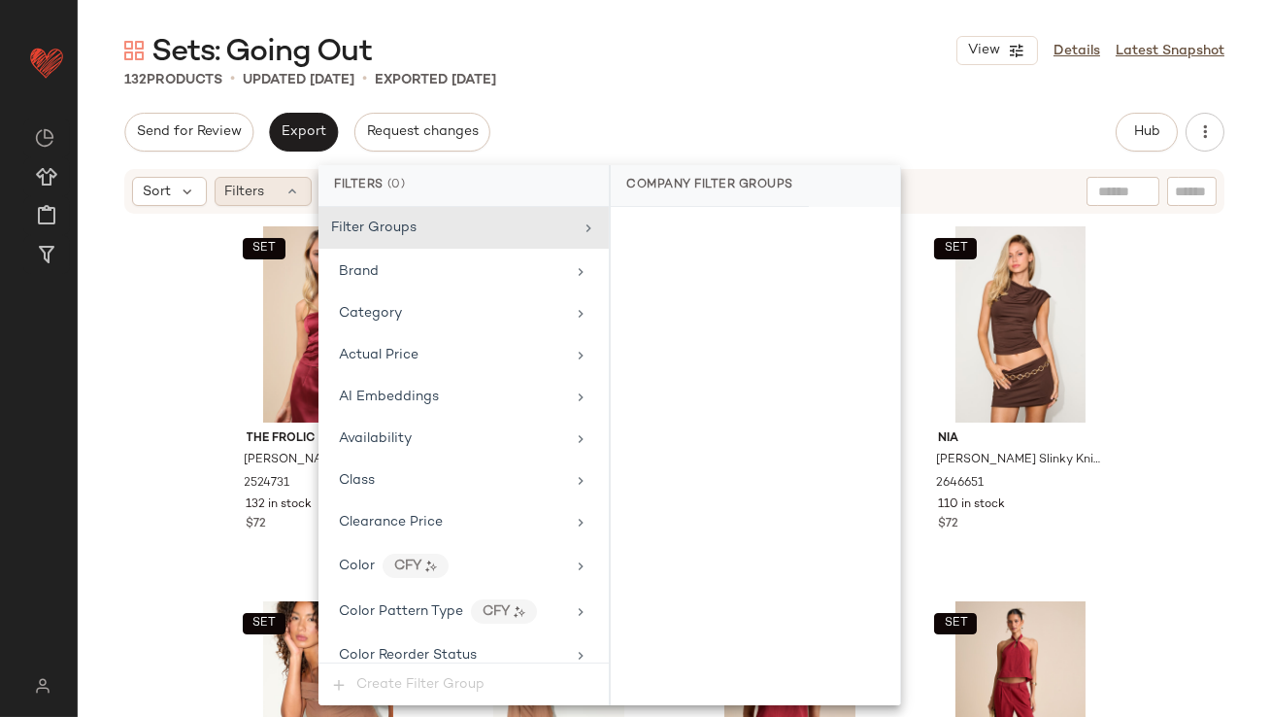
click at [300, 195] on div "Filters" at bounding box center [263, 191] width 97 height 29
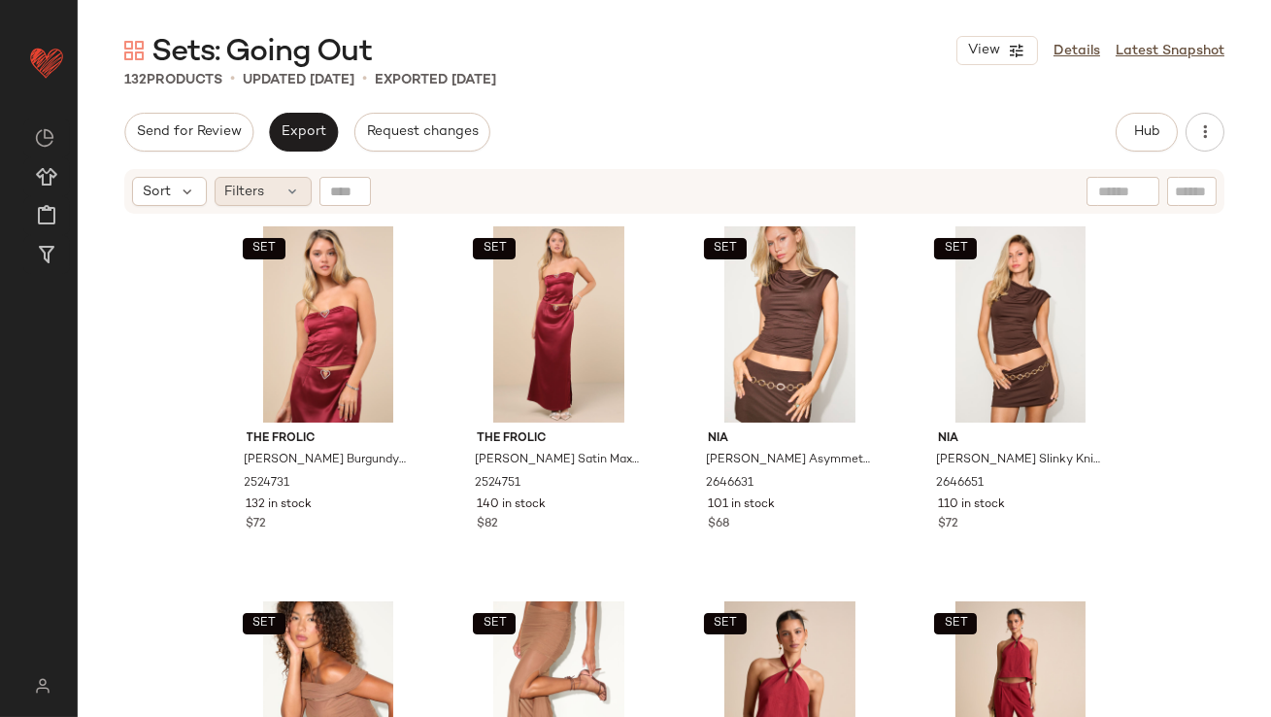
click at [286, 191] on icon at bounding box center [294, 192] width 16 height 16
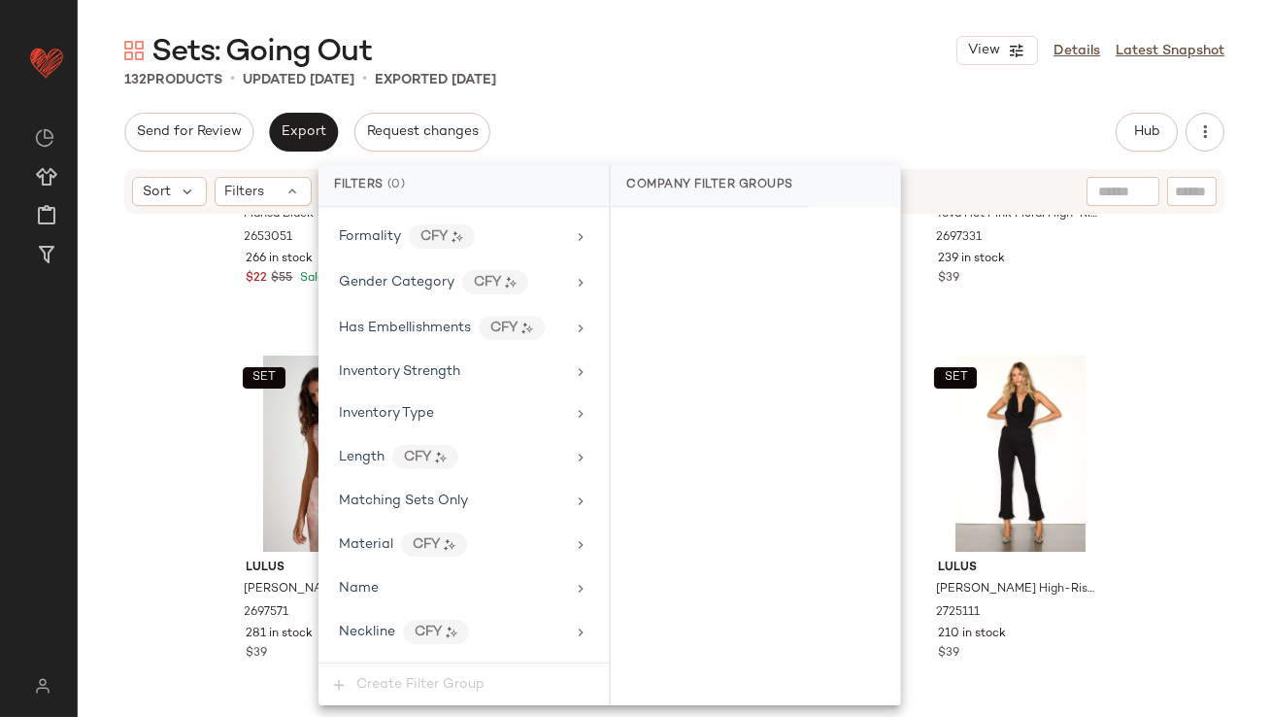
scroll to position [1488, 0]
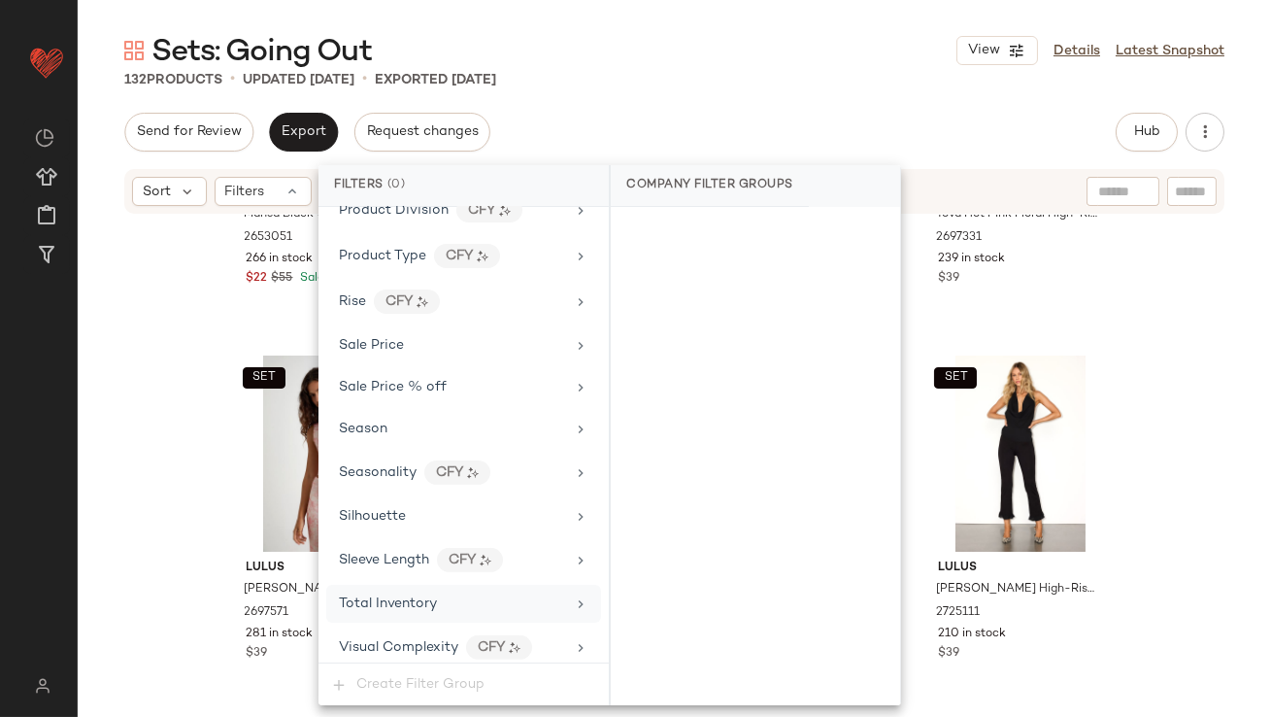
click at [408, 604] on div "Total Inventory" at bounding box center [463, 604] width 275 height 38
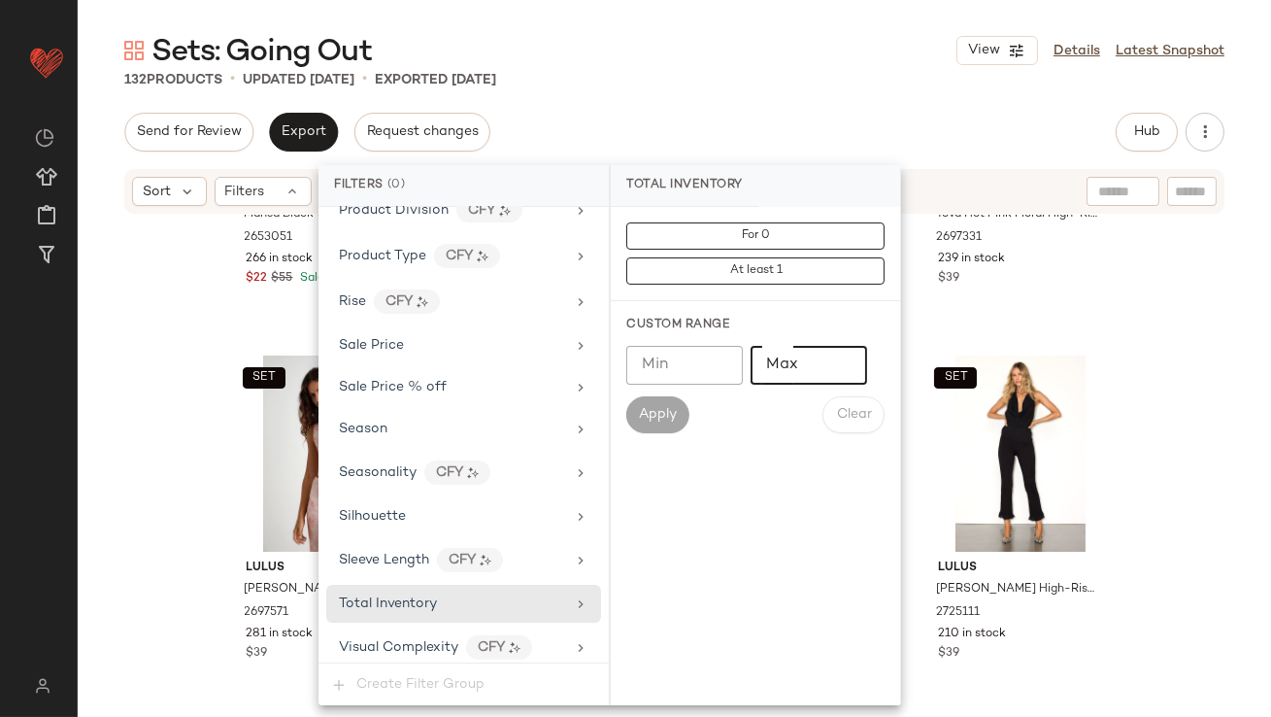
click at [798, 357] on input "Max" at bounding box center [809, 365] width 117 height 39
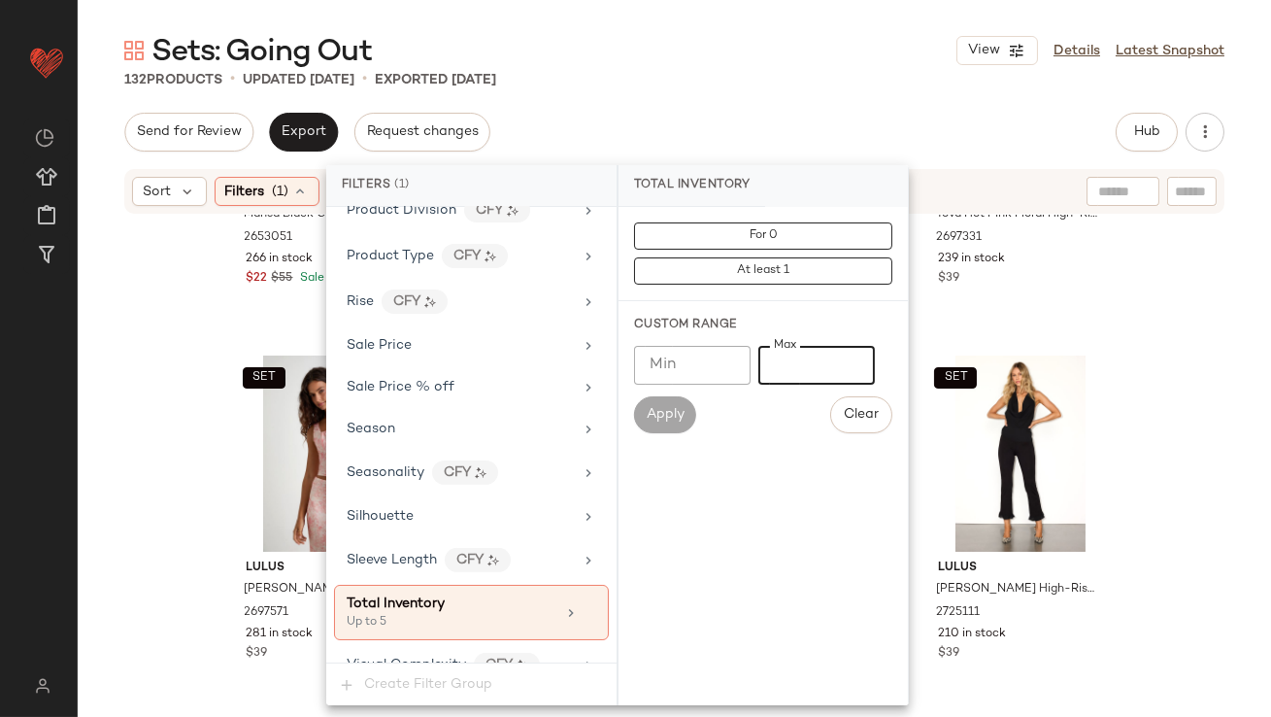
type input "*"
click at [679, 108] on div "Sets: Going Out View Details Latest Snapshot 132 Products • updated Oct 8th • E…" at bounding box center [675, 374] width 1194 height 686
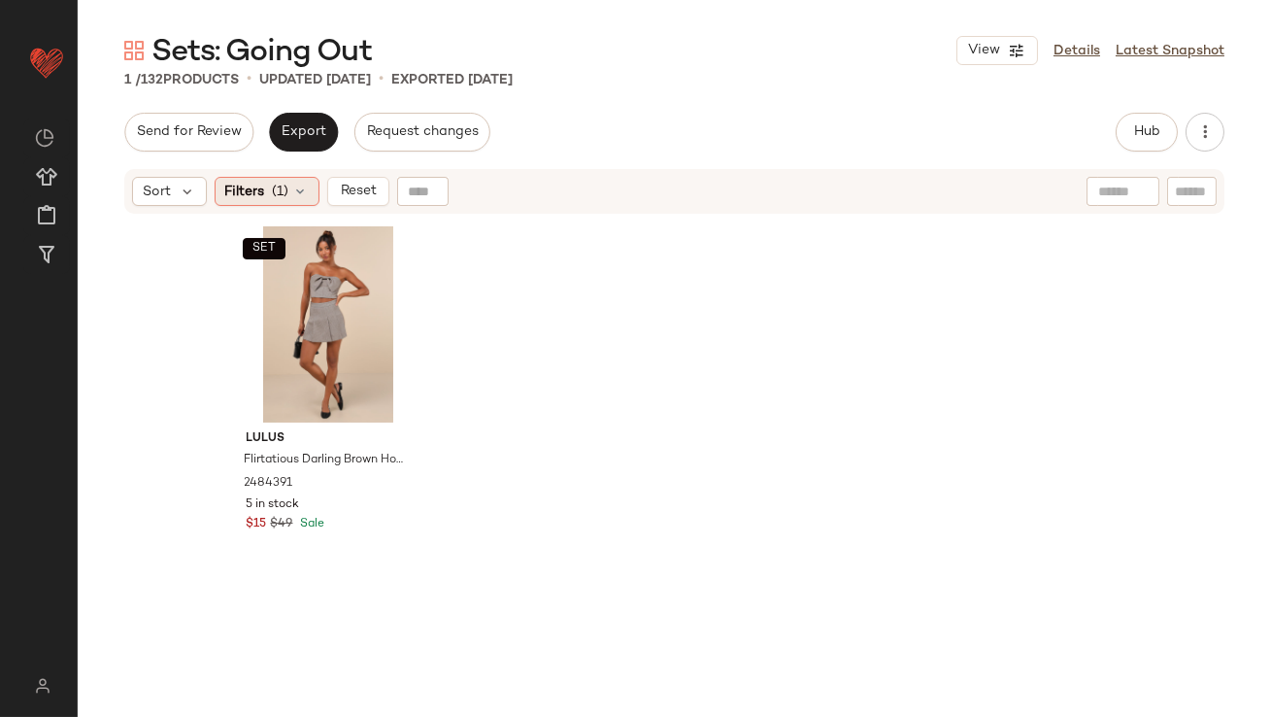
click at [281, 196] on span "(1)" at bounding box center [281, 192] width 17 height 20
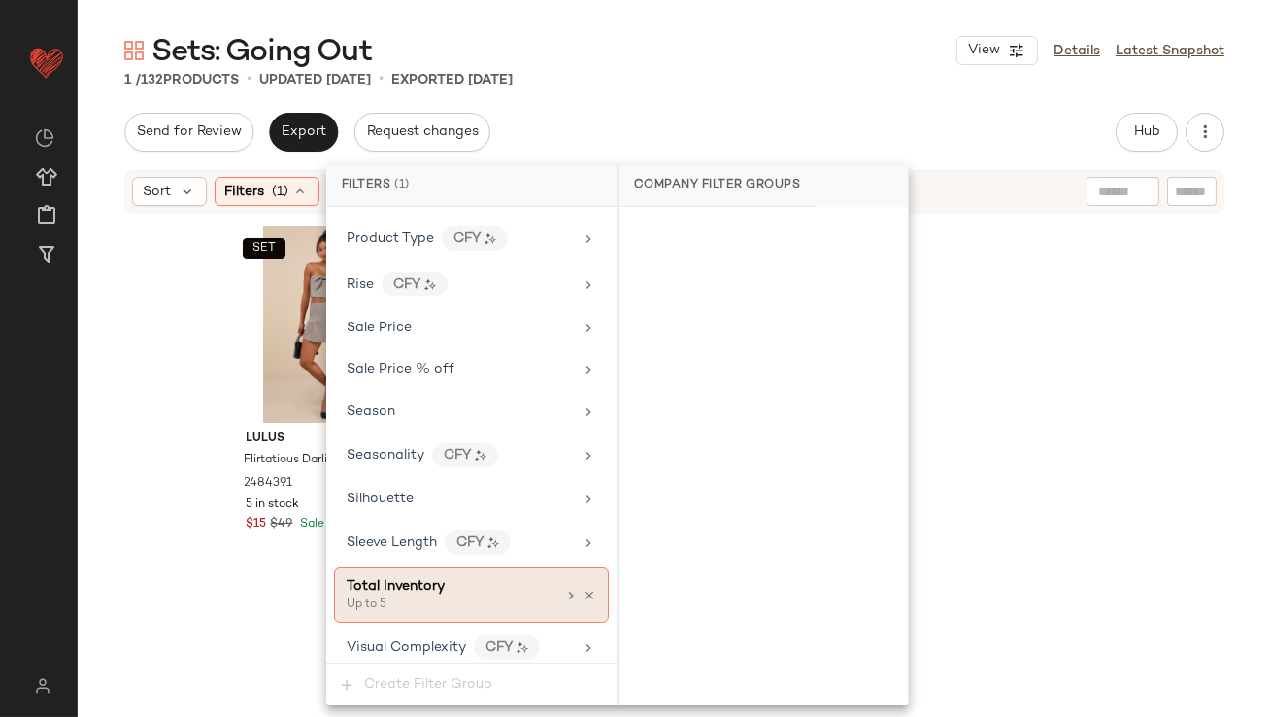
click at [584, 589] on icon at bounding box center [590, 596] width 14 height 14
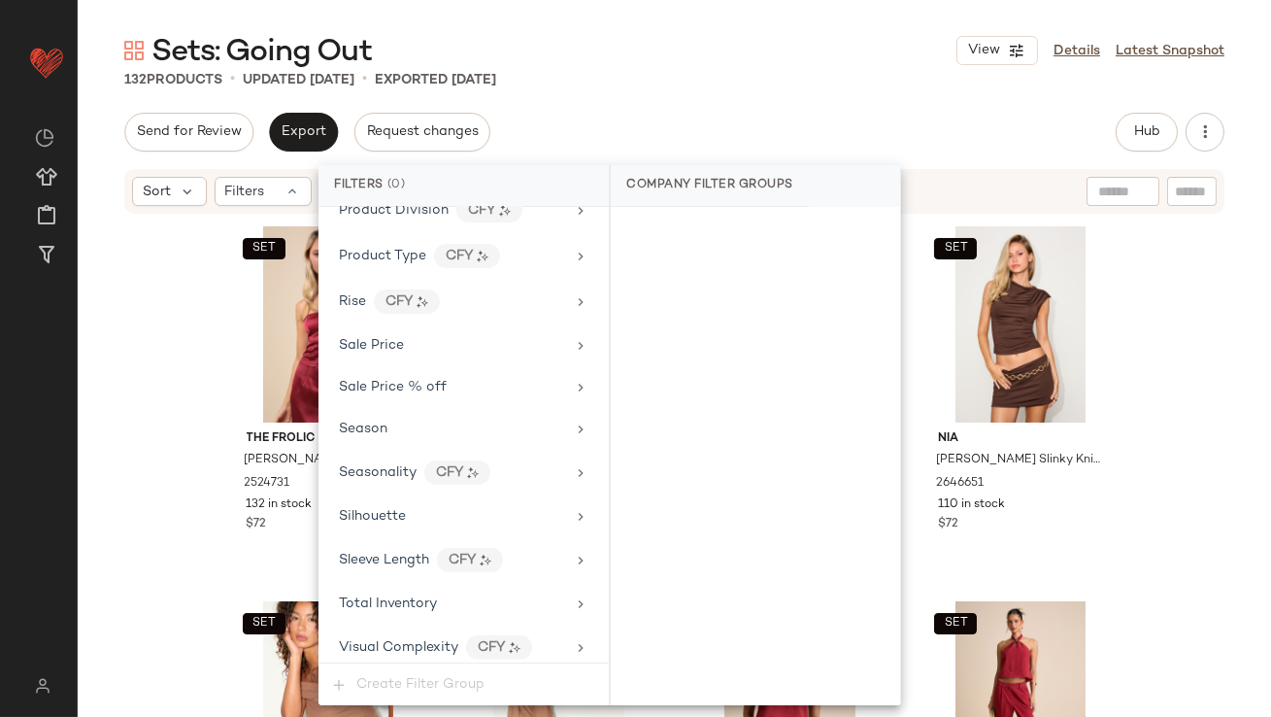
click at [186, 522] on div "SET The Frolic Priscilla Burgundy Satin Strapless Top 2524731 132 in stock $72 …" at bounding box center [675, 491] width 1194 height 550
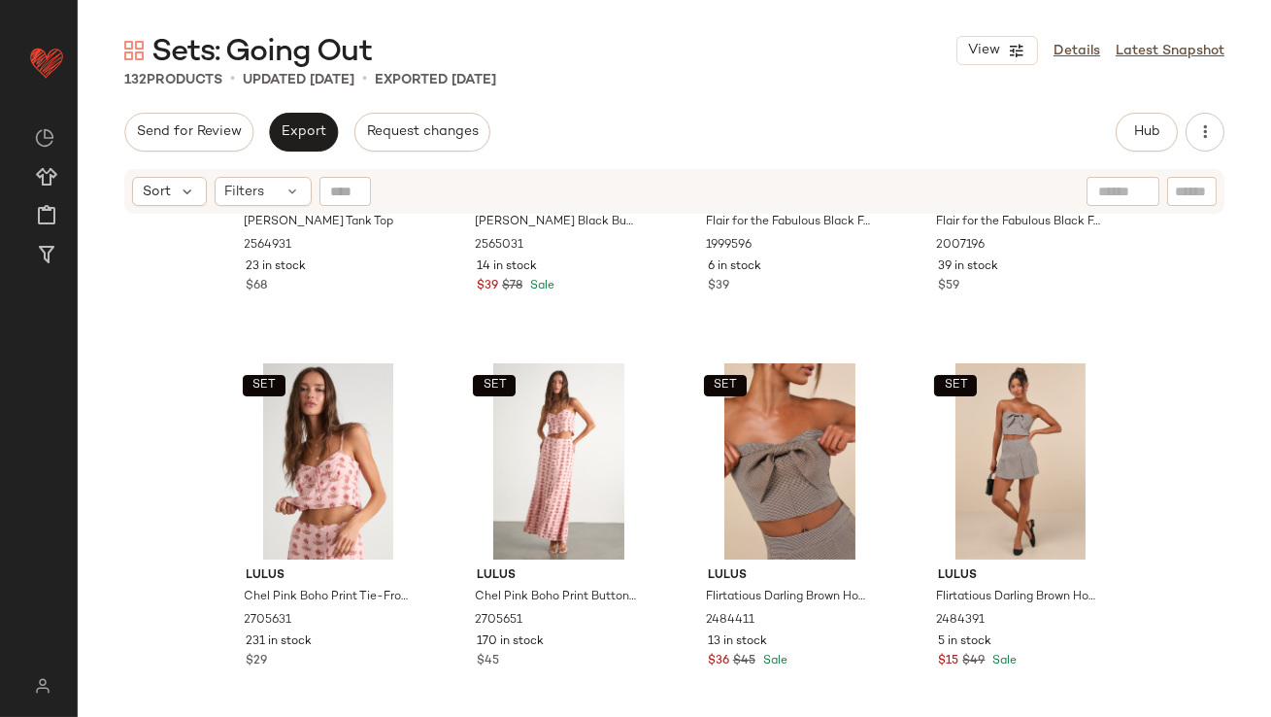
scroll to position [11547, 0]
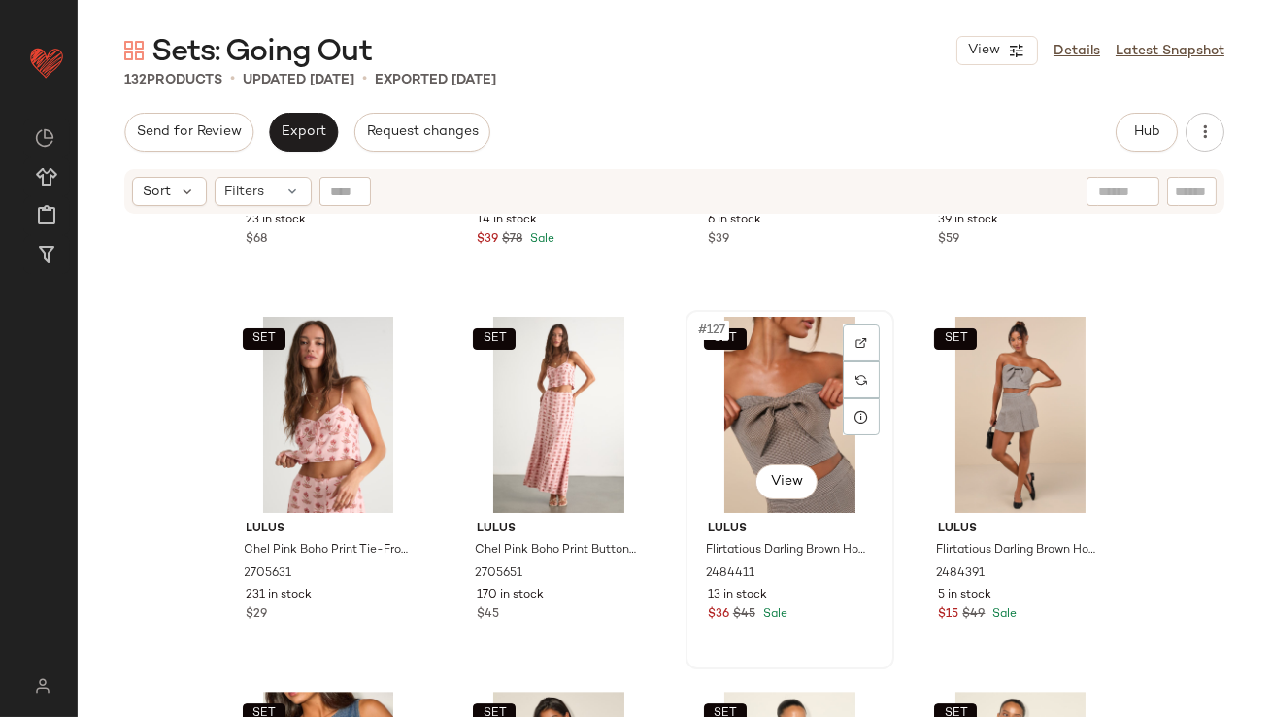
click at [744, 375] on div "SET #127 View" at bounding box center [789, 415] width 195 height 196
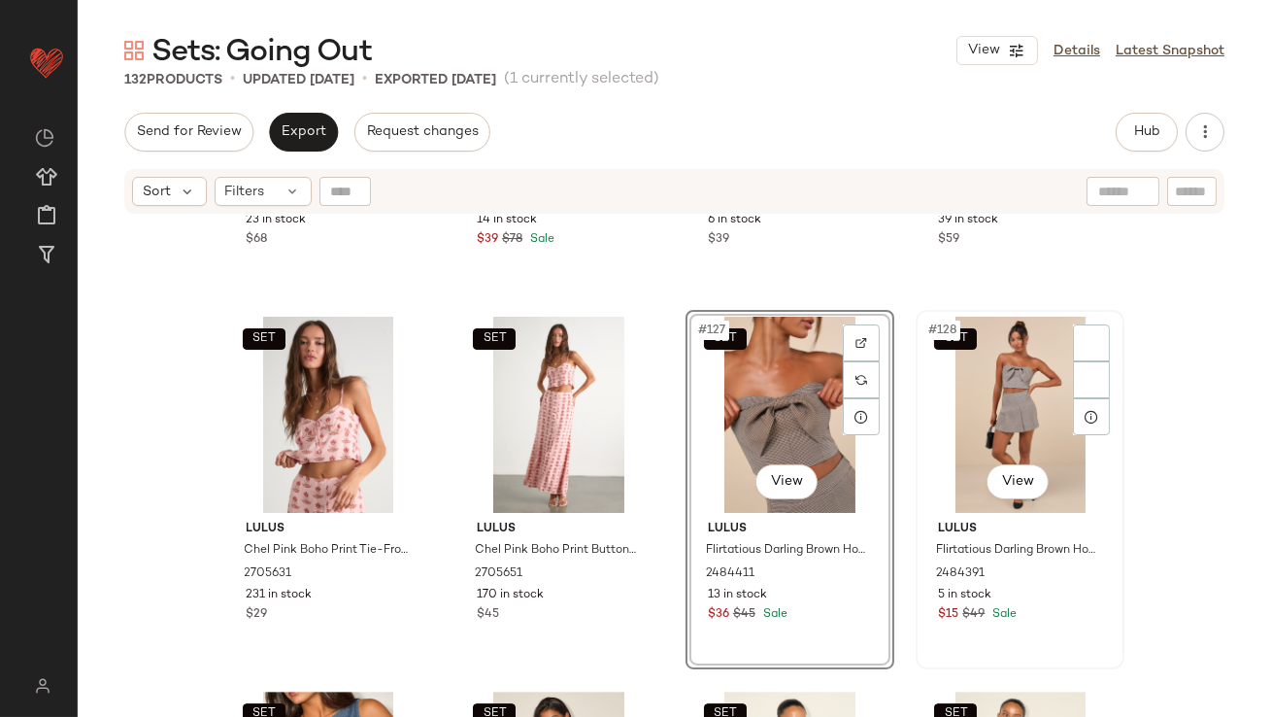
click at [1002, 377] on div "SET #128 View" at bounding box center [1020, 415] width 195 height 196
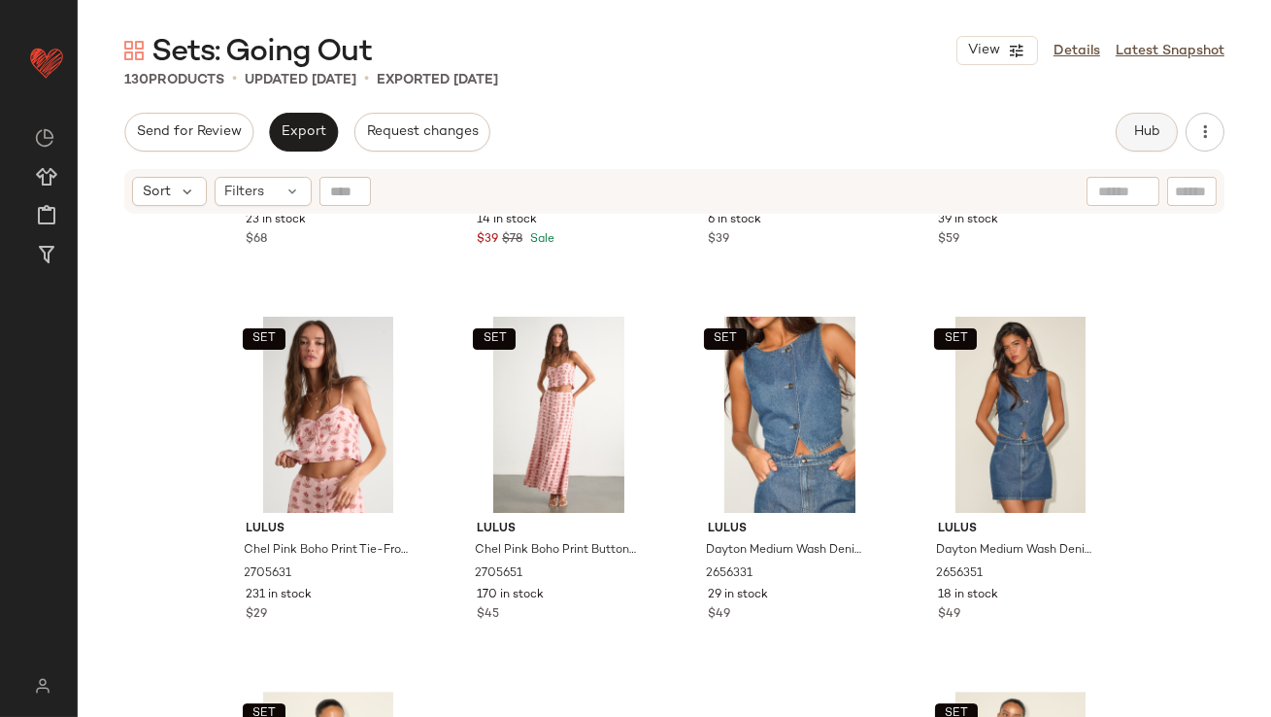
click at [1129, 119] on button "Hub" at bounding box center [1147, 132] width 62 height 39
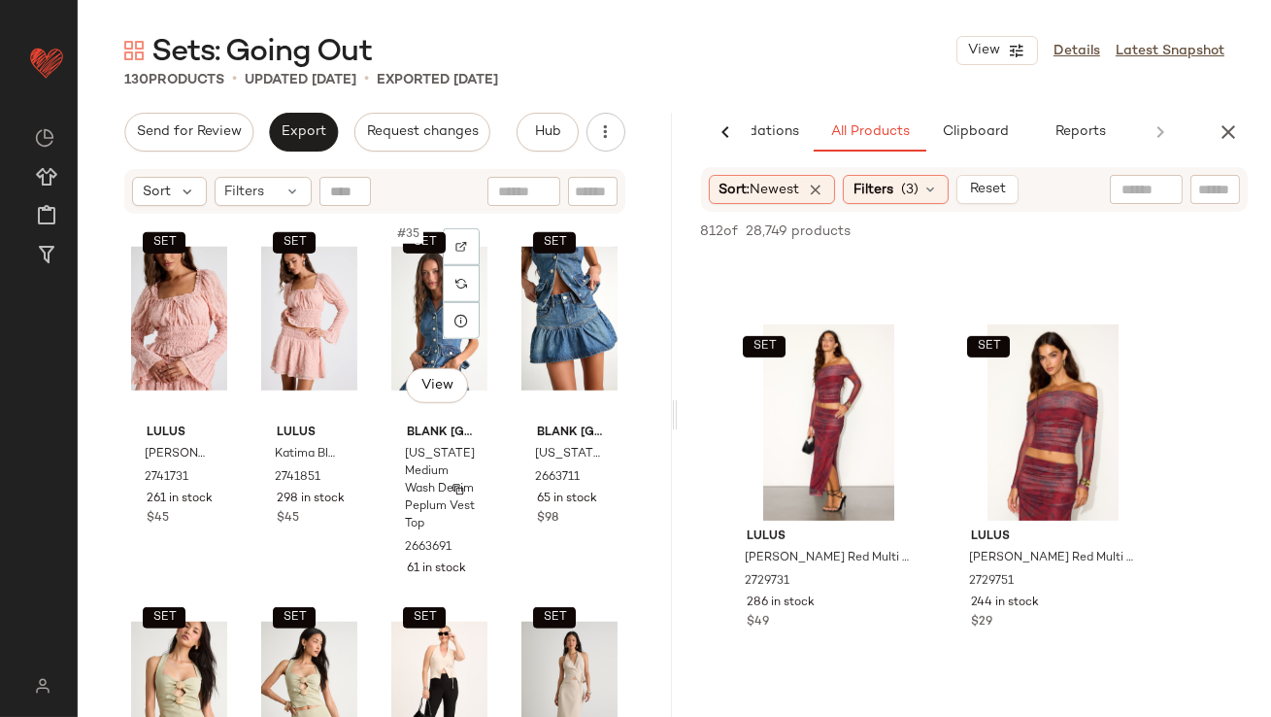
scroll to position [3191, 0]
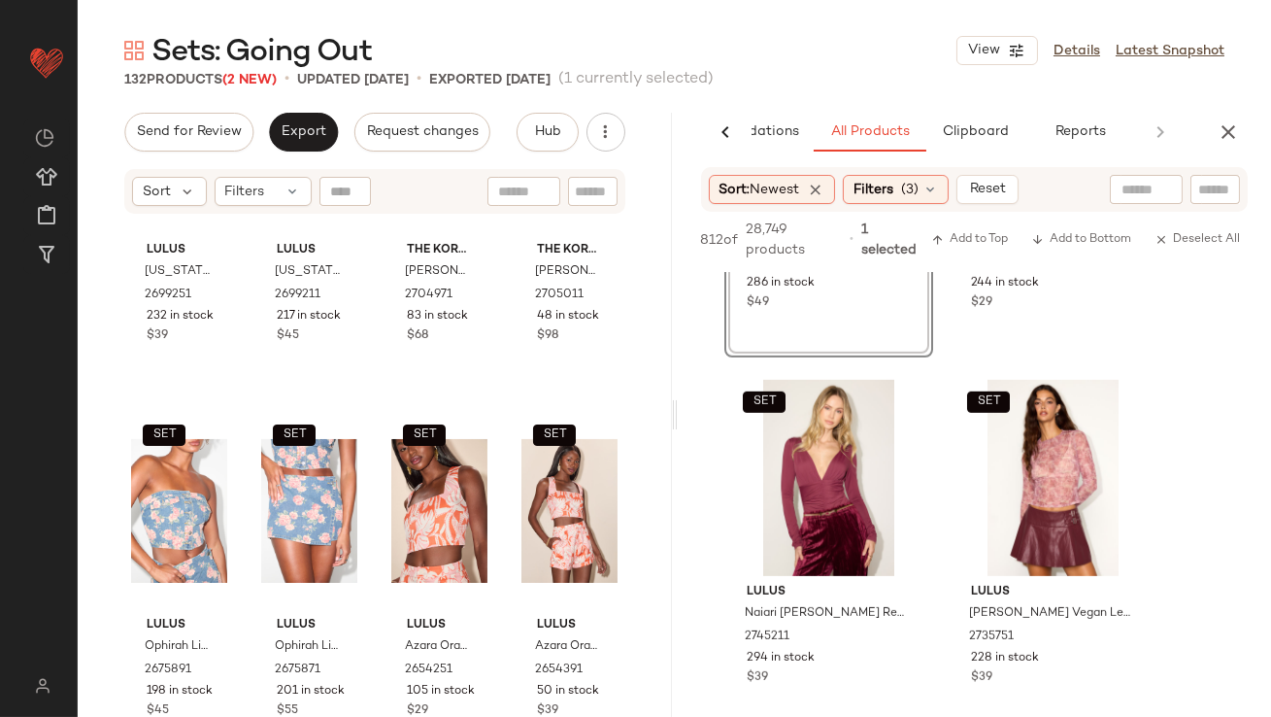
scroll to position [2284, 0]
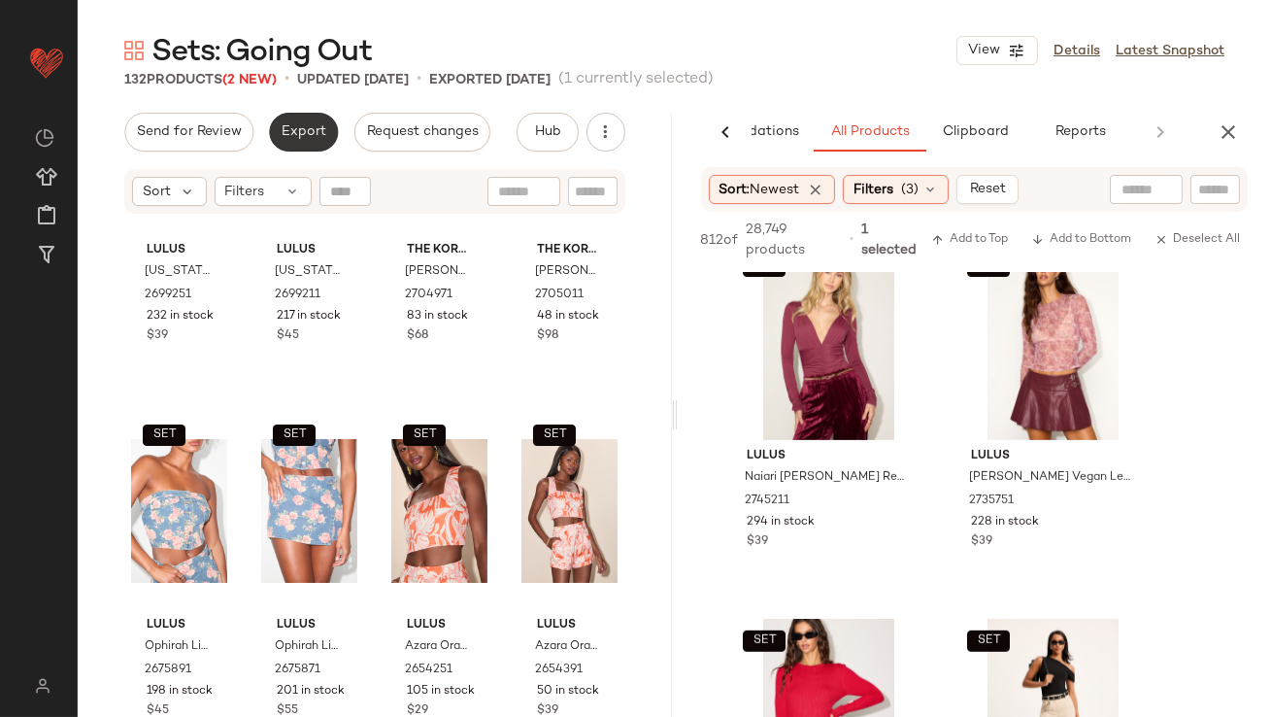
click at [304, 130] on span "Export" at bounding box center [304, 132] width 46 height 16
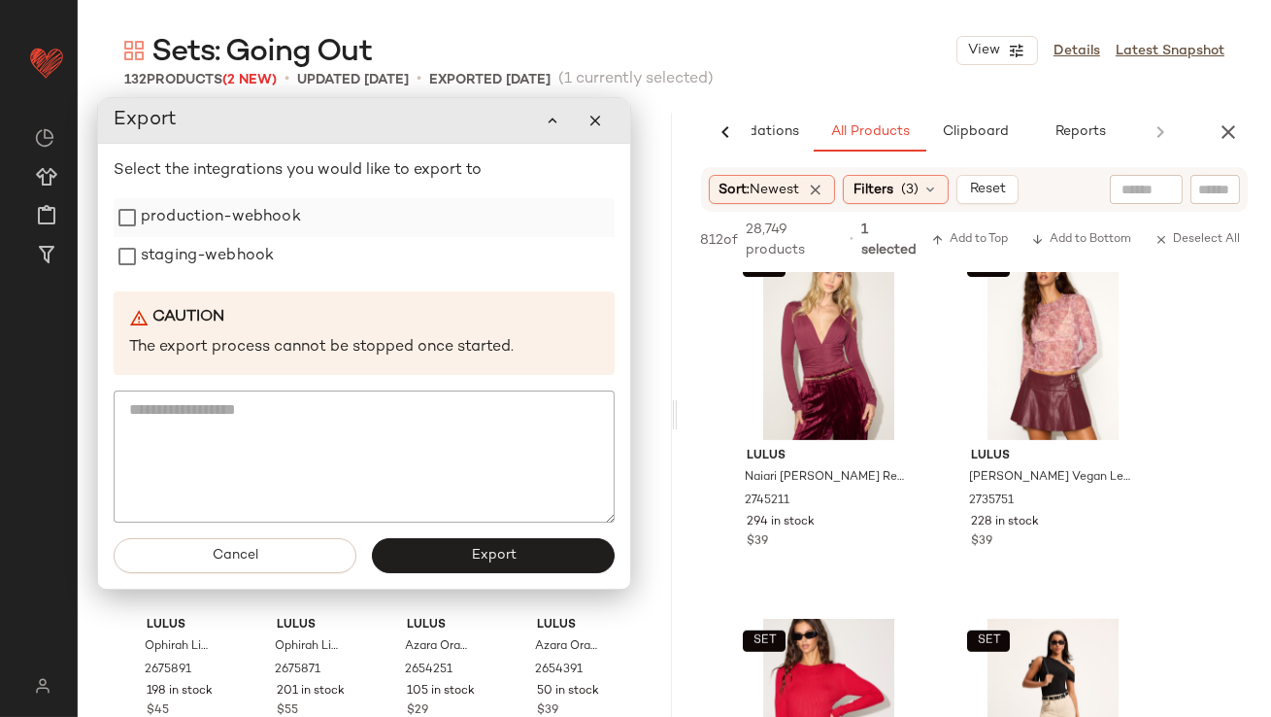
click at [277, 212] on label "production-webhook" at bounding box center [221, 217] width 160 height 39
click at [272, 272] on label "staging-webhook" at bounding box center [207, 256] width 133 height 39
click at [469, 545] on button "Export" at bounding box center [493, 555] width 243 height 35
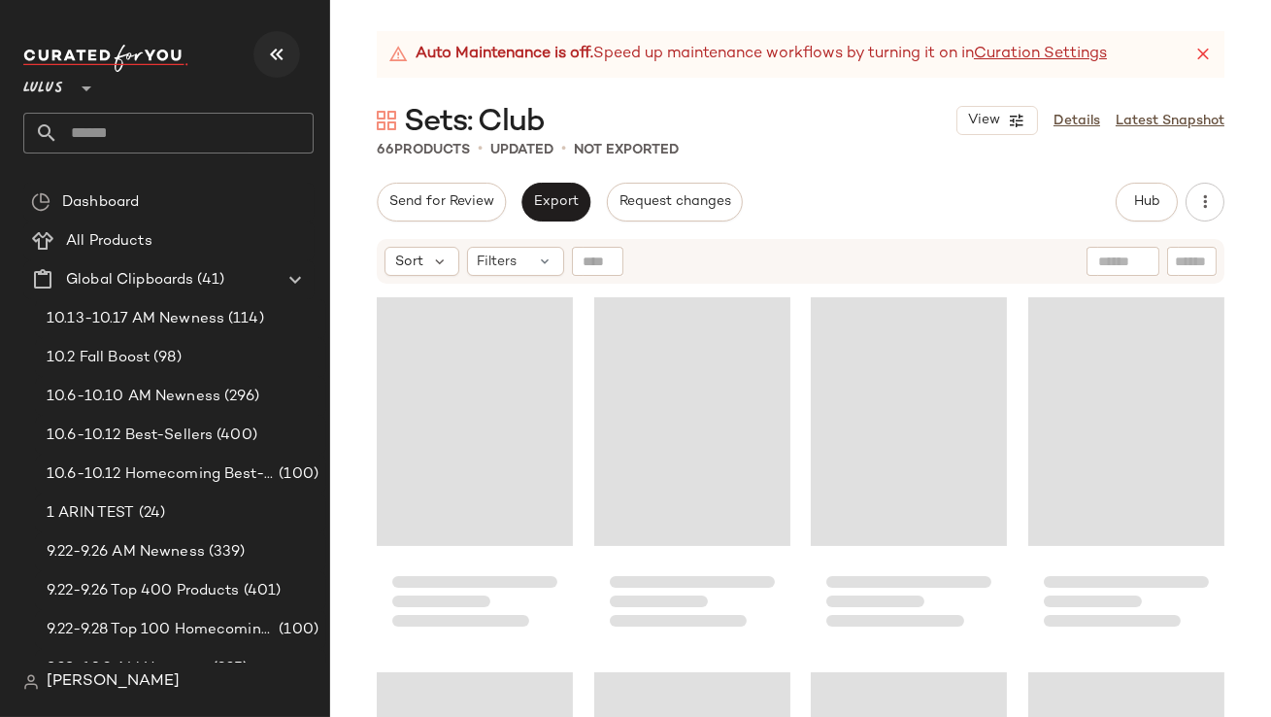
click at [274, 40] on button "button" at bounding box center [276, 54] width 47 height 47
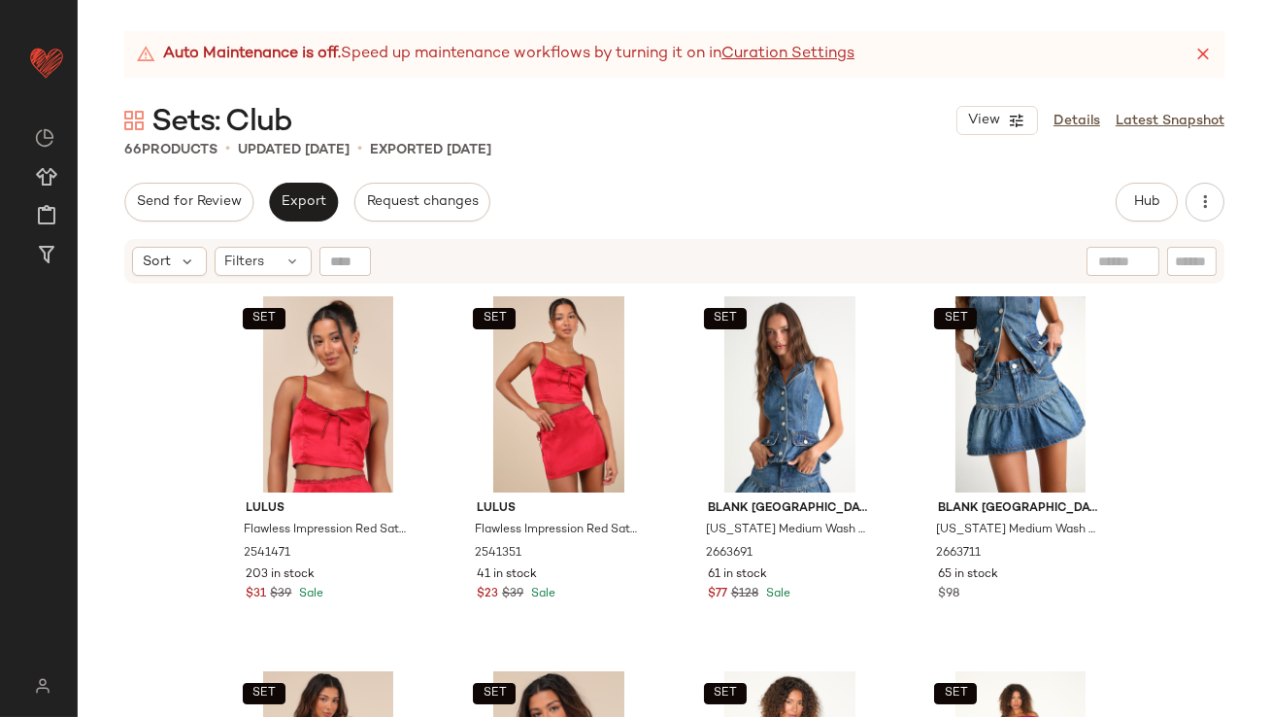
click at [1204, 59] on icon at bounding box center [1203, 54] width 19 height 19
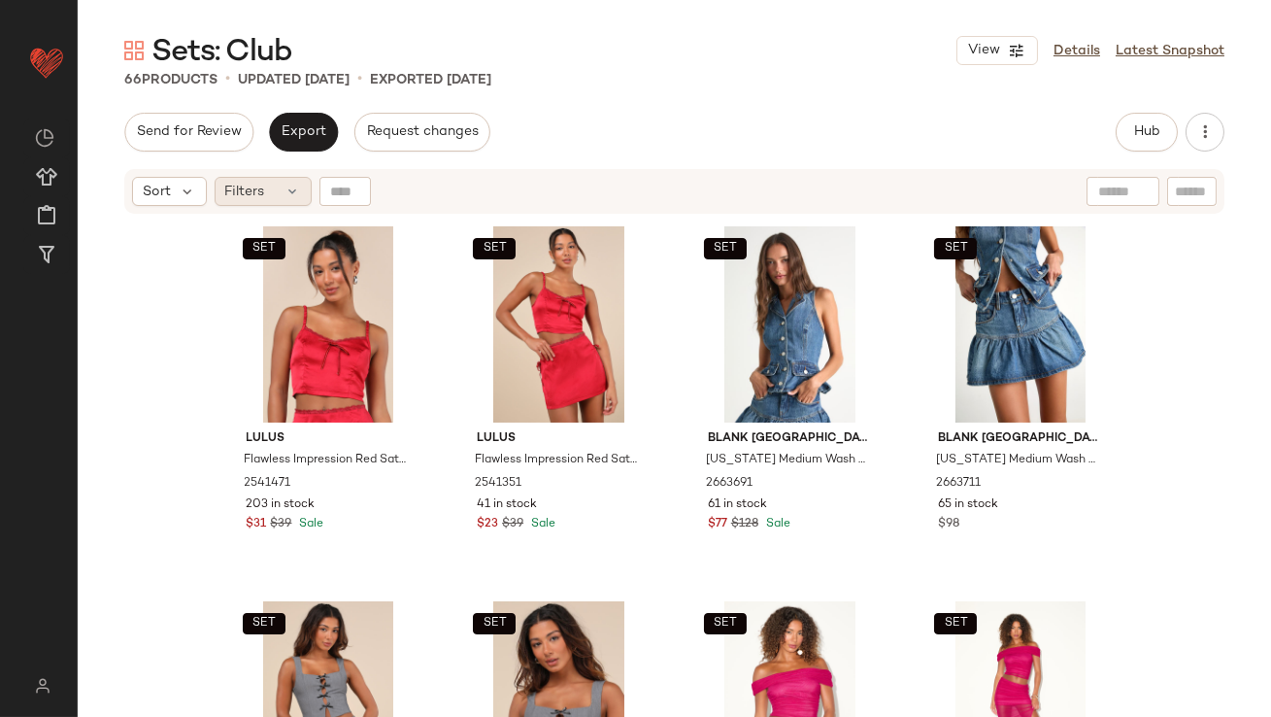
click at [229, 184] on span "Filters" at bounding box center [245, 192] width 40 height 20
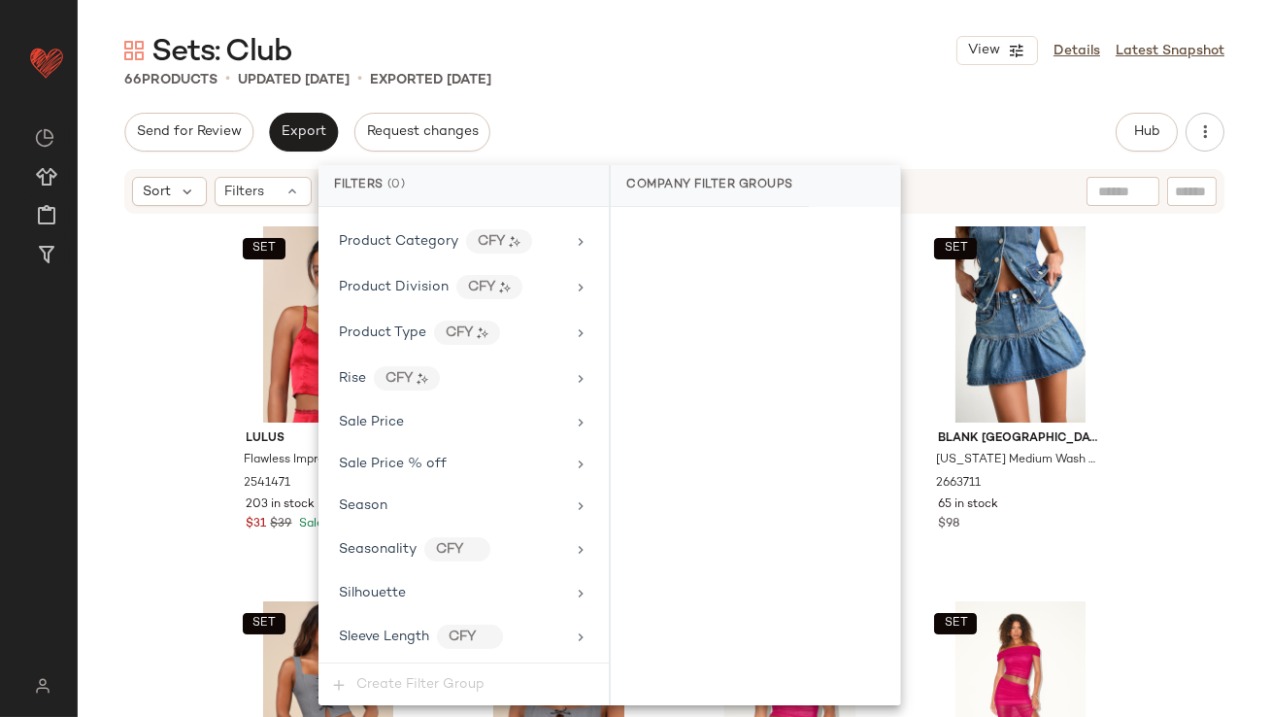
scroll to position [1488, 0]
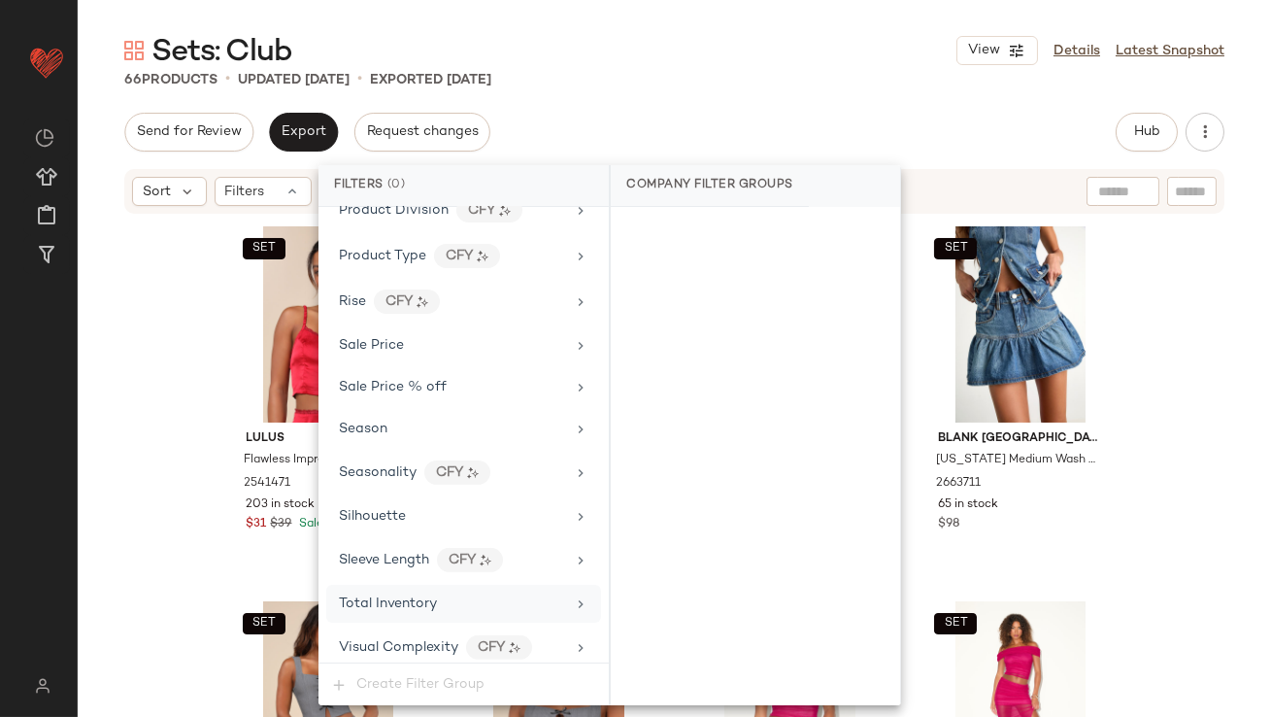
click at [427, 593] on div "Total Inventory" at bounding box center [388, 603] width 98 height 20
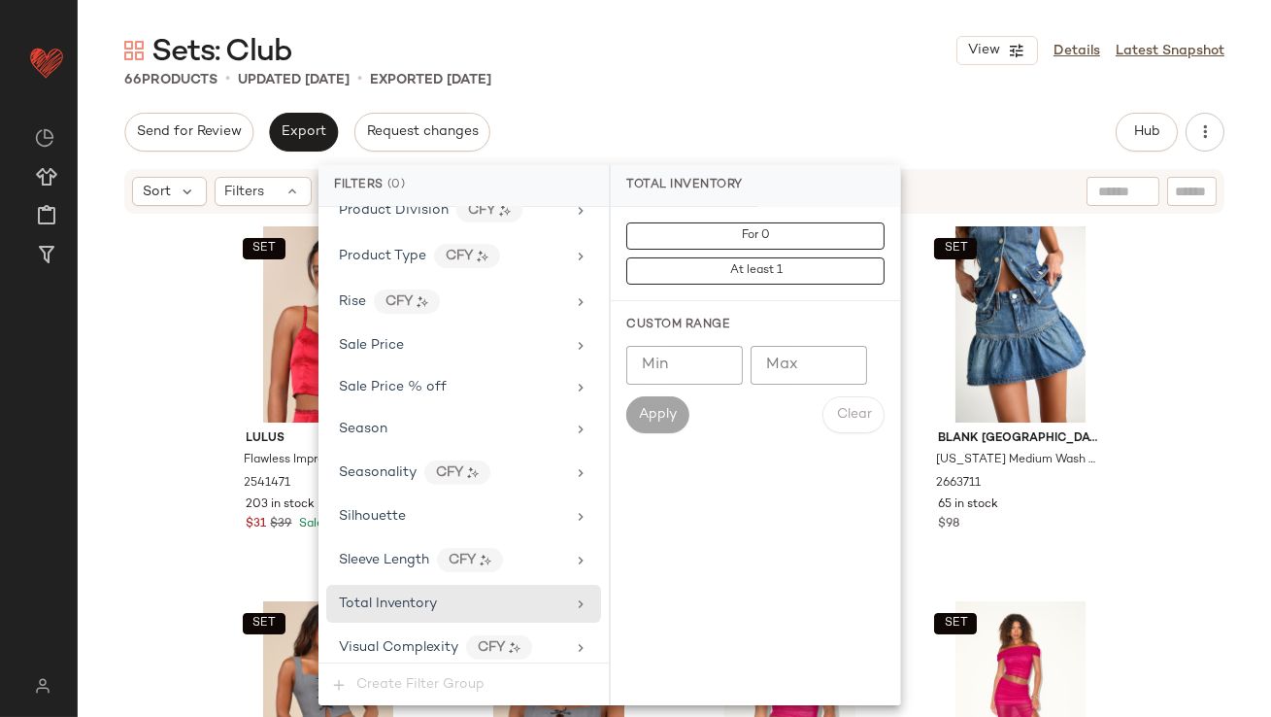
click at [811, 360] on input "Max" at bounding box center [809, 365] width 117 height 39
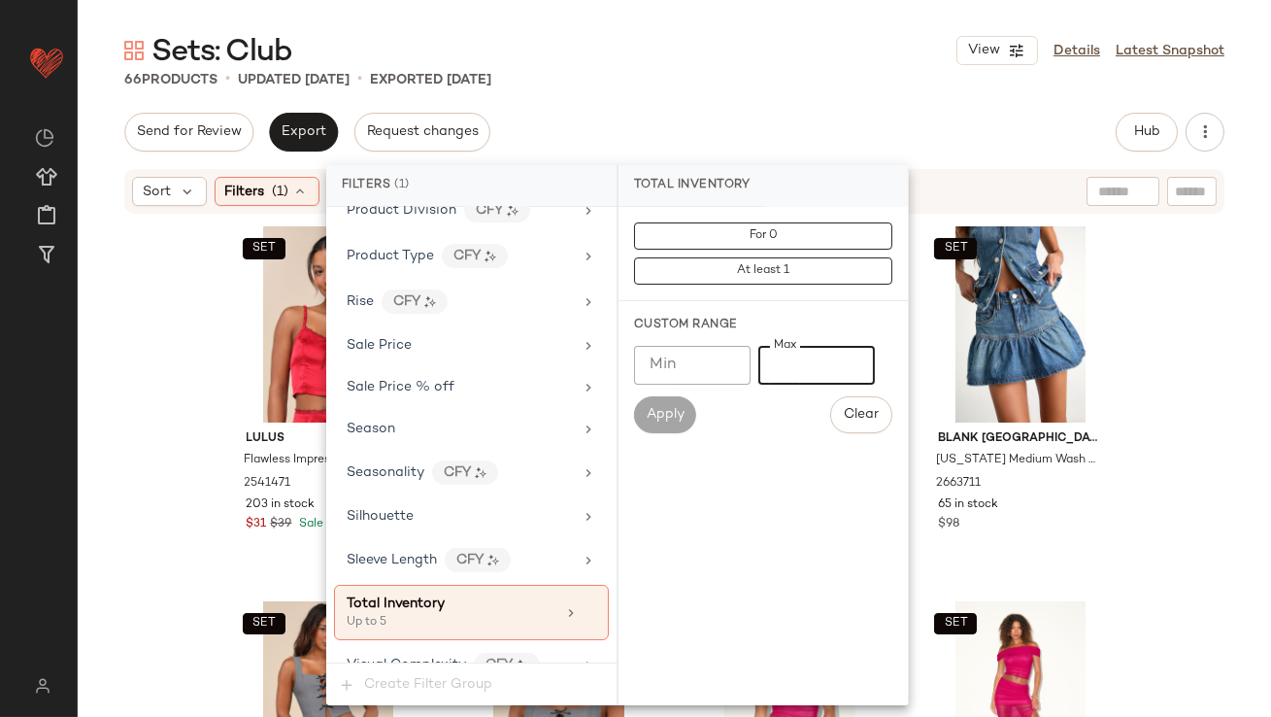
type input "*"
click at [755, 109] on div "Sets: Club View Details Latest Snapshot 66 Products • updated Oct 8th • Exporte…" at bounding box center [675, 374] width 1194 height 686
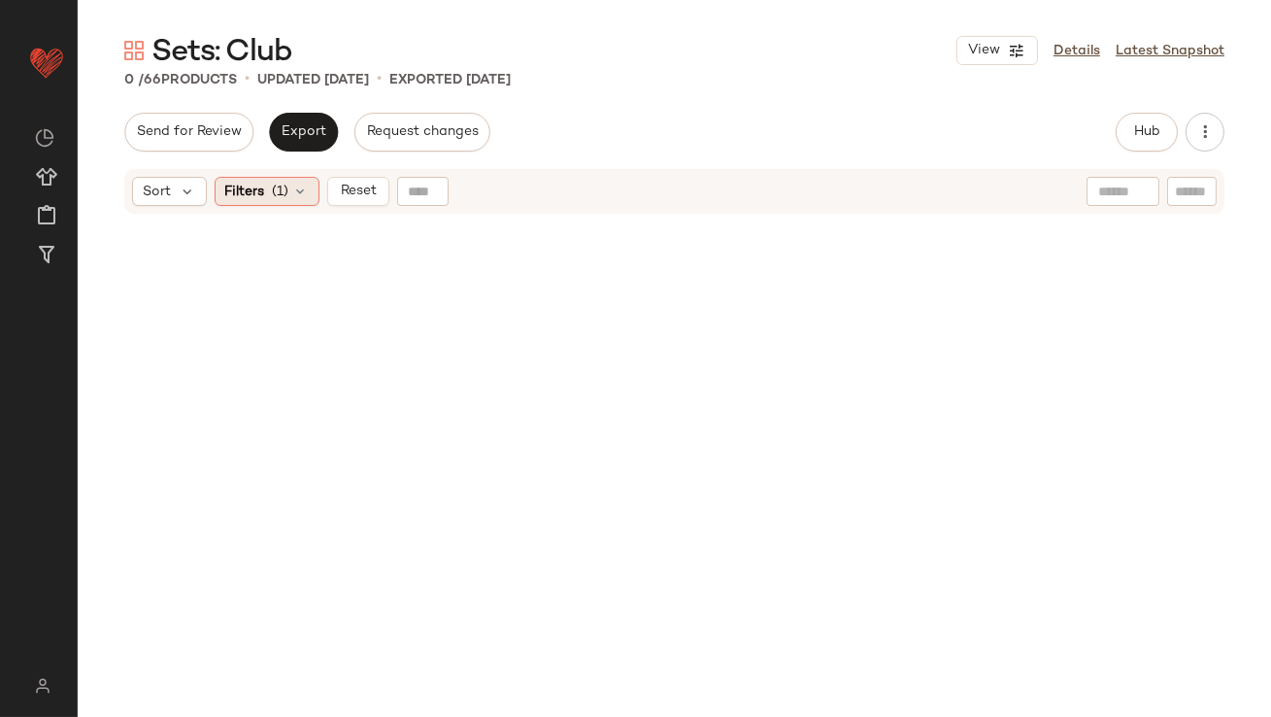
click at [311, 190] on div "Filters (1)" at bounding box center [267, 191] width 105 height 29
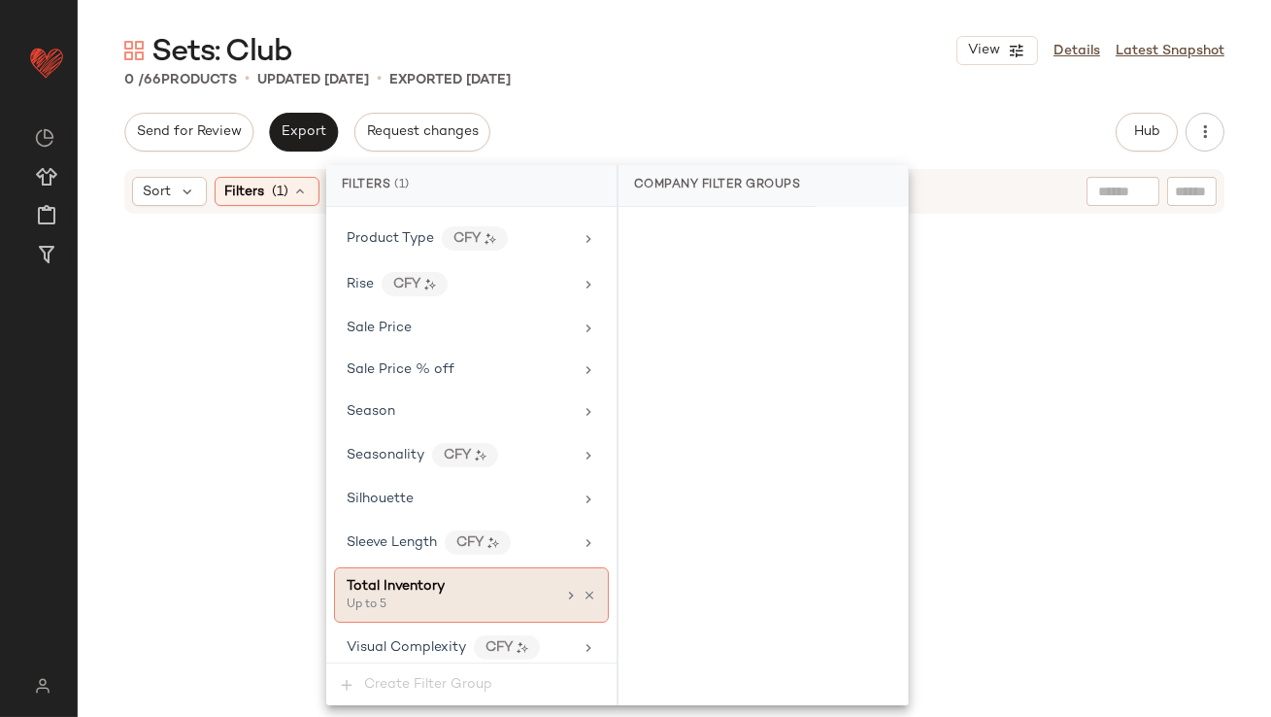
click at [583, 589] on icon at bounding box center [590, 596] width 14 height 14
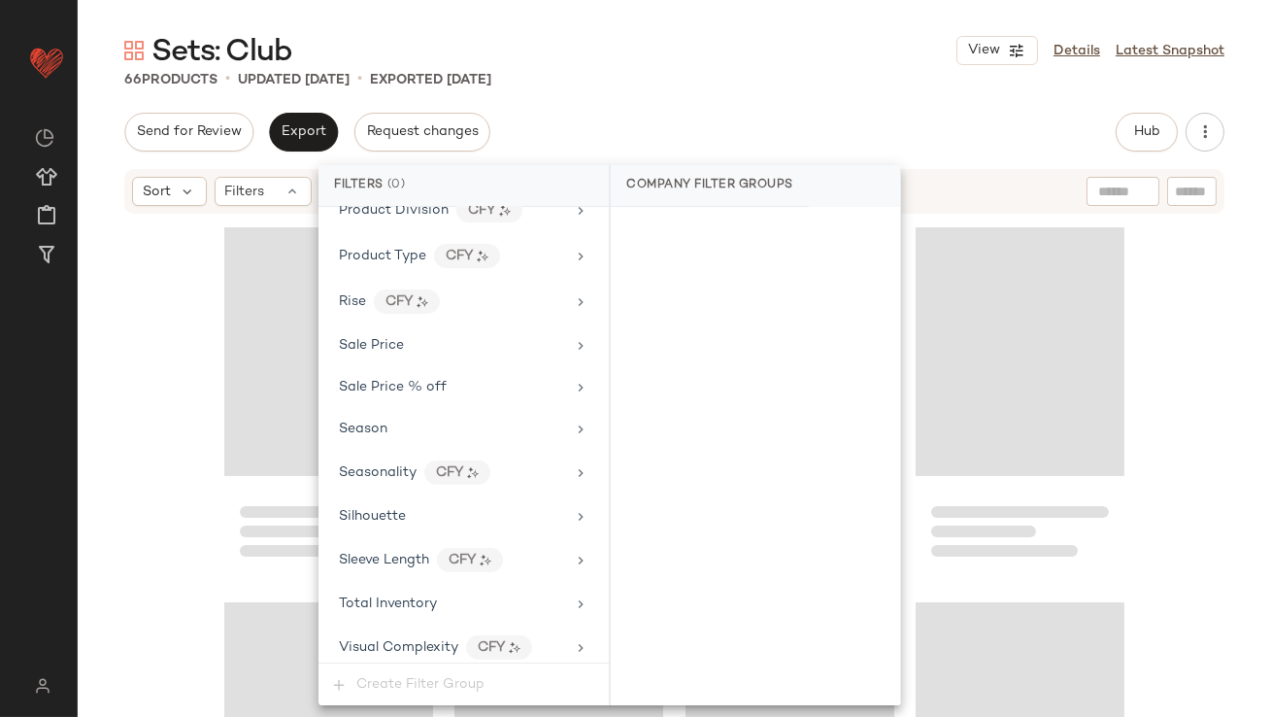
click at [712, 36] on div "Sets: Club View Details Latest Snapshot" at bounding box center [675, 50] width 1194 height 39
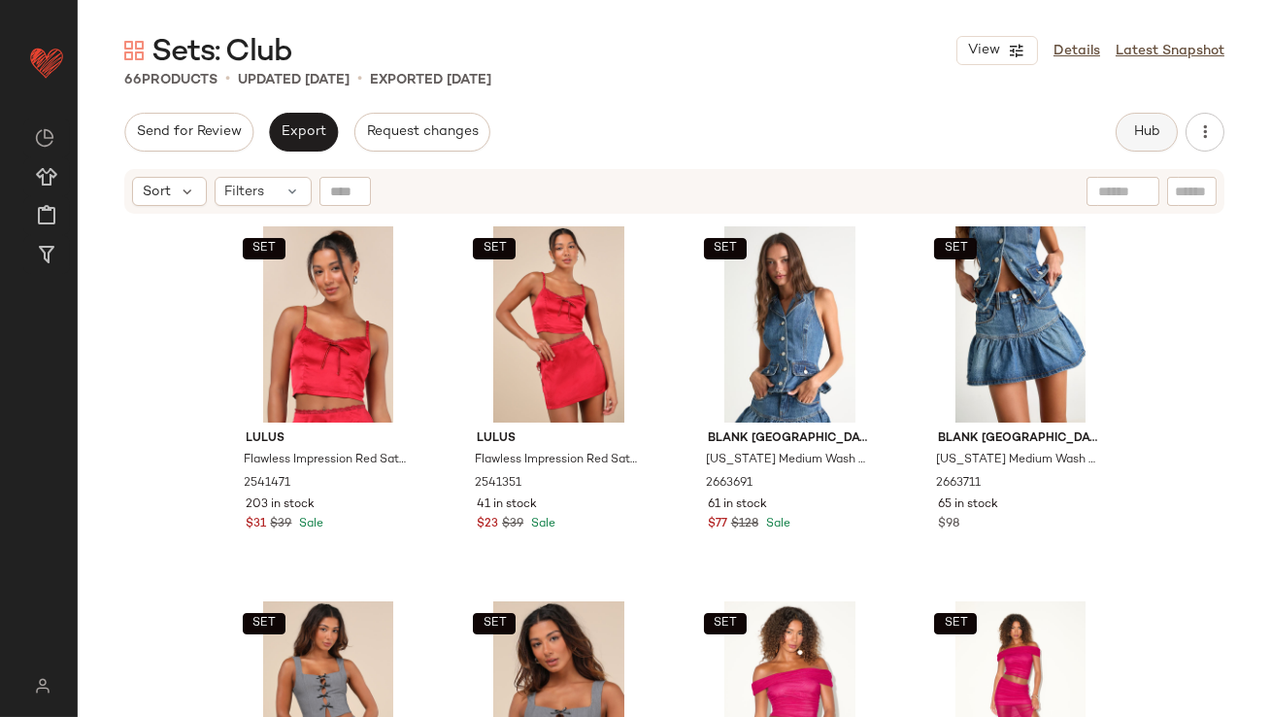
click at [1134, 138] on span "Hub" at bounding box center [1146, 132] width 27 height 16
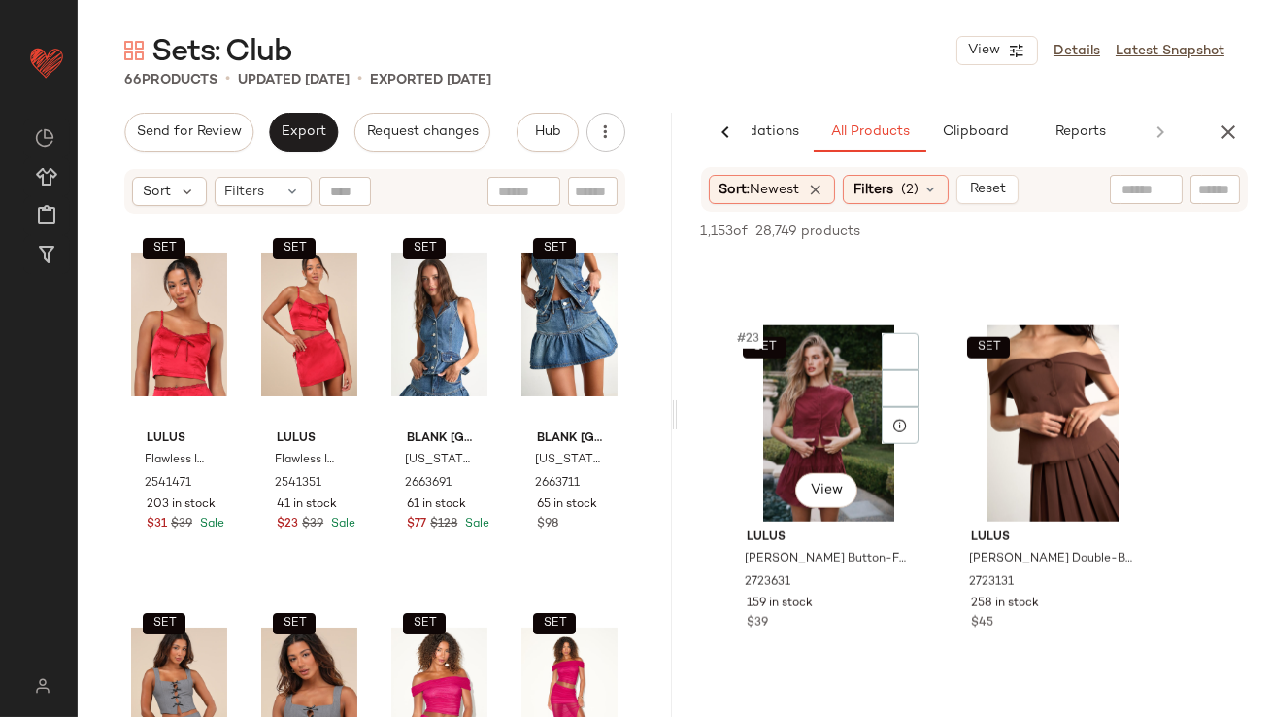
scroll to position [4253, 0]
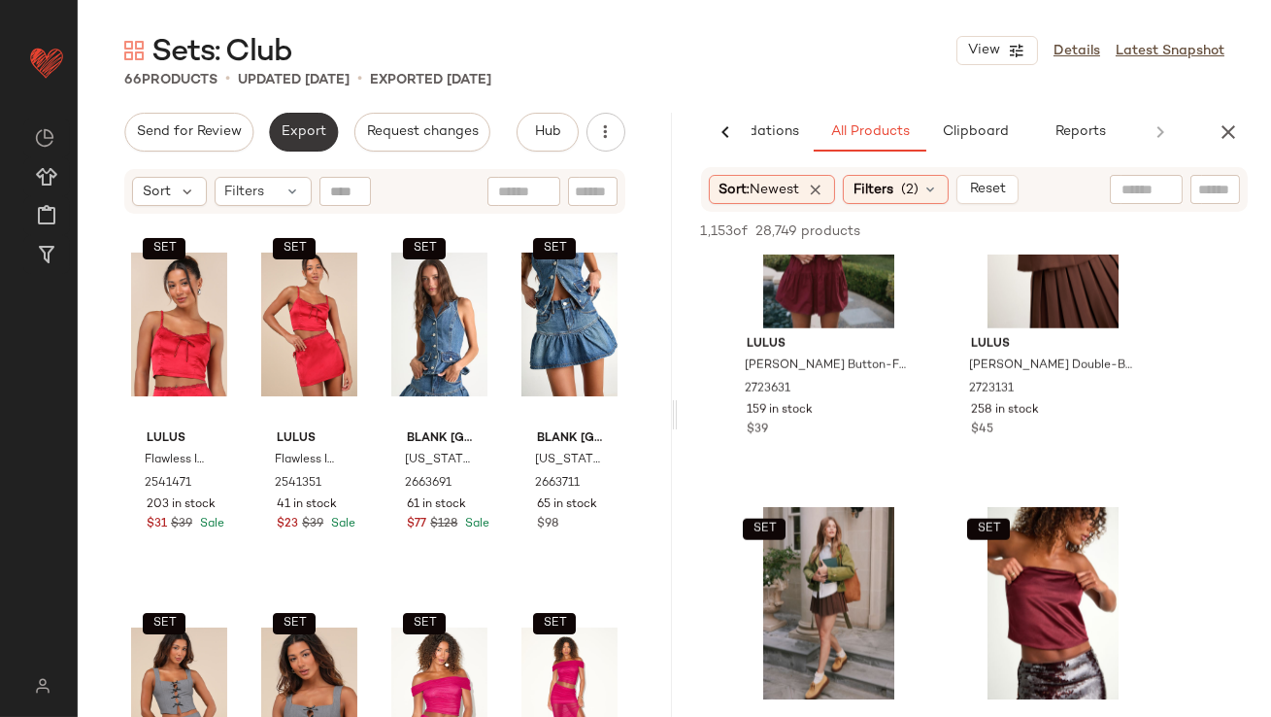
click at [298, 139] on span "Export" at bounding box center [304, 132] width 46 height 16
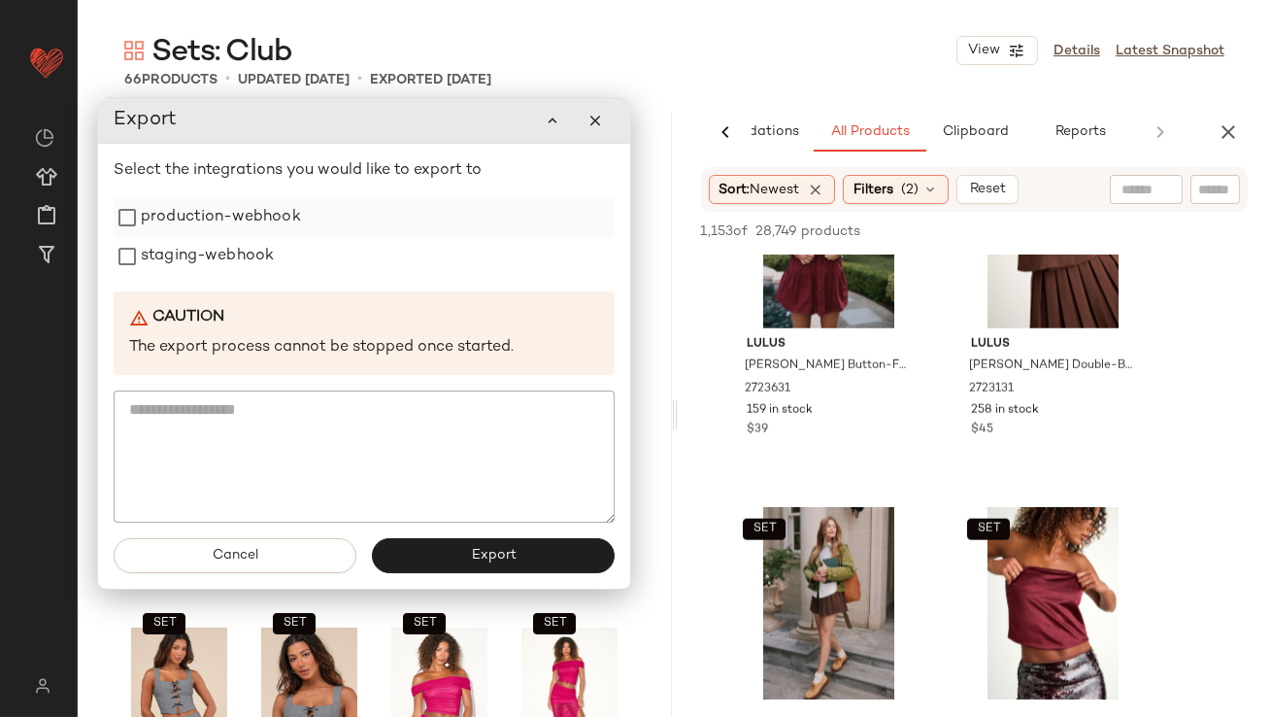
click at [282, 219] on label "production-webhook" at bounding box center [221, 217] width 160 height 39
click at [268, 270] on label "staging-webhook" at bounding box center [207, 256] width 133 height 39
click at [414, 554] on button "Export" at bounding box center [493, 555] width 243 height 35
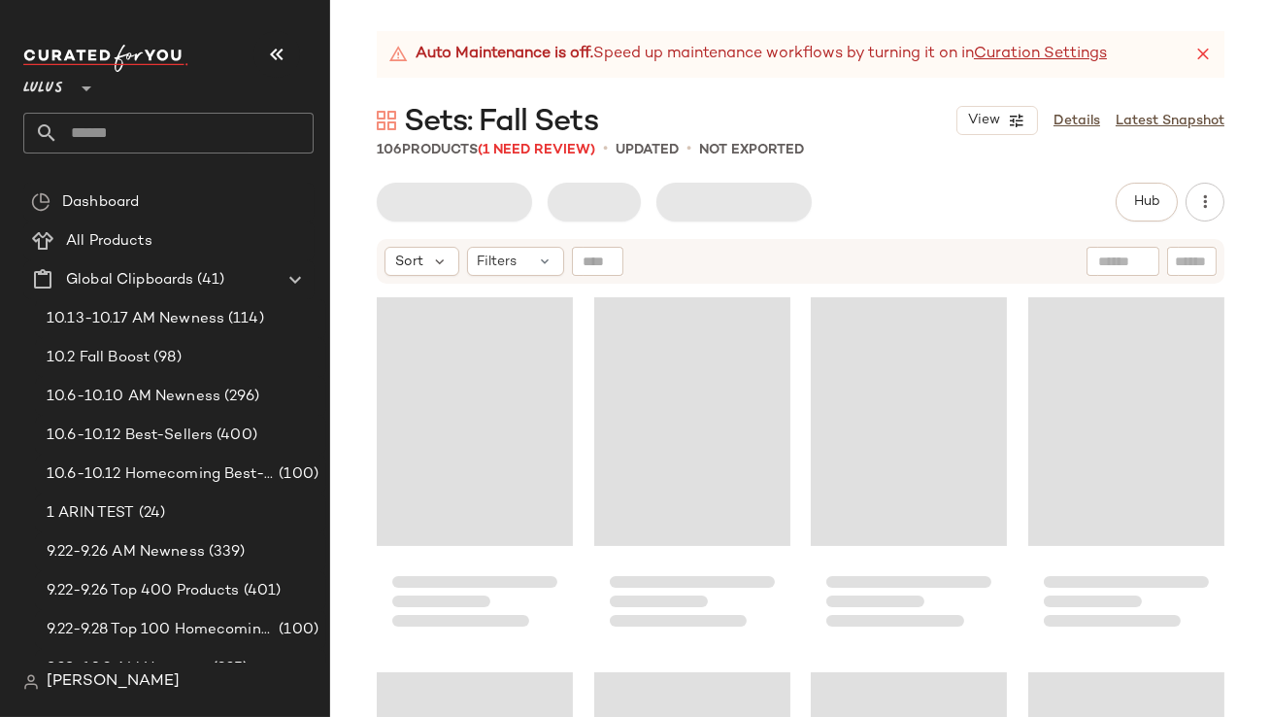
click at [279, 68] on button "button" at bounding box center [276, 54] width 47 height 47
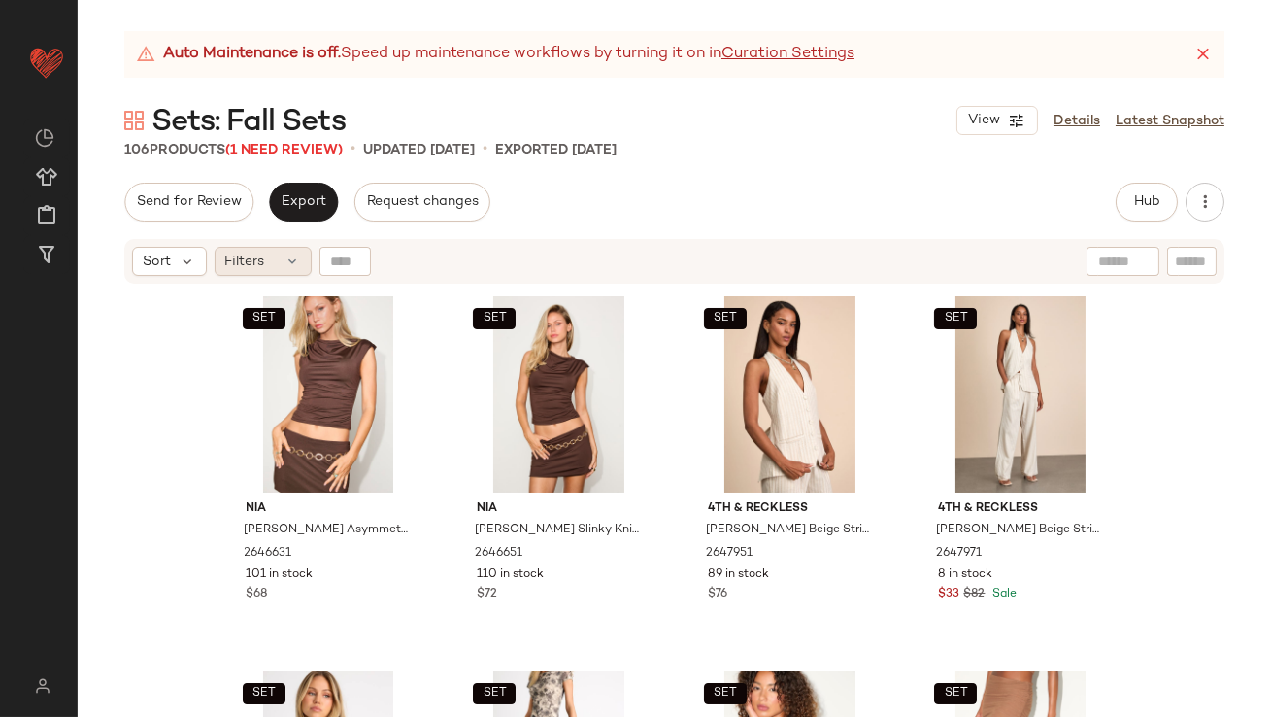
click at [279, 248] on div "Filters" at bounding box center [263, 261] width 97 height 29
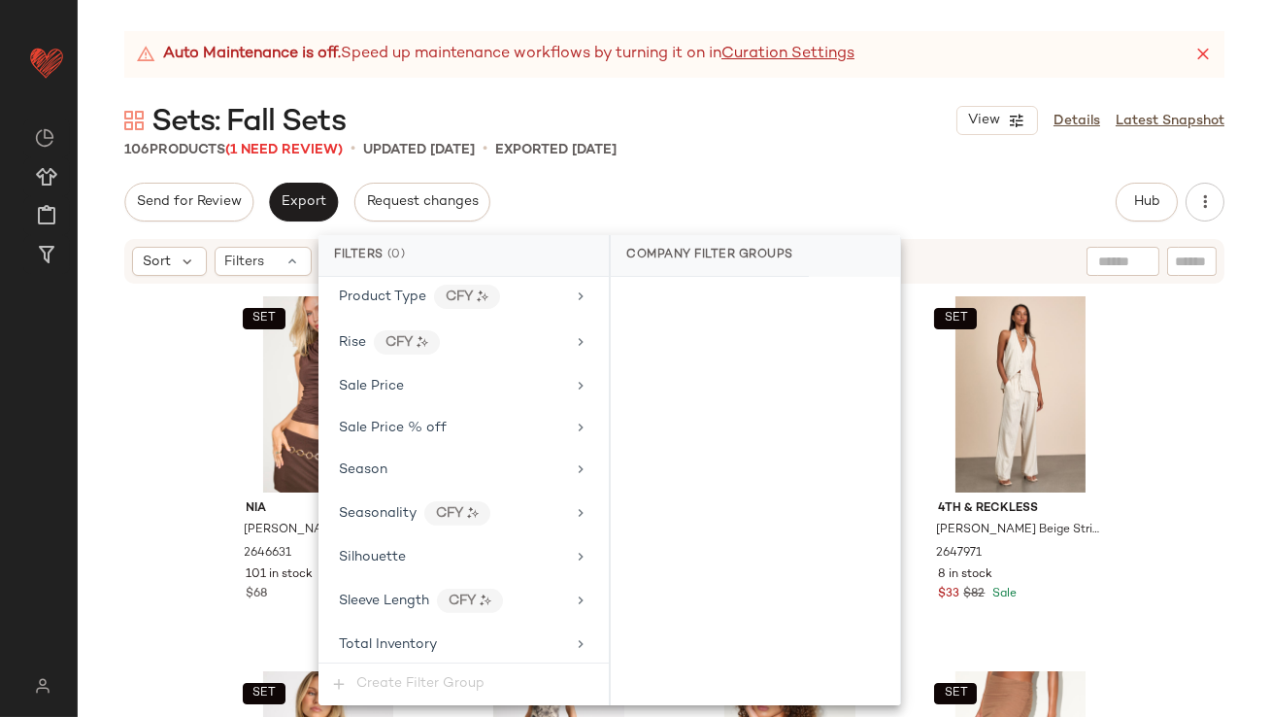
scroll to position [1558, 0]
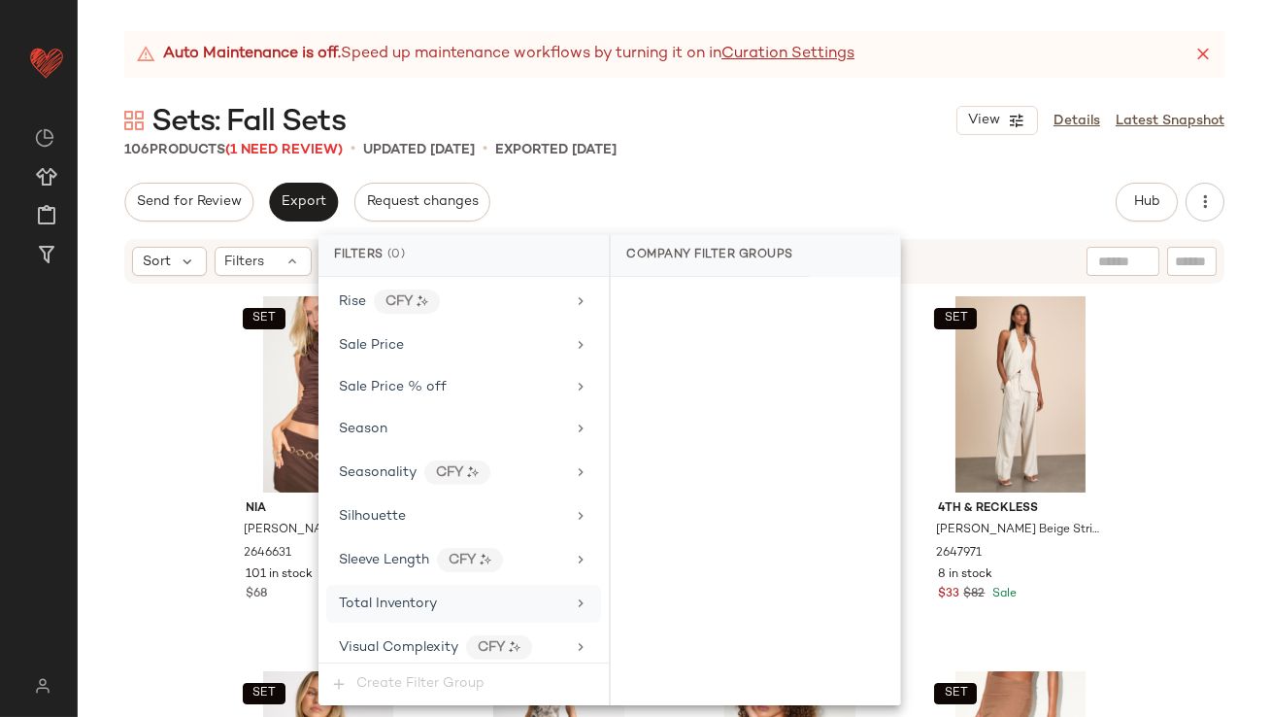
click at [430, 596] on span "Total Inventory" at bounding box center [388, 603] width 98 height 15
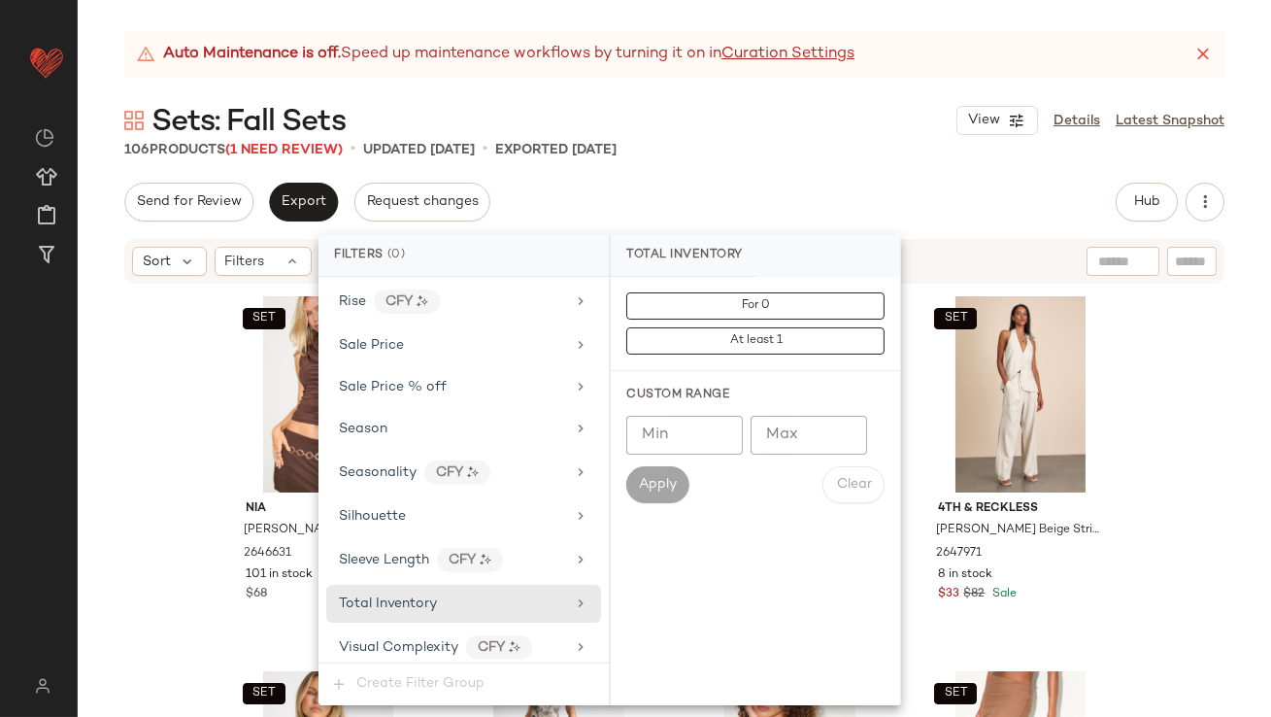
click at [782, 422] on input "Max" at bounding box center [809, 435] width 117 height 39
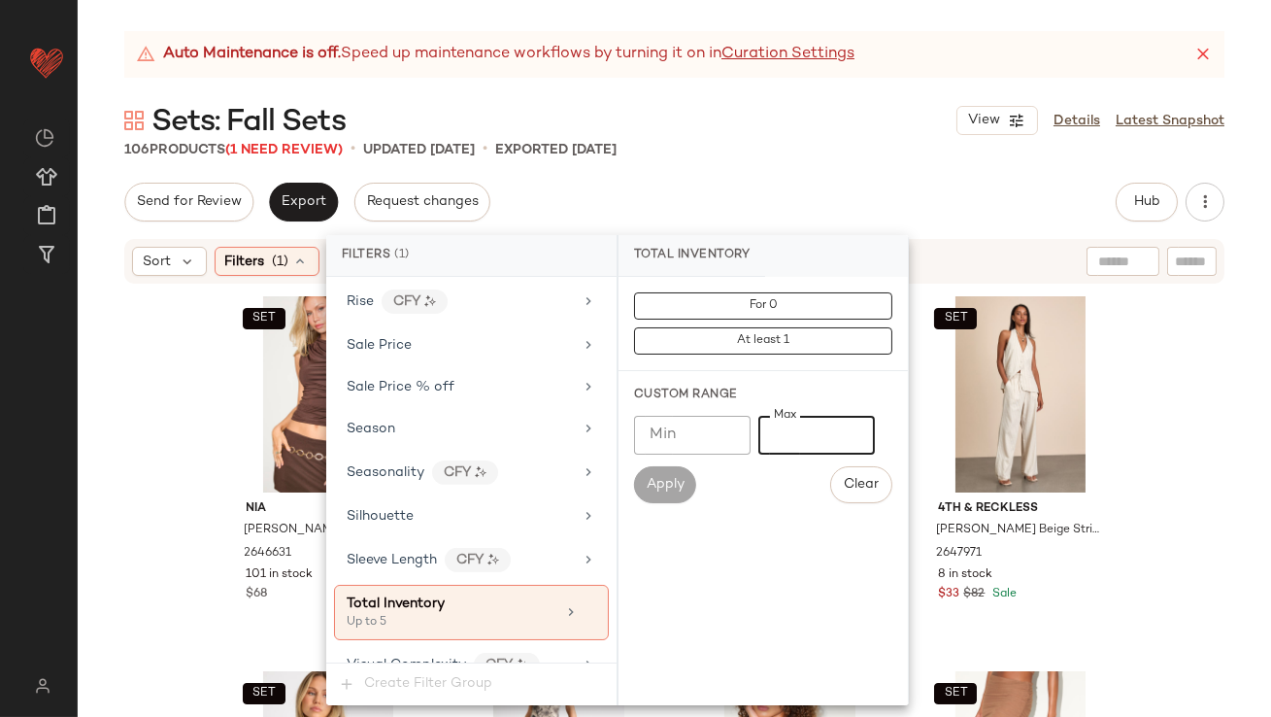
type input "*"
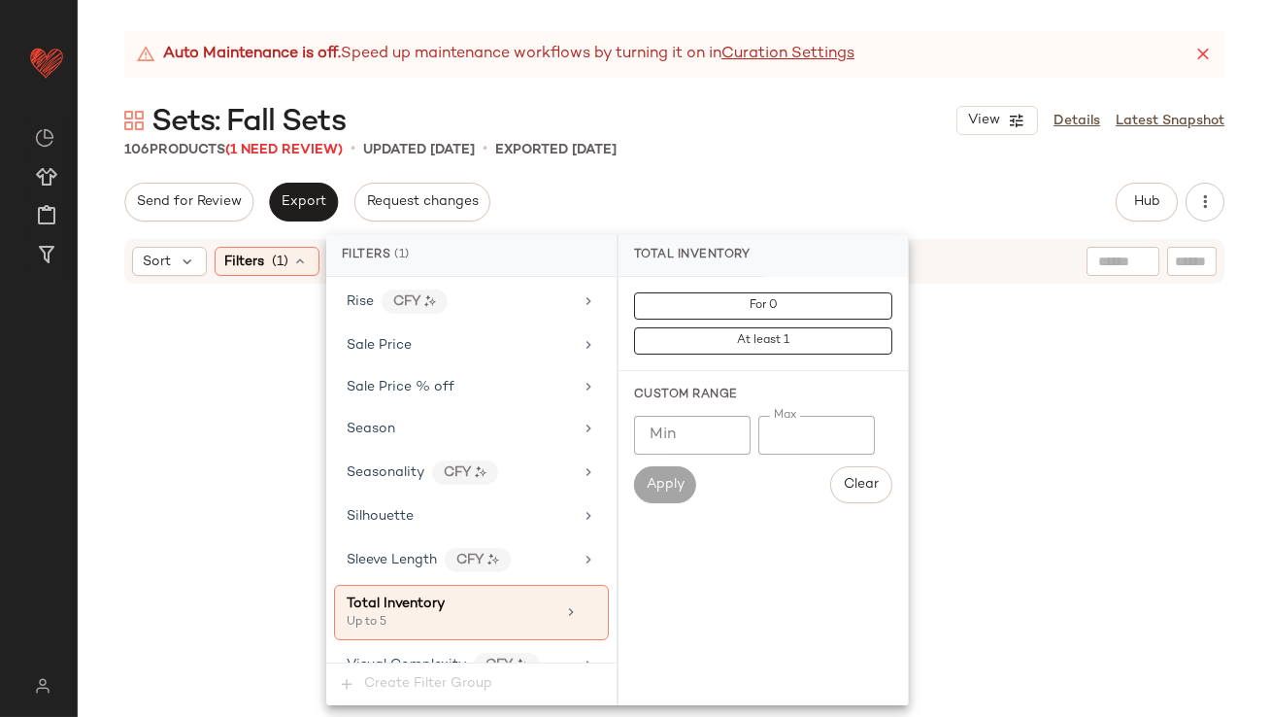
click at [1202, 58] on icon at bounding box center [1203, 54] width 19 height 19
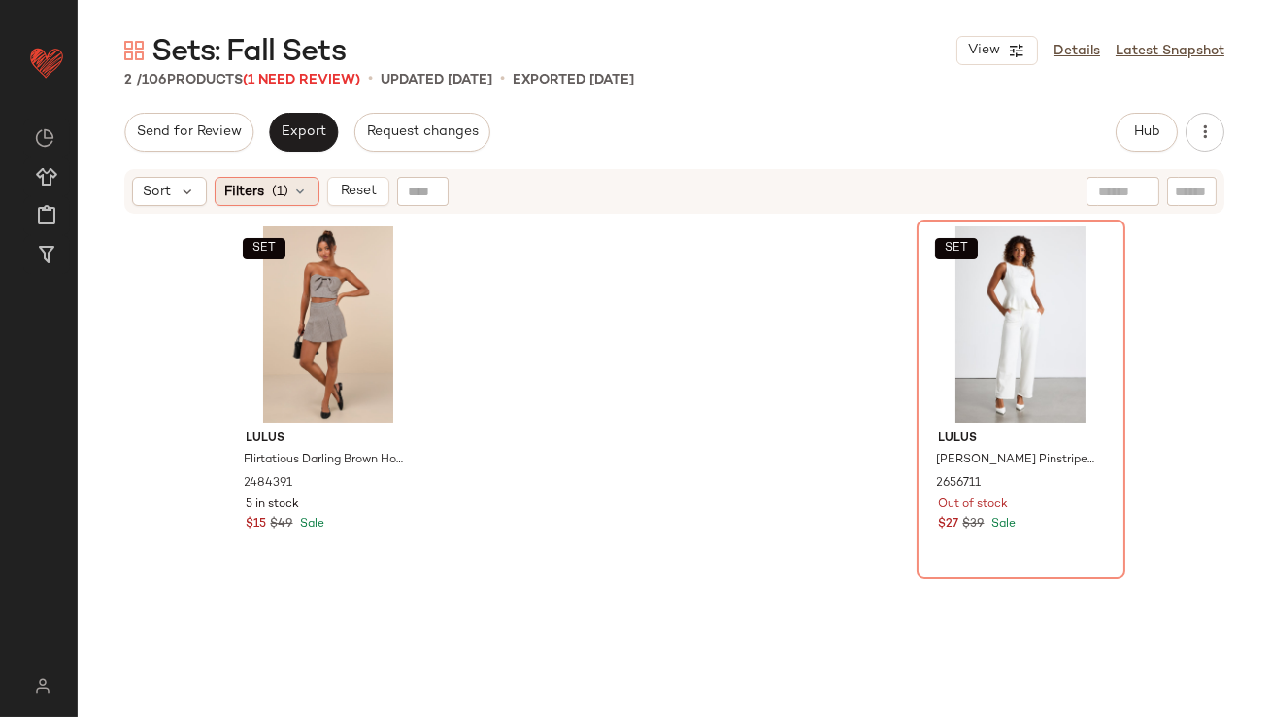
click at [284, 200] on div "Filters (1)" at bounding box center [267, 191] width 105 height 29
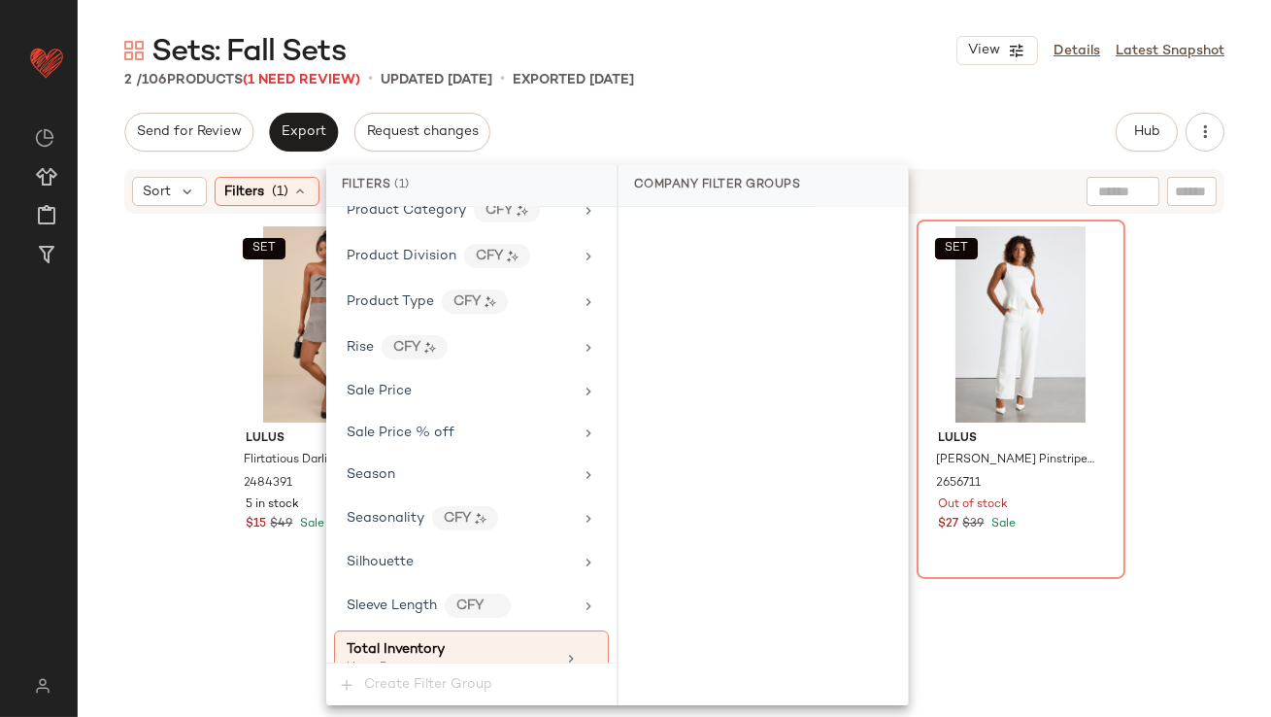
scroll to position [1505, 0]
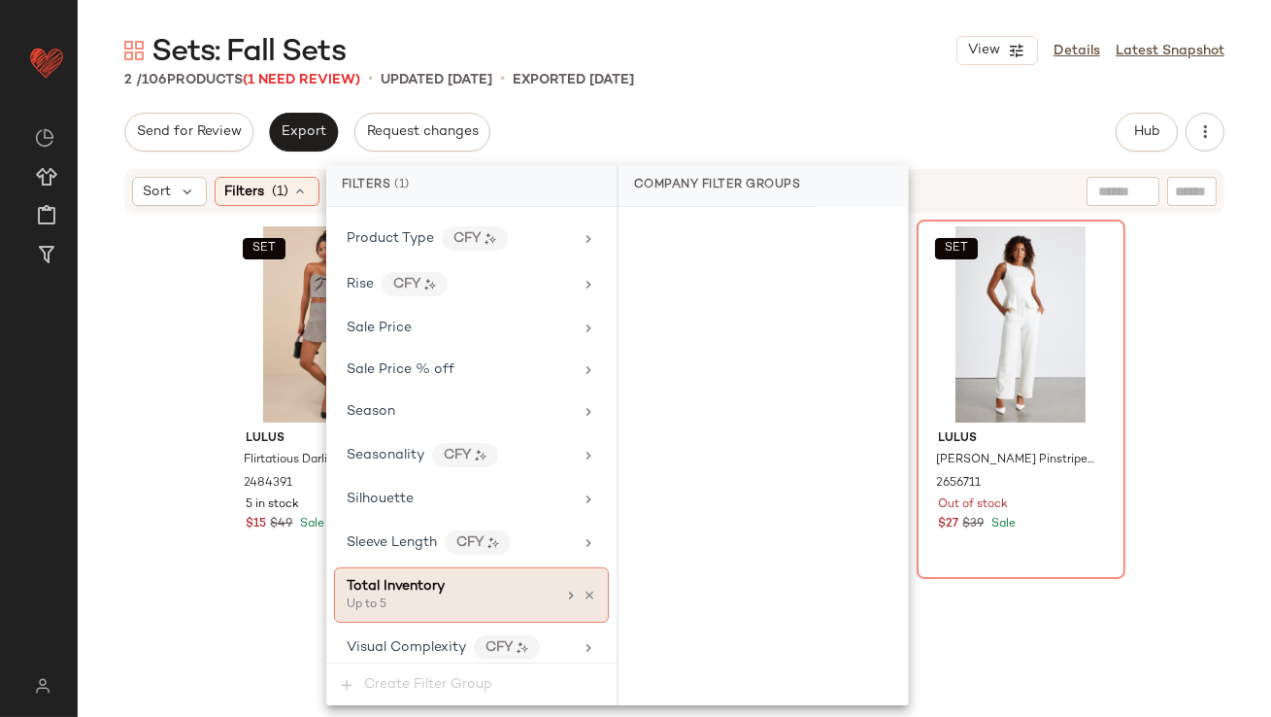
click at [583, 577] on div "Total Inventory Up to 5" at bounding box center [471, 594] width 275 height 55
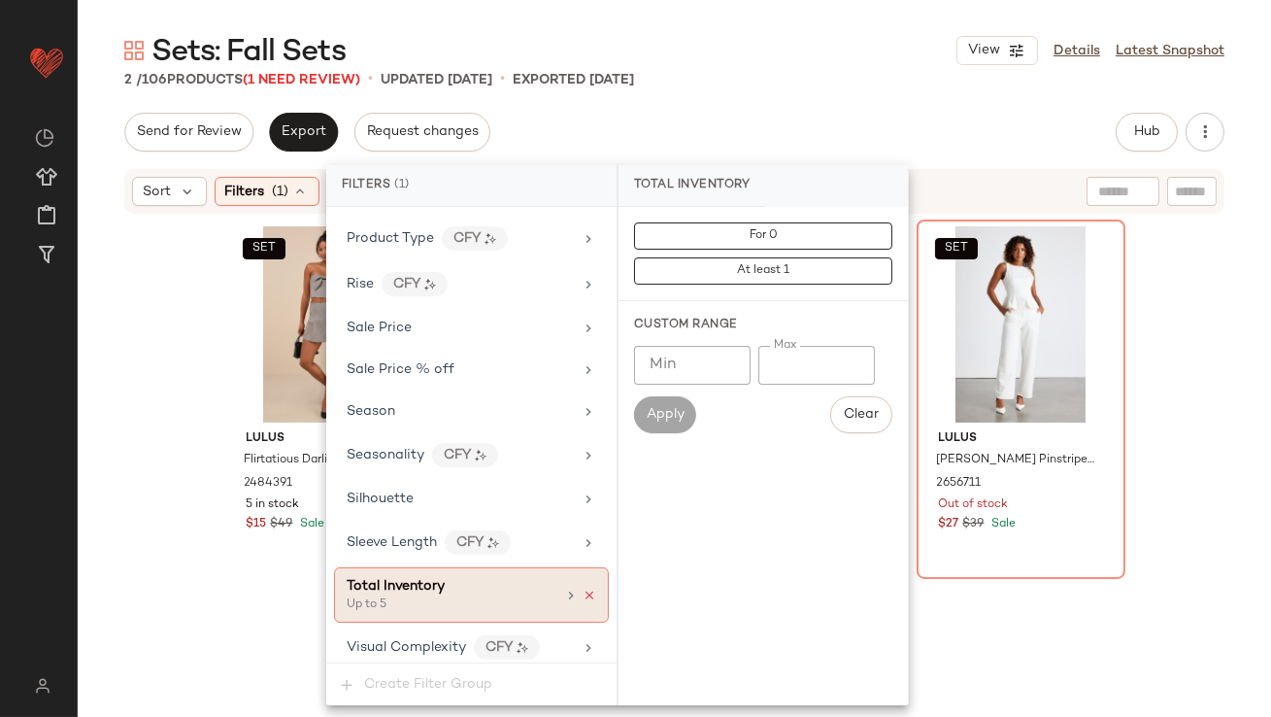
click at [585, 589] on icon at bounding box center [590, 596] width 14 height 14
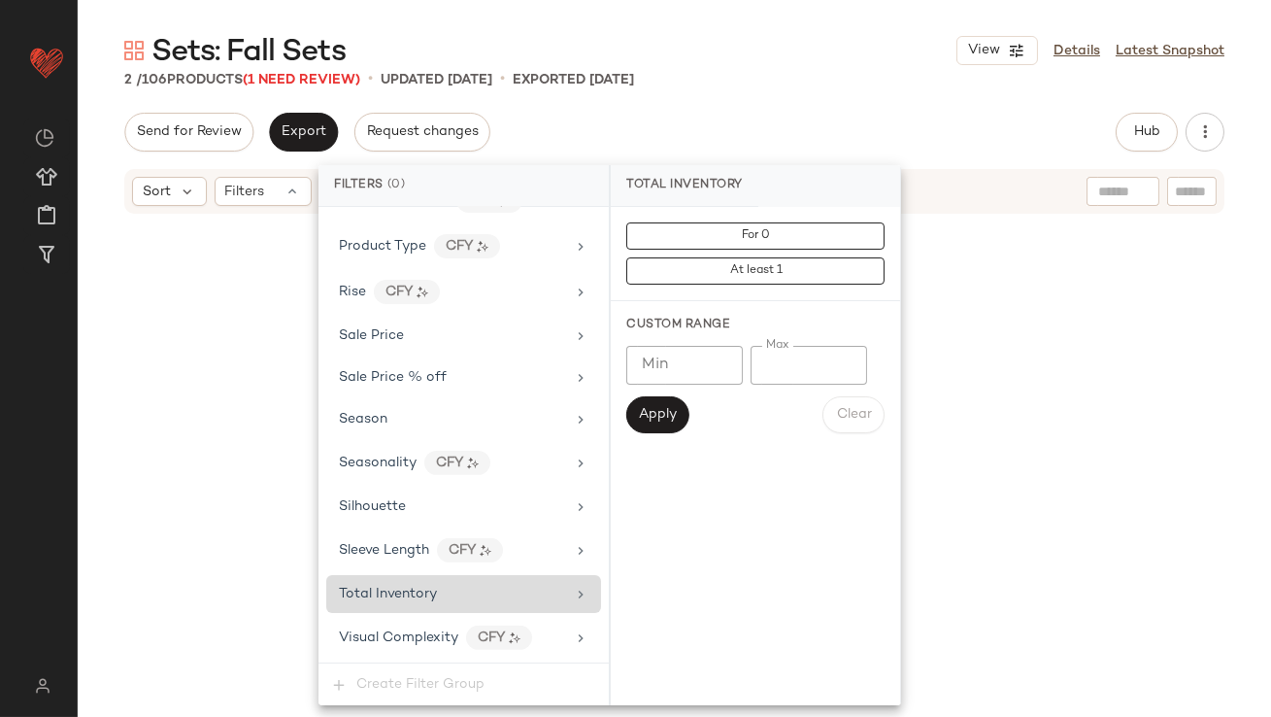
scroll to position [1488, 0]
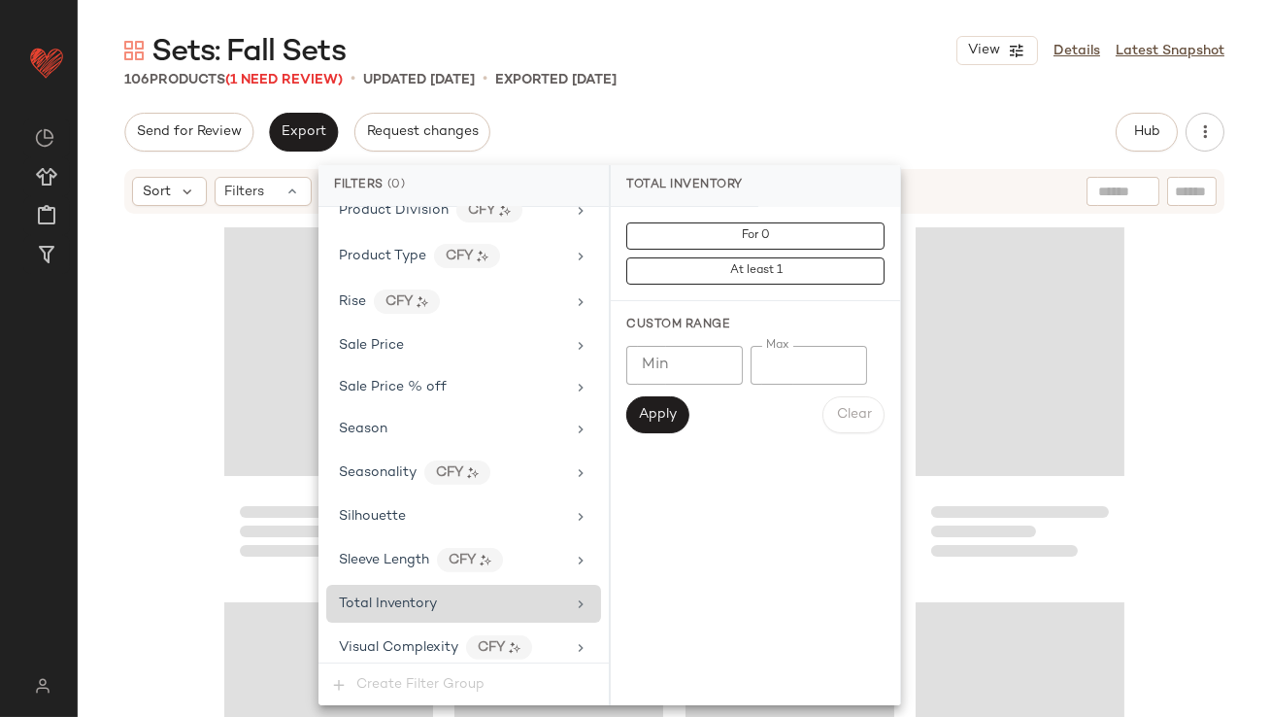
click at [773, 119] on div "Send for Review Export Request changes Hub Send for Review External Review Inte…" at bounding box center [674, 132] width 1100 height 39
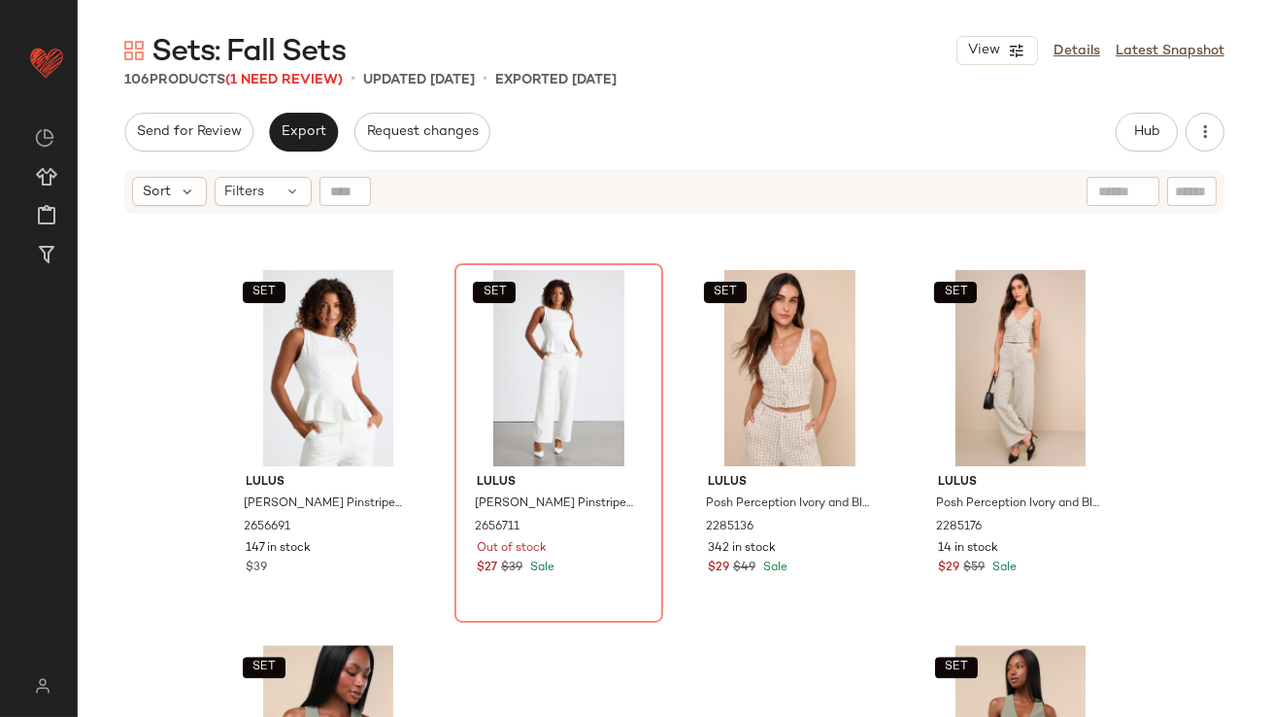
scroll to position [9343, 0]
click at [288, 359] on div "SET #101 View" at bounding box center [328, 369] width 195 height 196
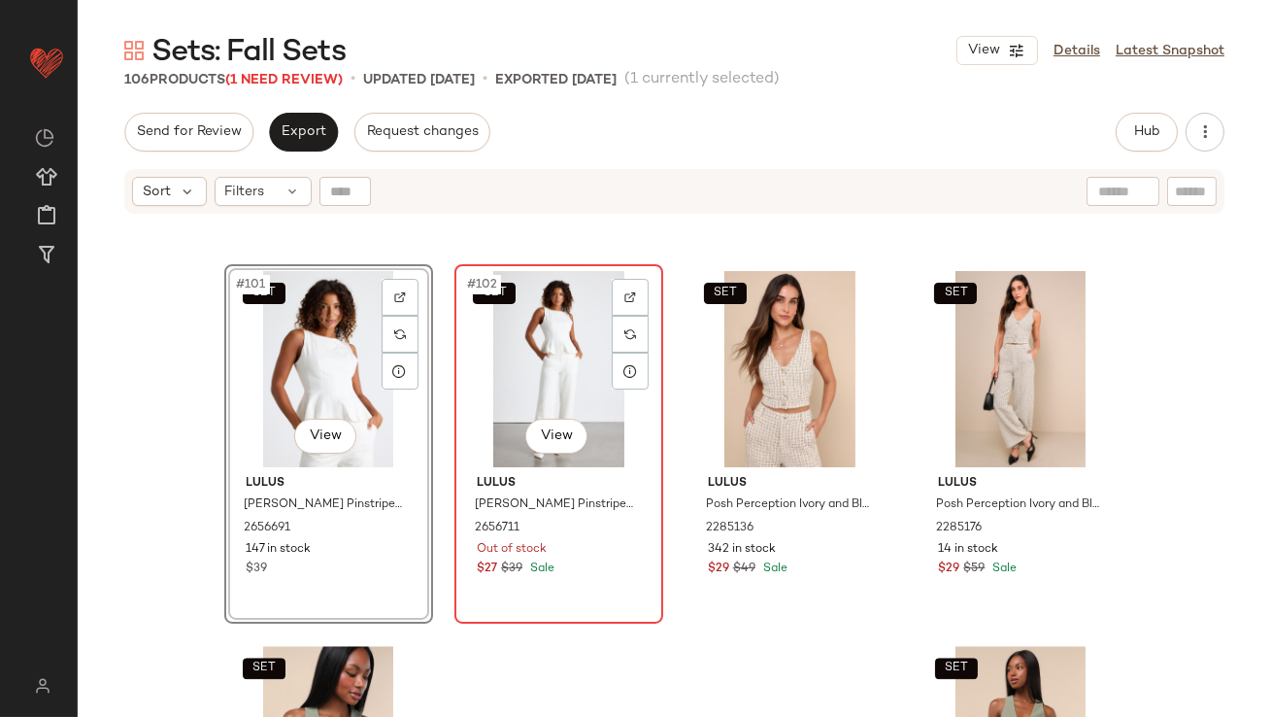
click at [482, 359] on div "SET #102 View" at bounding box center [558, 369] width 195 height 196
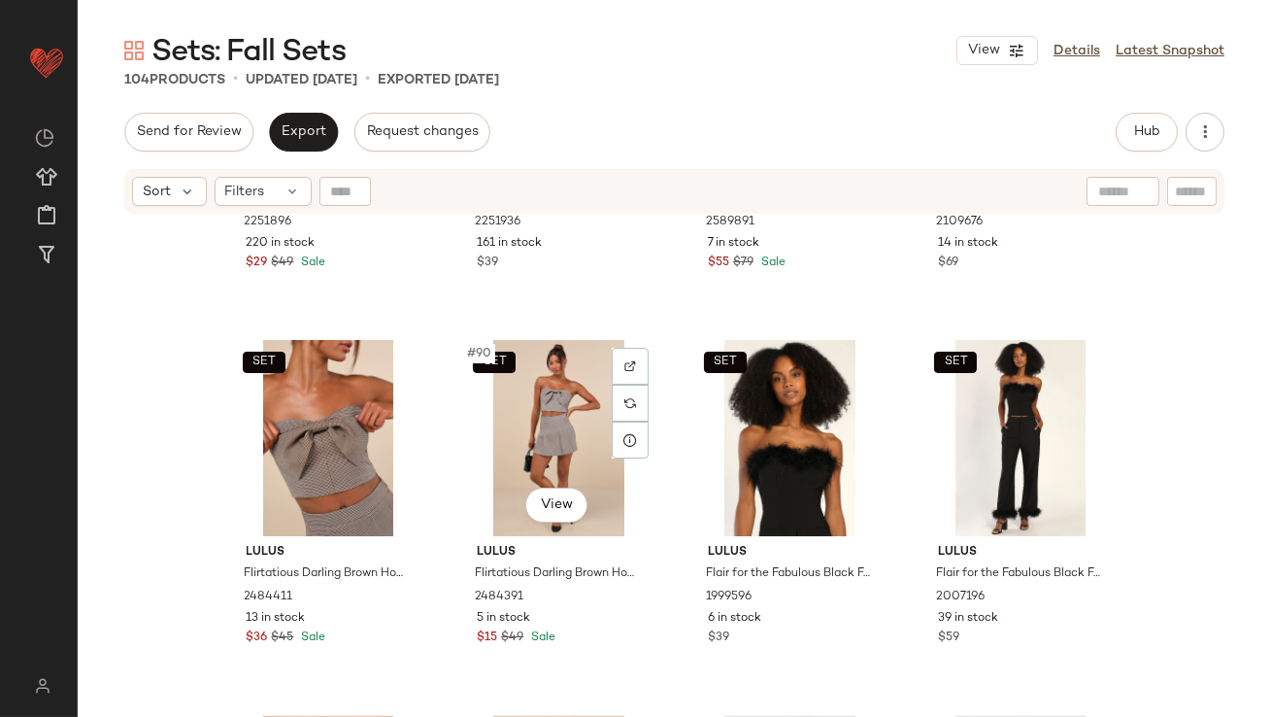
scroll to position [8128, 0]
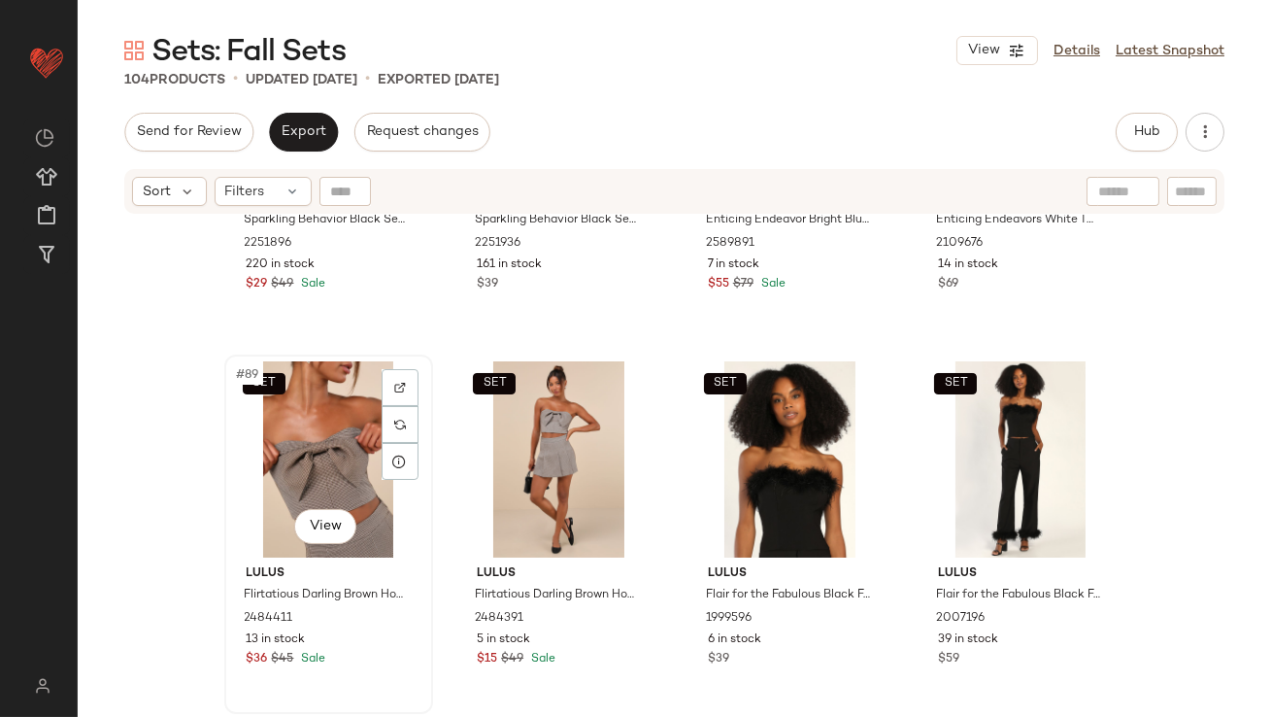
drag, startPoint x: 314, startPoint y: 429, endPoint x: 352, endPoint y: 422, distance: 38.5
click at [314, 429] on div "SET #89 View" at bounding box center [328, 459] width 195 height 196
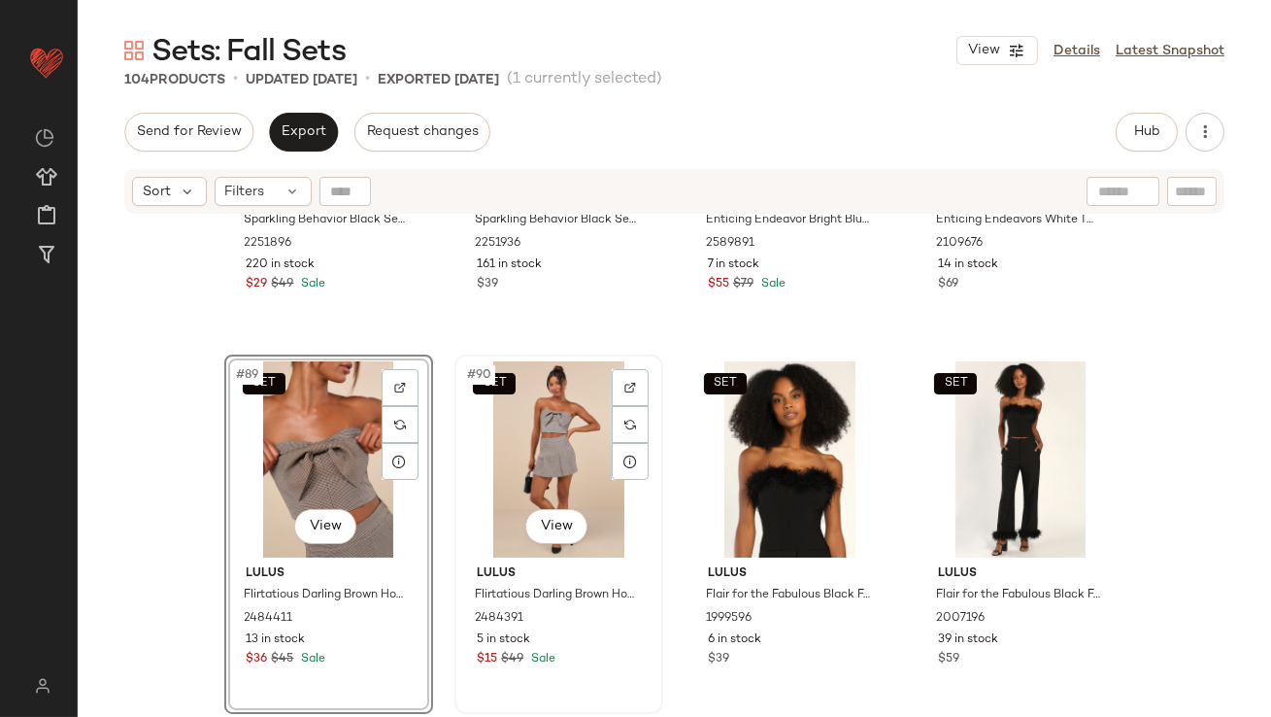
click at [541, 436] on div "SET #90 View" at bounding box center [558, 459] width 195 height 196
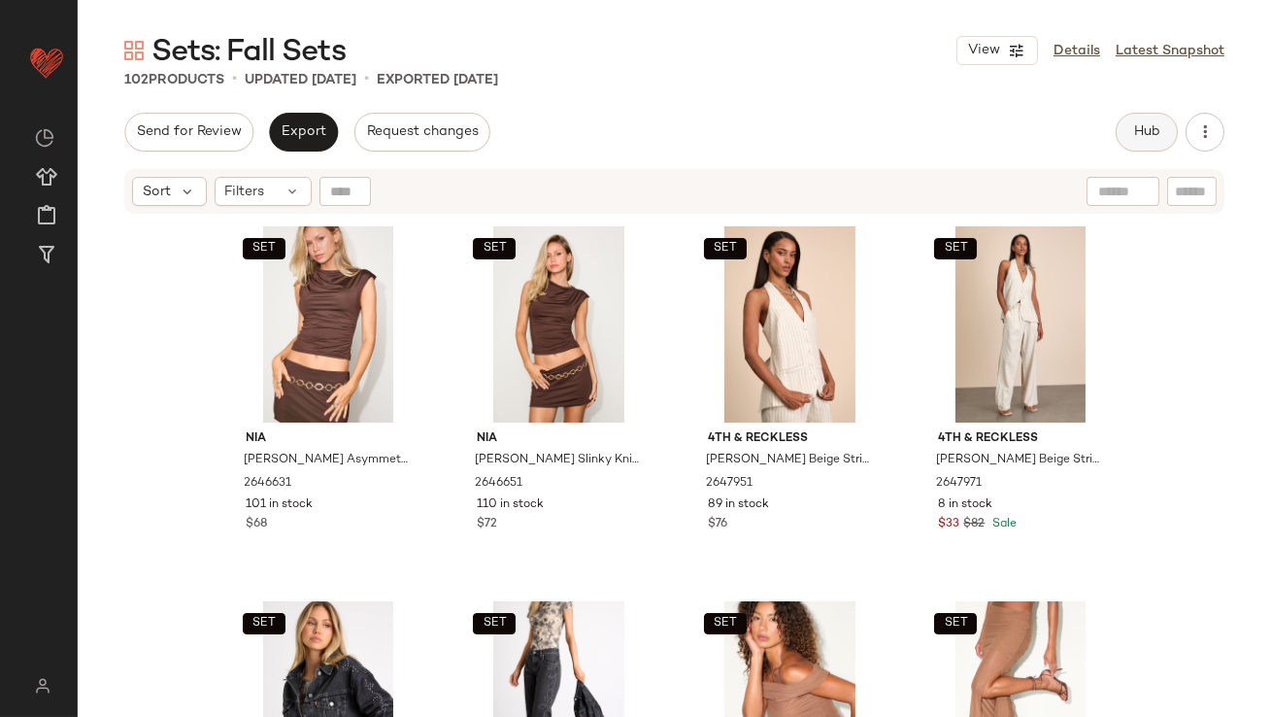
click at [1137, 133] on span "Hub" at bounding box center [1146, 132] width 27 height 16
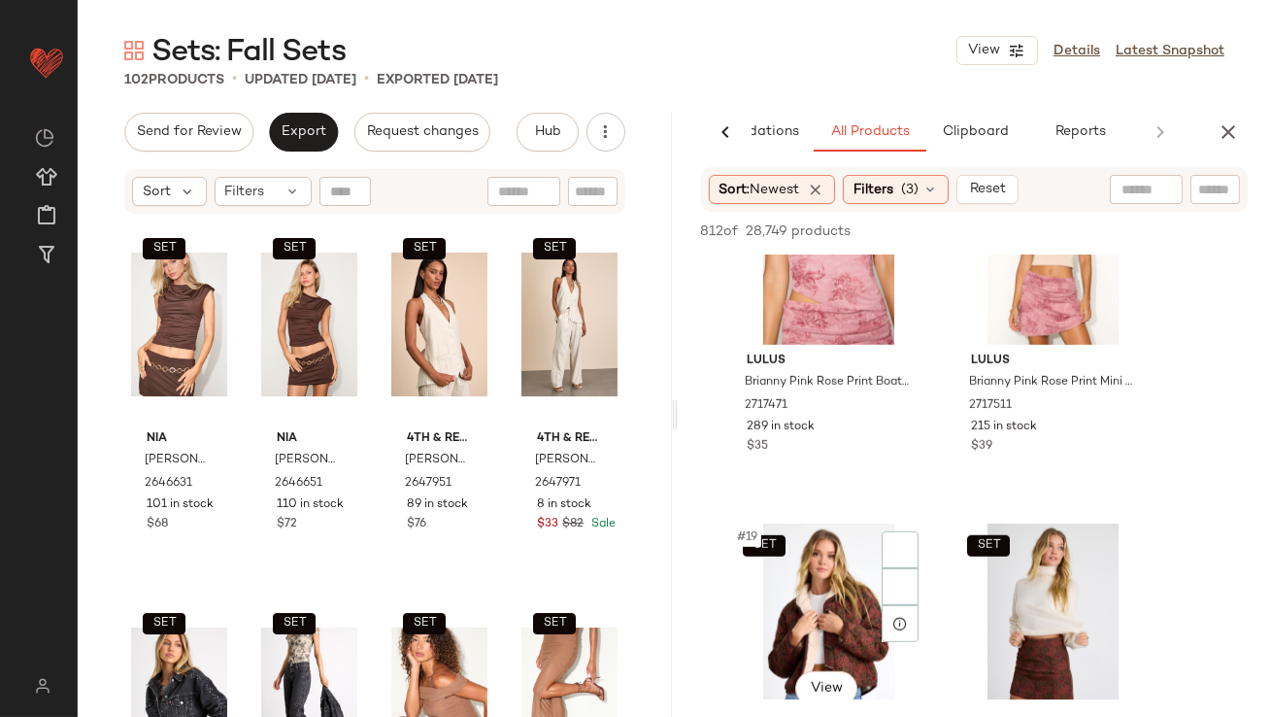
scroll to position [3332, 0]
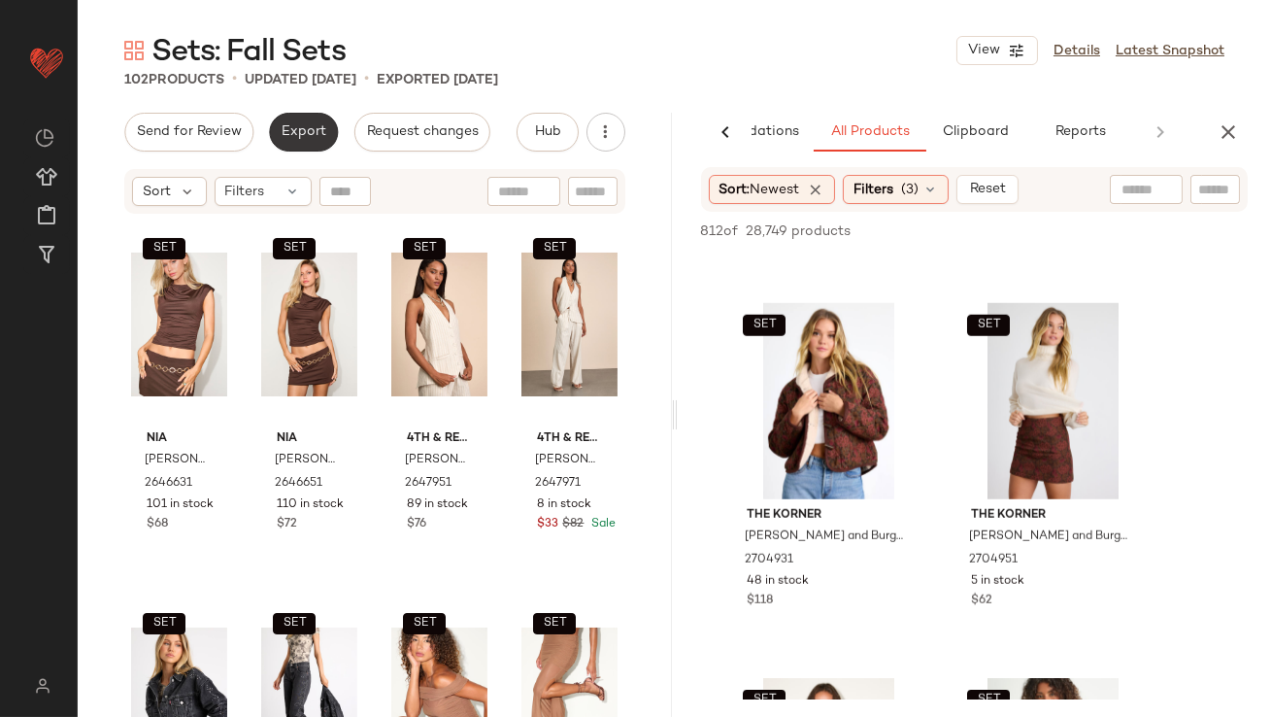
click at [284, 118] on button "Export" at bounding box center [303, 132] width 69 height 39
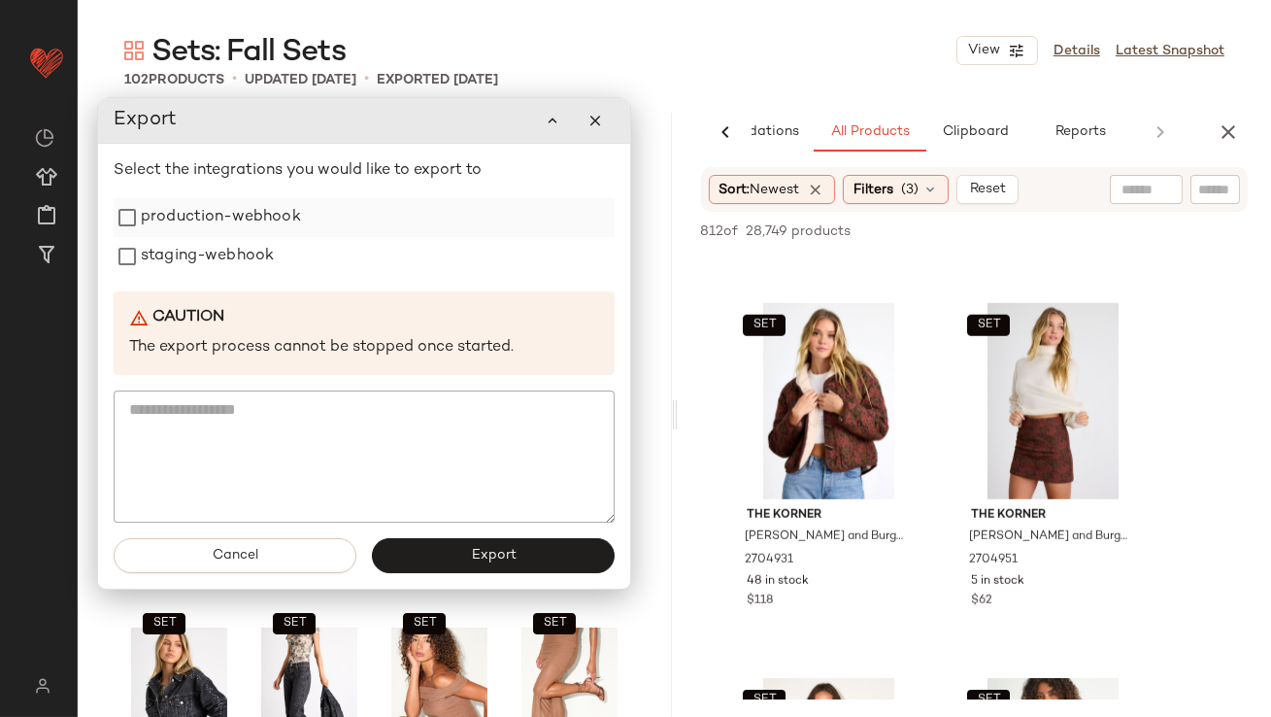
click at [267, 220] on label "production-webhook" at bounding box center [221, 217] width 160 height 39
click at [265, 246] on label "staging-webhook" at bounding box center [207, 256] width 133 height 39
click at [461, 562] on button "Export" at bounding box center [493, 555] width 243 height 35
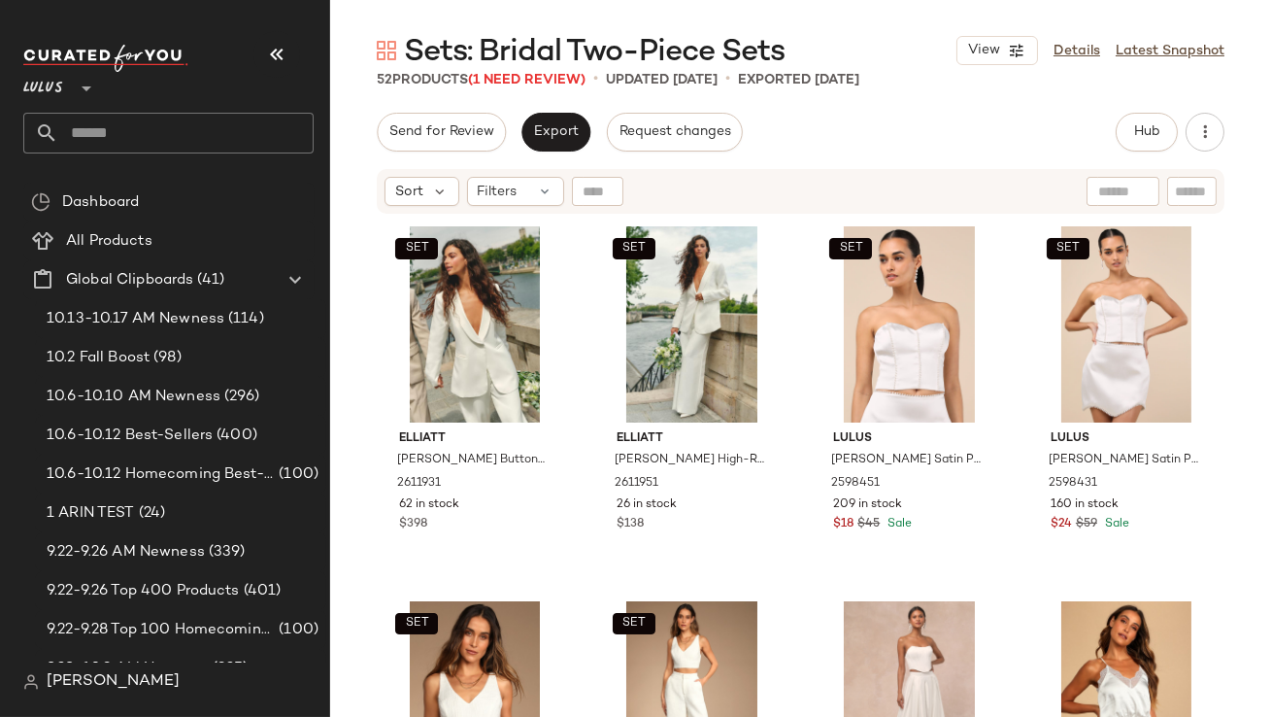
click at [274, 56] on icon "button" at bounding box center [276, 54] width 23 height 23
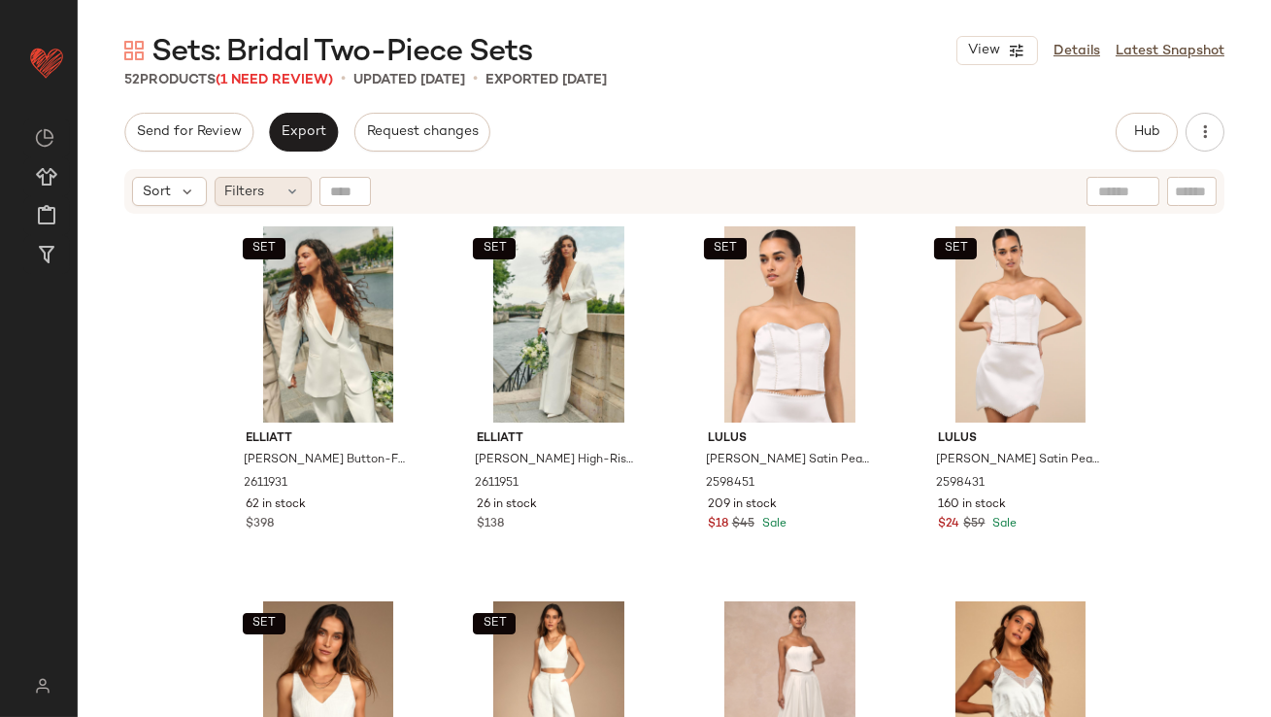
click at [272, 197] on div "Filters" at bounding box center [263, 191] width 97 height 29
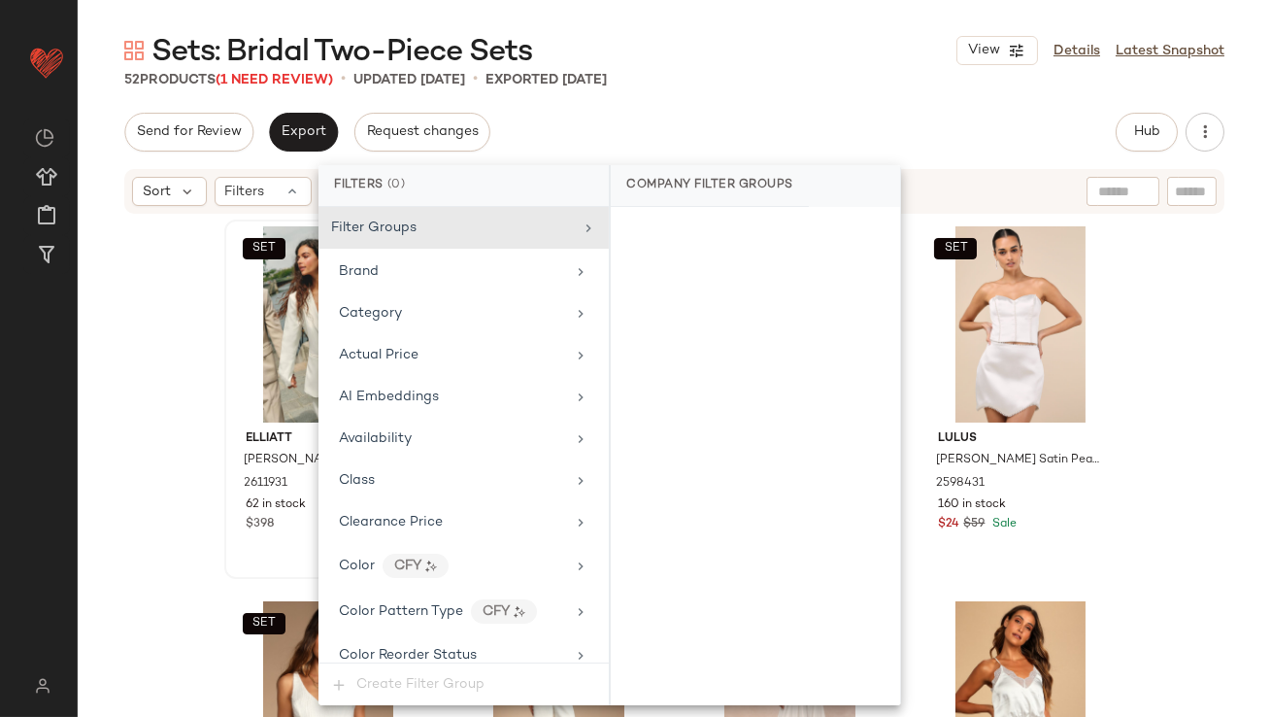
scroll to position [1488, 0]
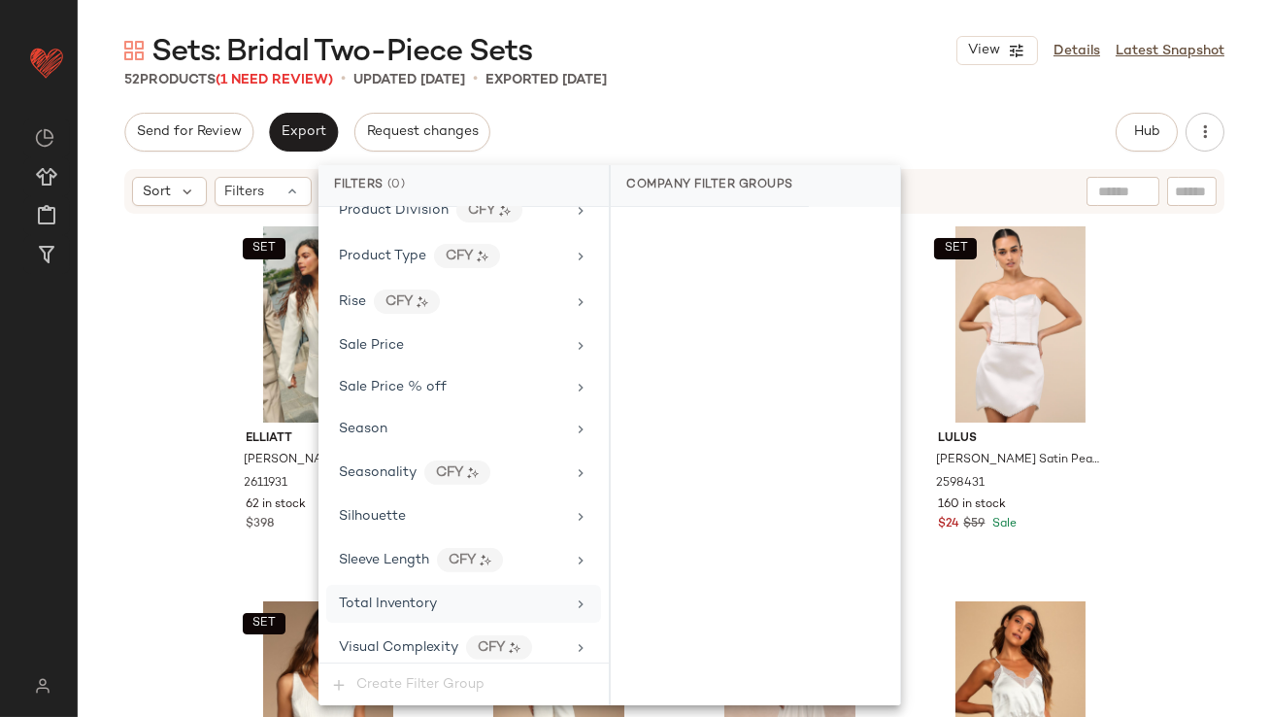
click at [370, 596] on span "Total Inventory" at bounding box center [388, 603] width 98 height 15
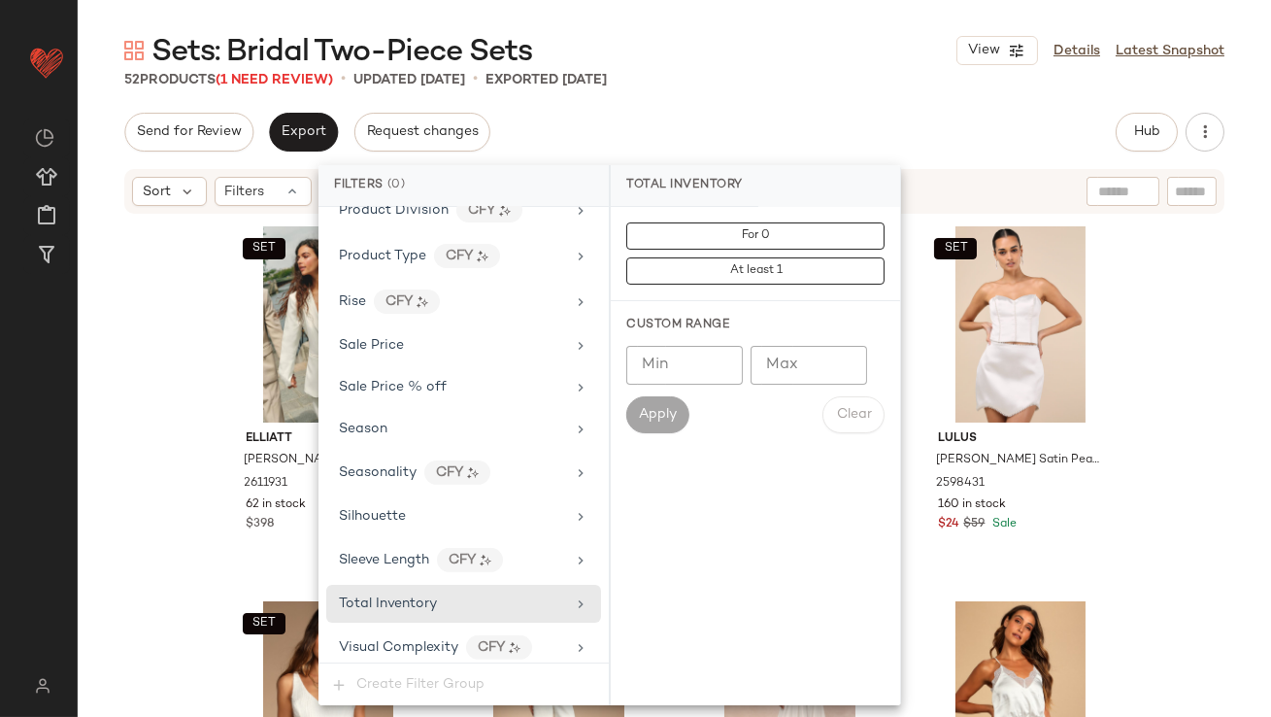
click at [822, 368] on input "Max" at bounding box center [809, 365] width 117 height 39
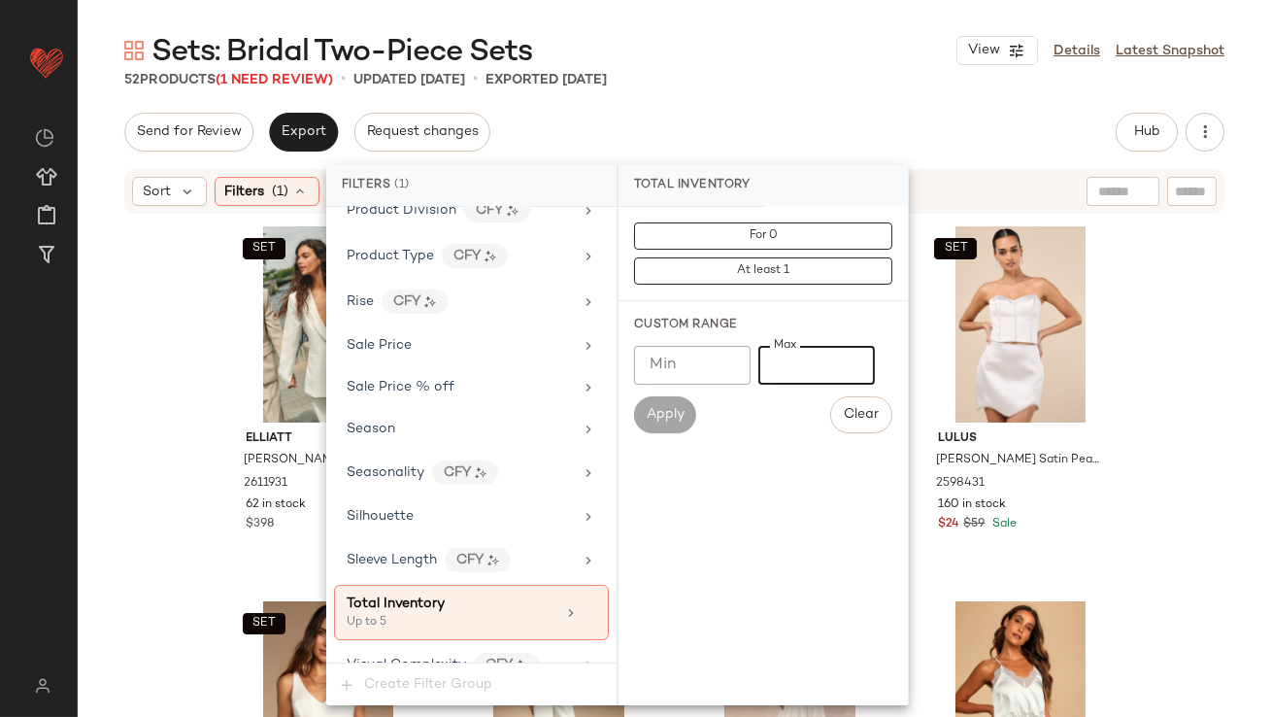
type input "*"
click at [836, 115] on div "Send for Review Export Request changes Hub Send for Review External Review Inte…" at bounding box center [674, 132] width 1100 height 39
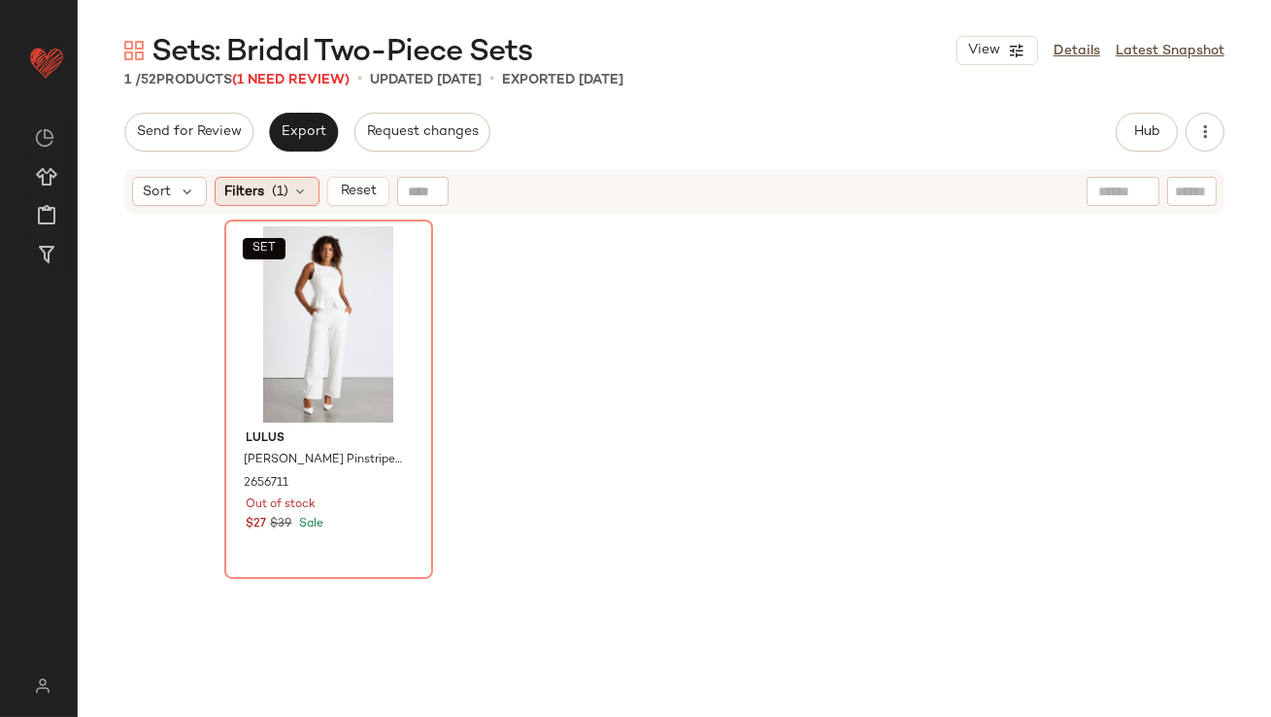
click at [245, 189] on span "Filters" at bounding box center [245, 192] width 40 height 20
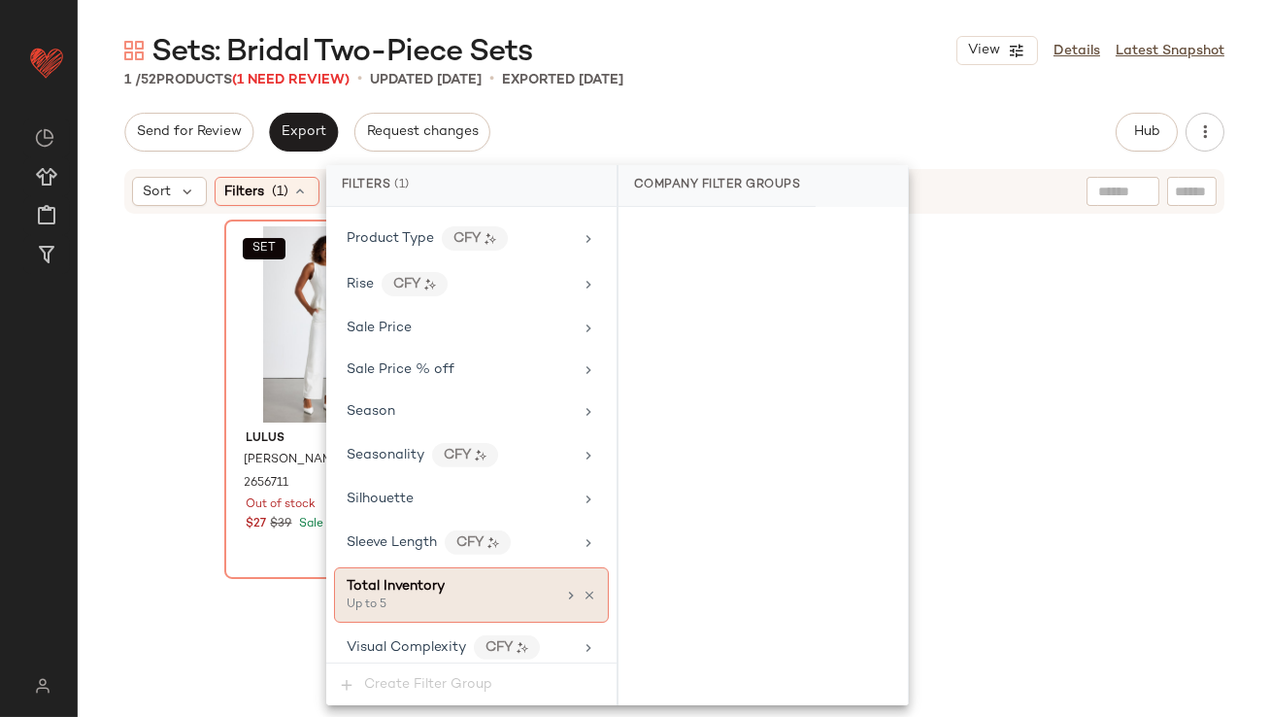
click at [586, 589] on icon at bounding box center [590, 596] width 14 height 14
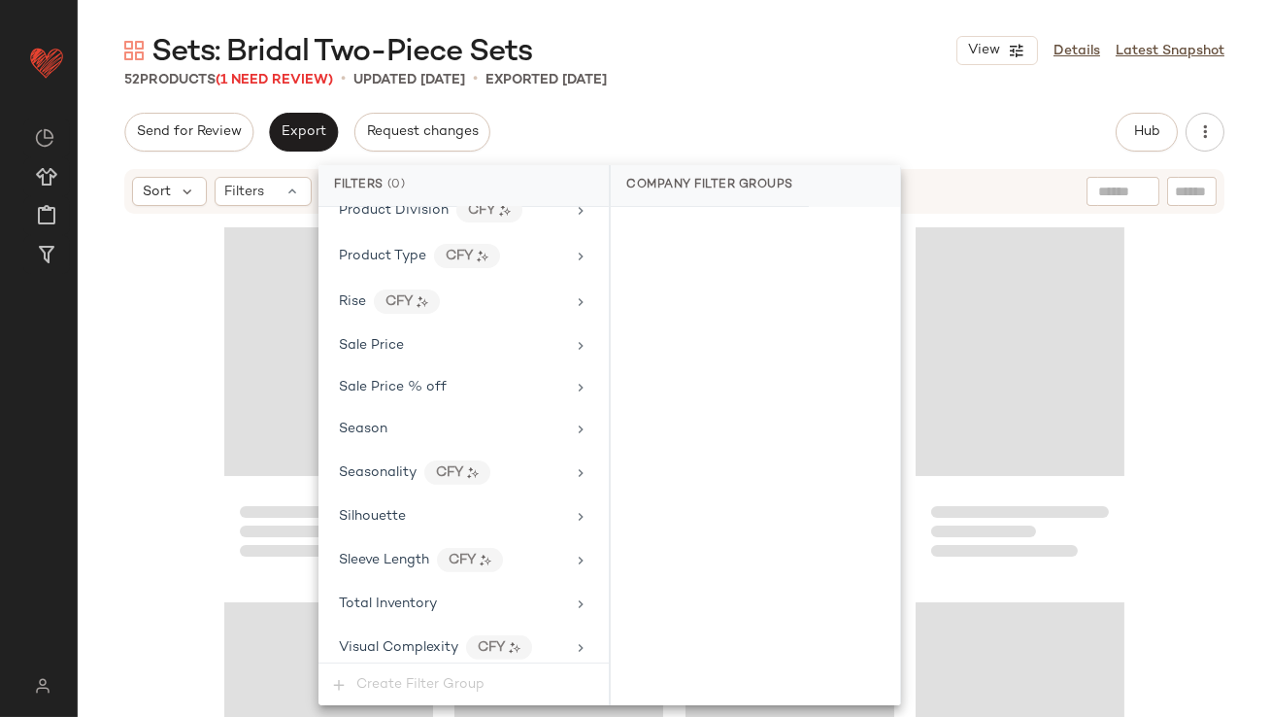
click at [814, 81] on div "52 Products (1 Need Review) • updated Oct 8th • Exported Oct 8th" at bounding box center [675, 79] width 1194 height 19
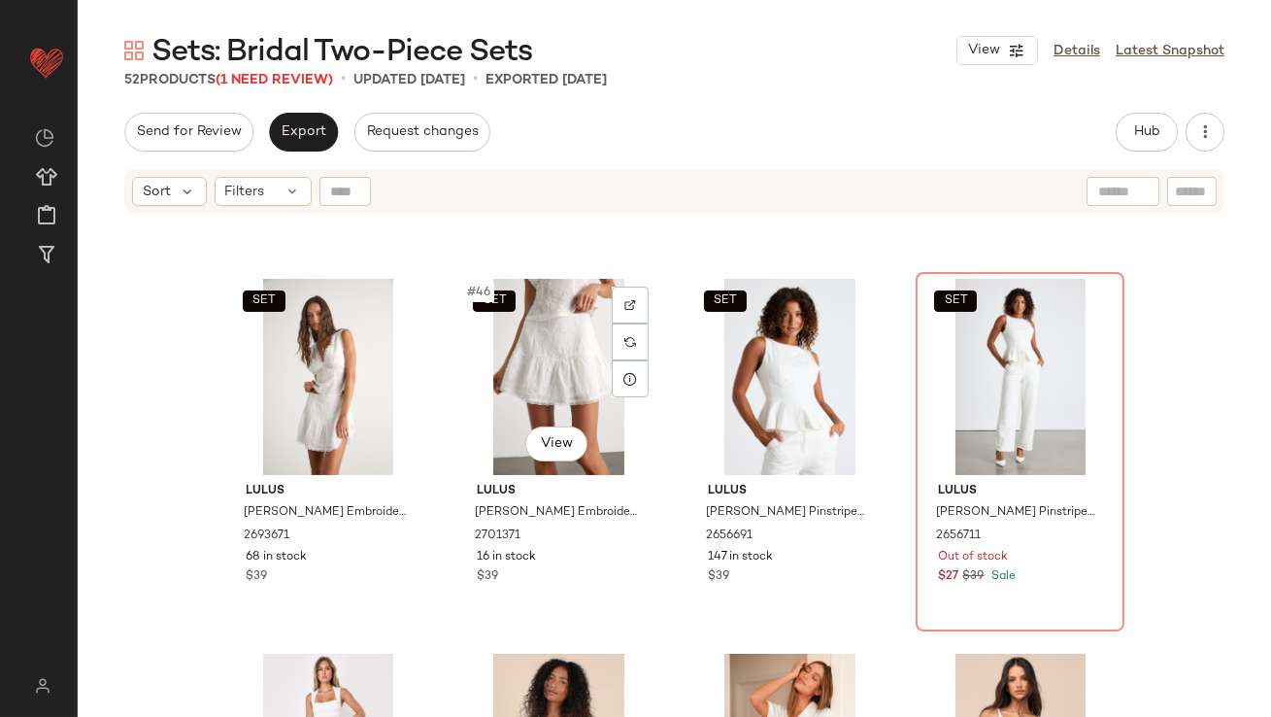
scroll to position [4111, 0]
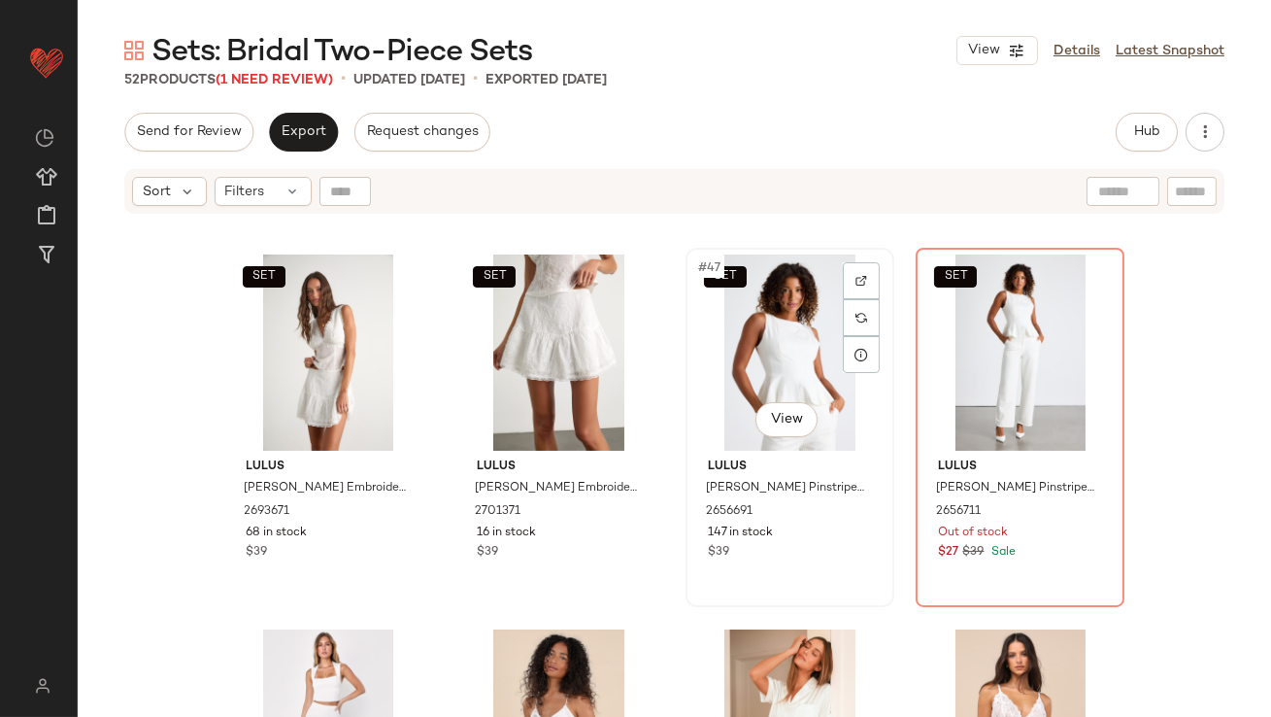
click at [805, 358] on div "SET #47 View" at bounding box center [789, 352] width 195 height 196
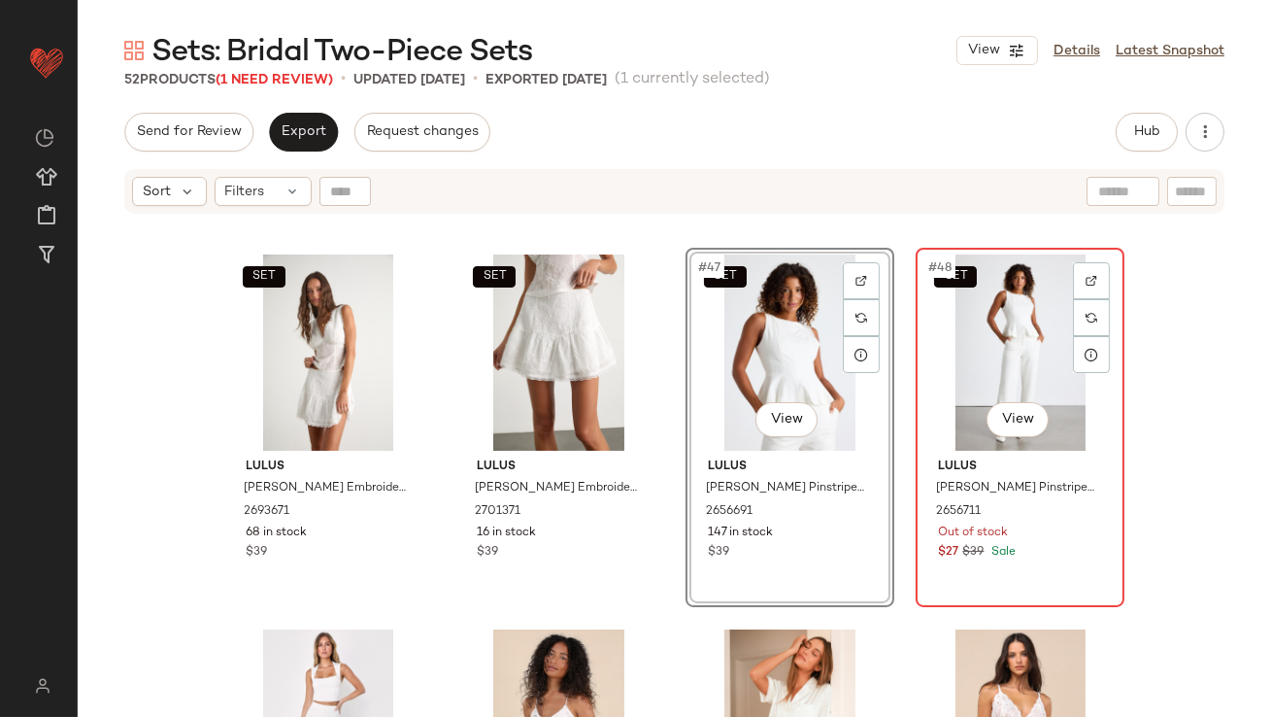
click at [1006, 312] on div "SET #48 View" at bounding box center [1020, 352] width 195 height 196
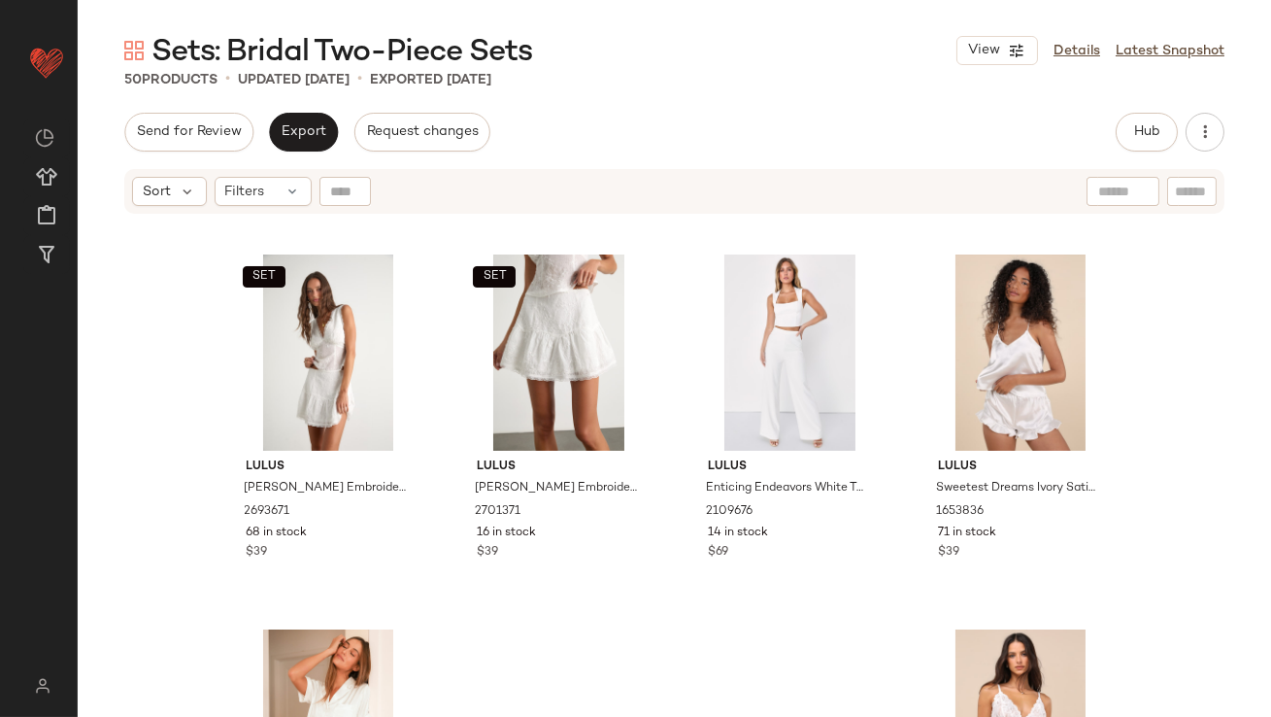
click at [1128, 150] on div "Hub" at bounding box center [1147, 132] width 62 height 39
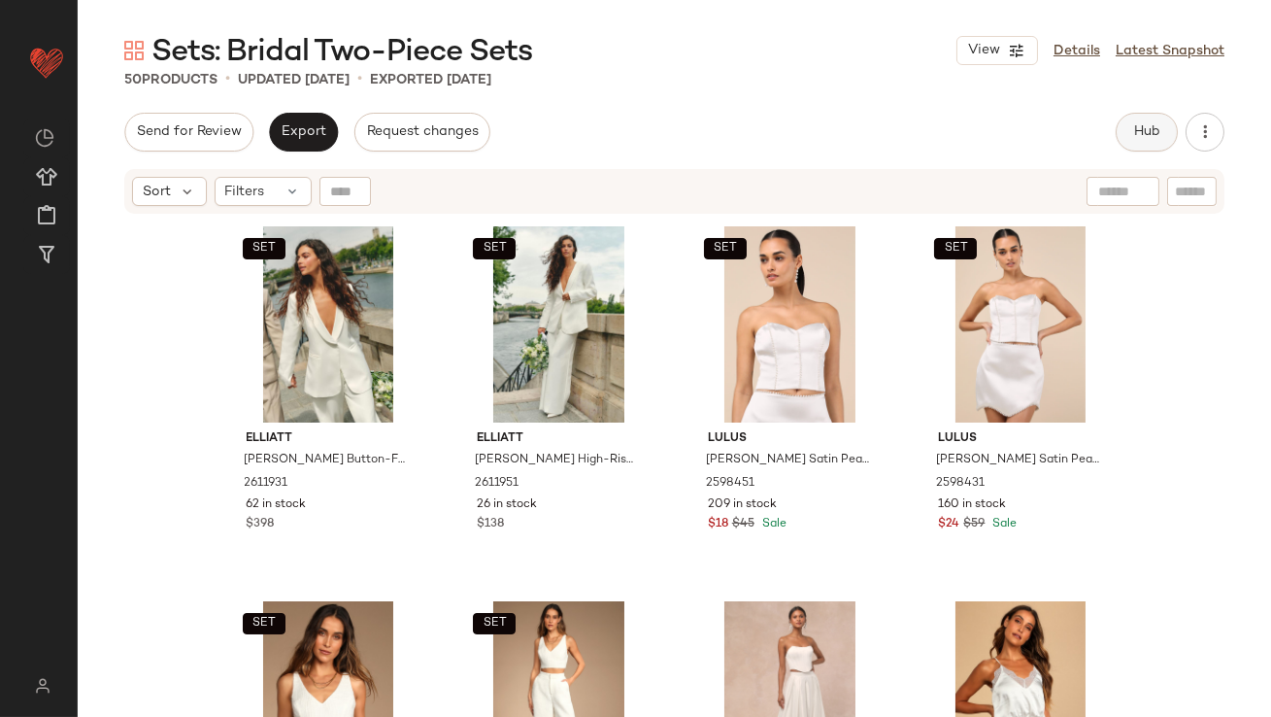
click at [1131, 124] on button "Hub" at bounding box center [1147, 132] width 62 height 39
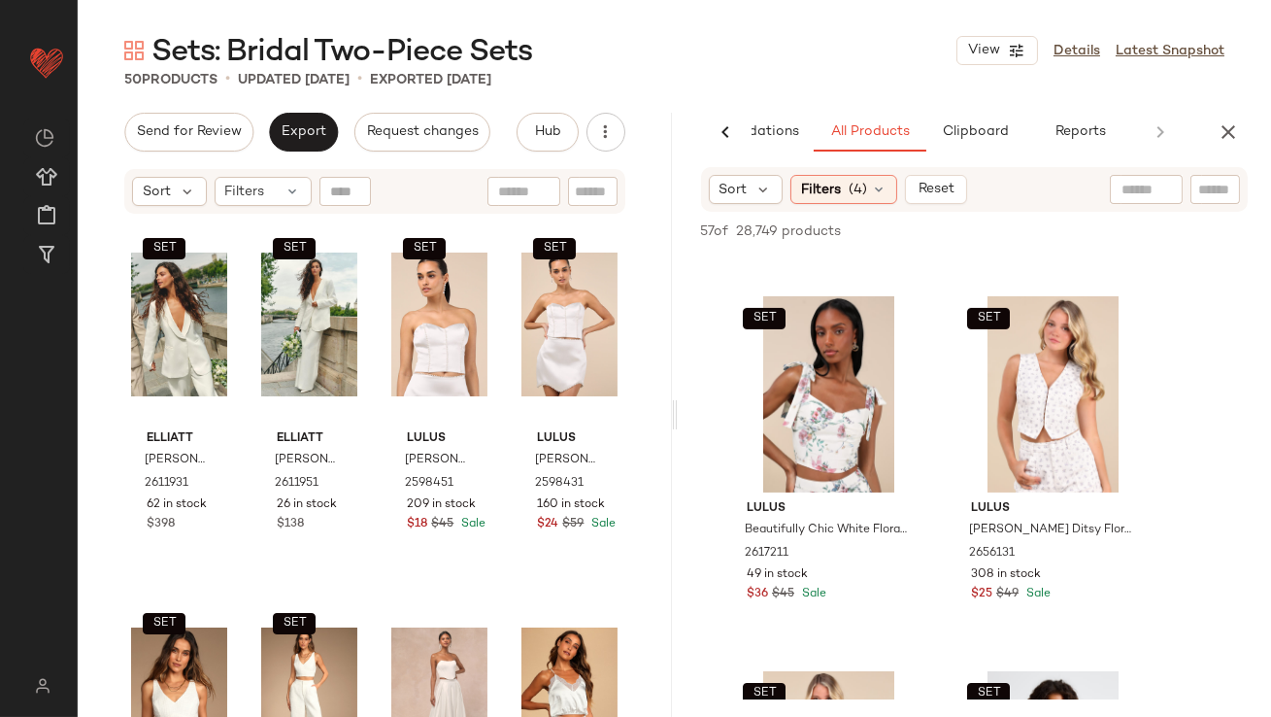
scroll to position [1143, 0]
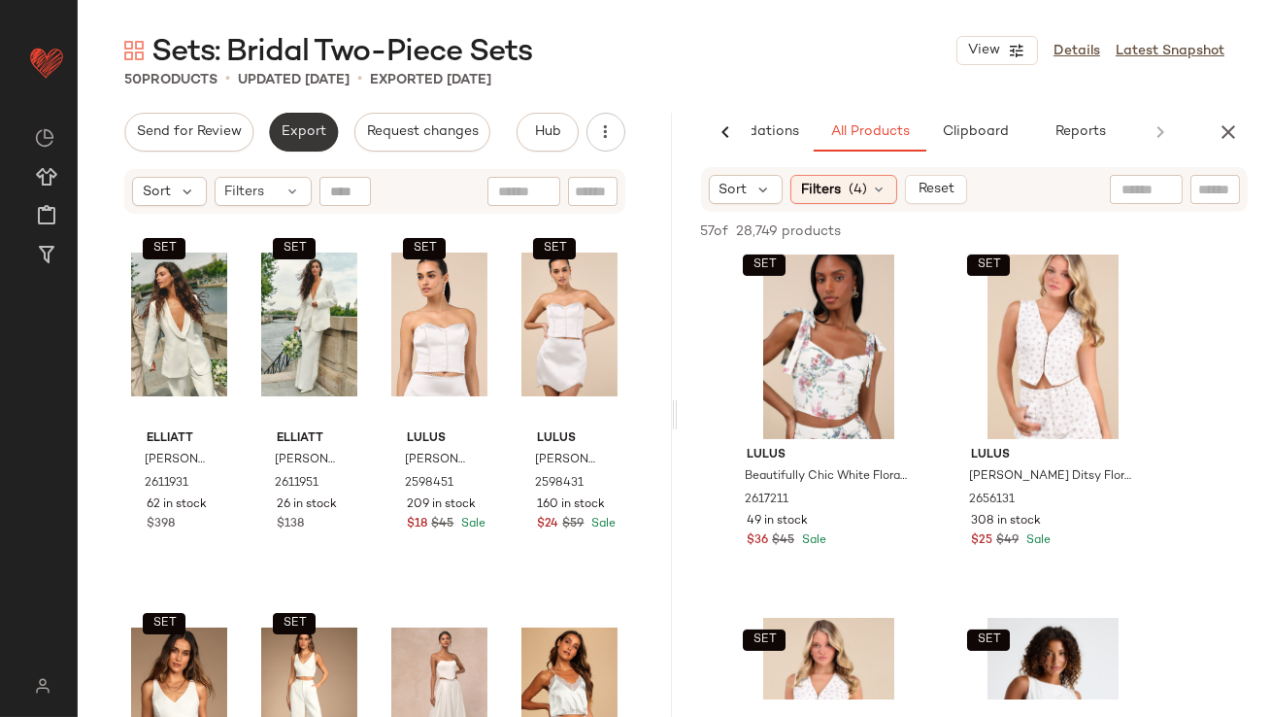
click at [275, 125] on button "Export" at bounding box center [303, 132] width 69 height 39
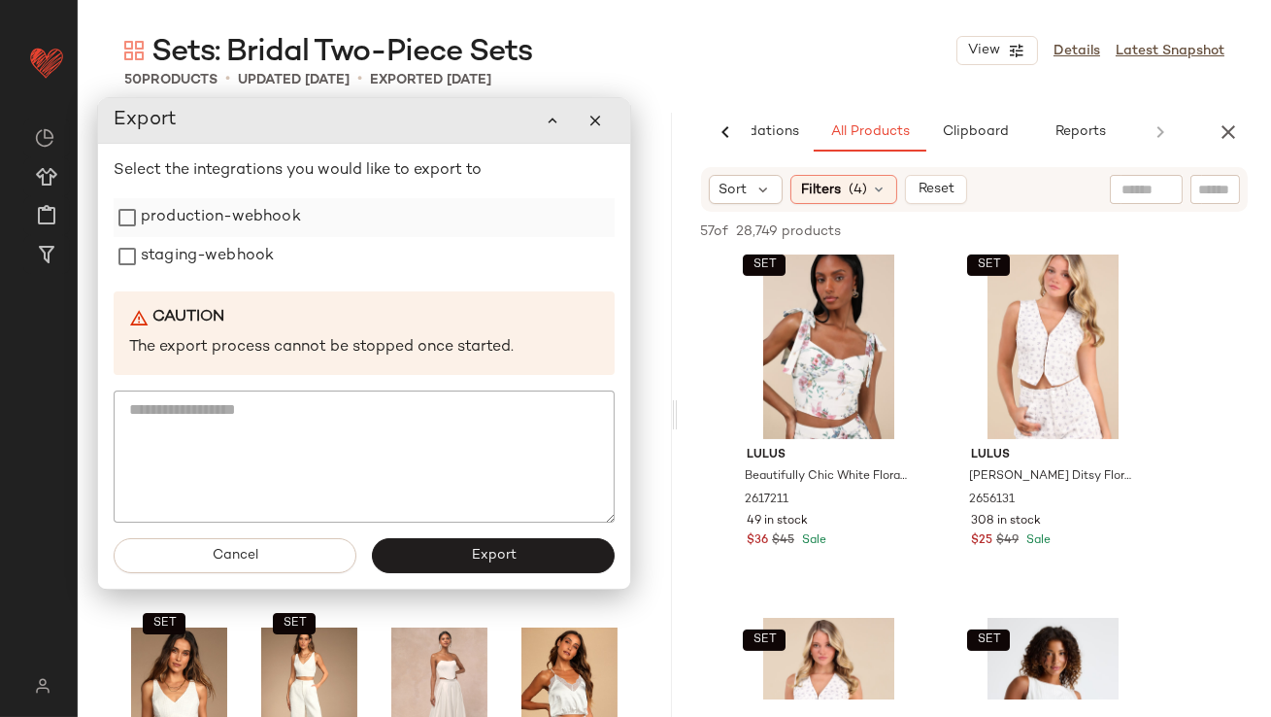
click at [282, 222] on label "production-webhook" at bounding box center [221, 217] width 160 height 39
click at [271, 256] on label "staging-webhook" at bounding box center [207, 256] width 133 height 39
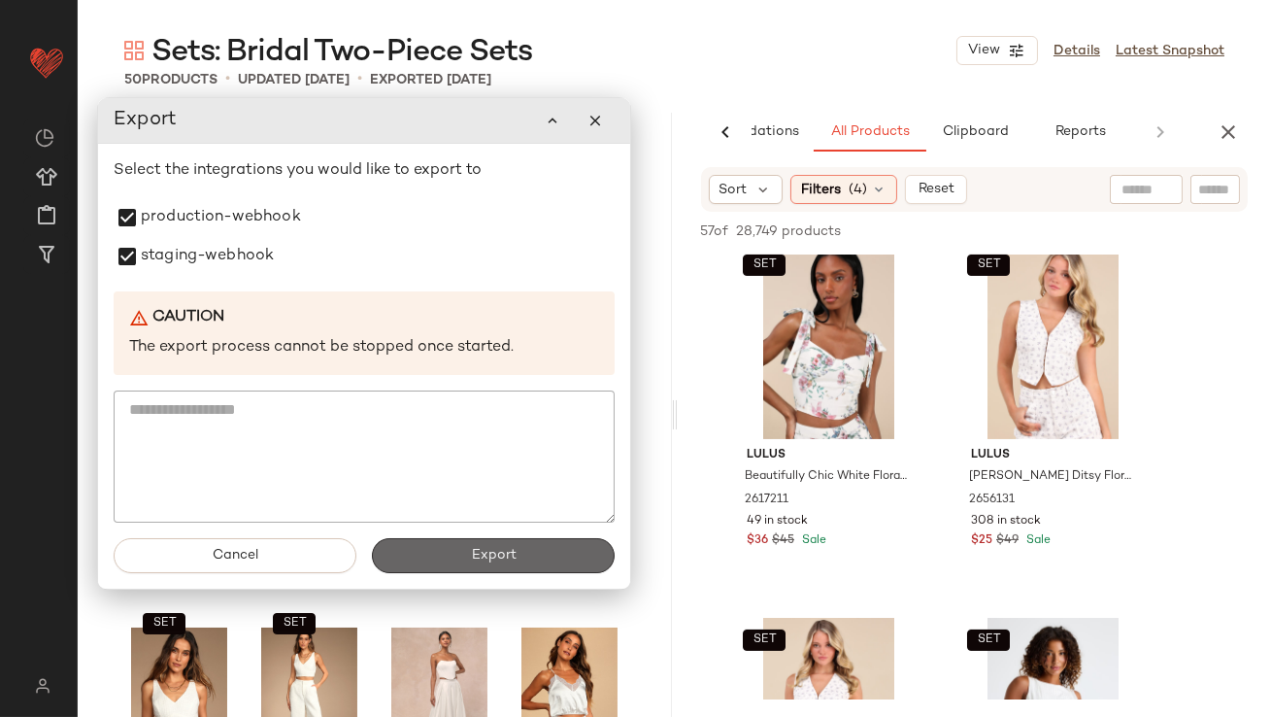
click at [436, 547] on button "Export" at bounding box center [493, 555] width 243 height 35
